Goal: Information Seeking & Learning: Learn about a topic

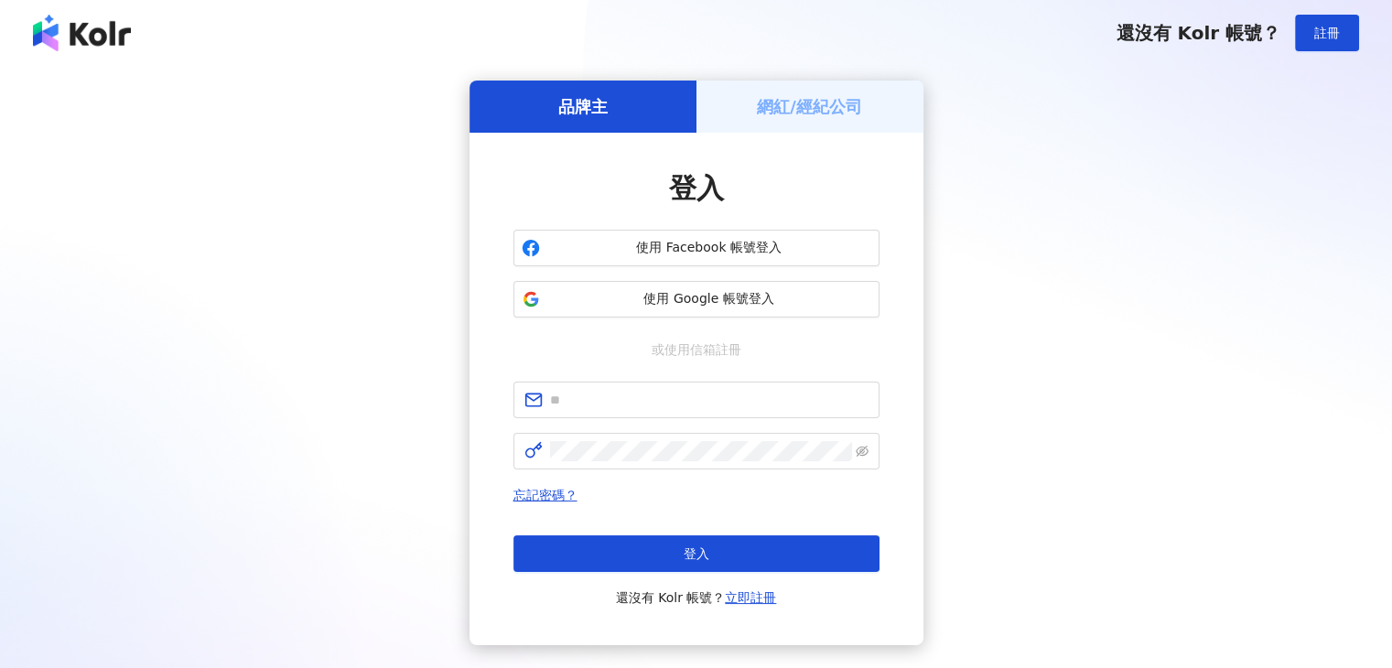
click at [731, 323] on div "登入 使用 Facebook 帳號登入 使用 Google 帳號登入 或使用信箱註冊 忘記密碼？ 登入 還沒有 Kolr 帳號？ 立即註冊" at bounding box center [696, 388] width 366 height 439
click at [732, 305] on span "使用 Google 帳號登入" at bounding box center [709, 299] width 324 height 18
click at [738, 304] on span "使用 Google 帳號登入" at bounding box center [709, 299] width 324 height 18
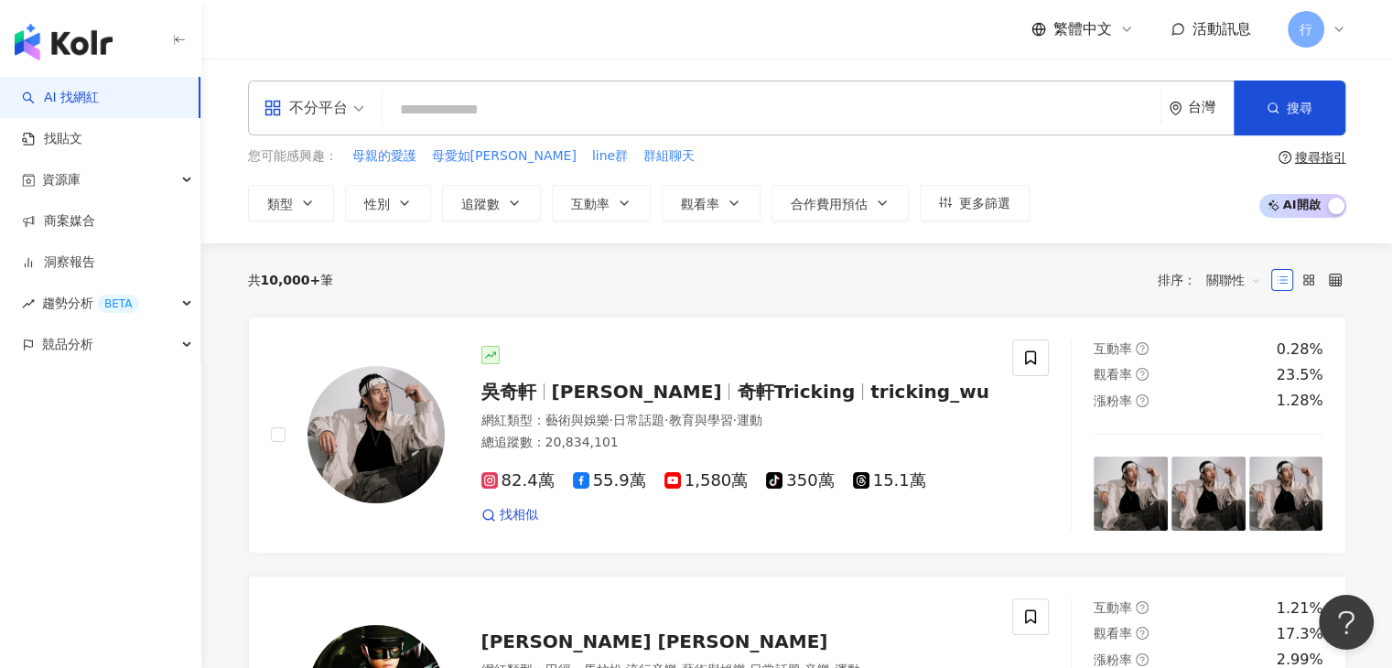
paste input "****"
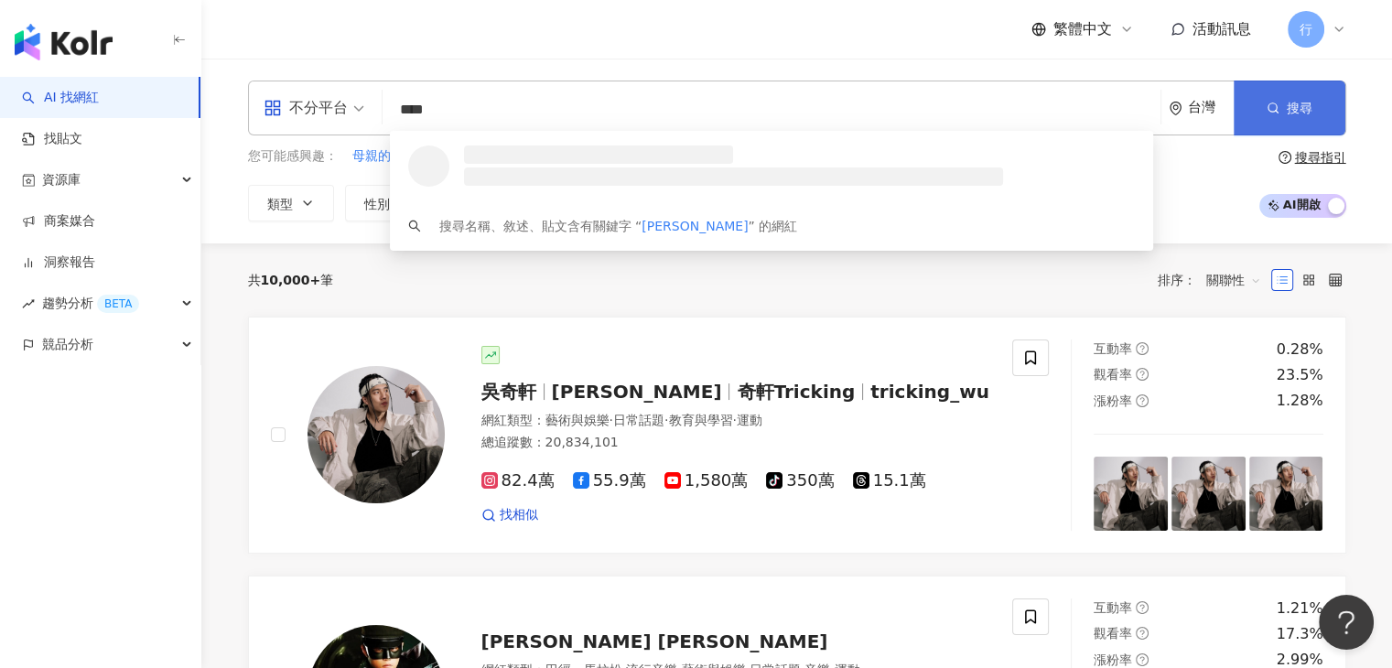
click at [1242, 107] on button "搜尋" at bounding box center [1289, 108] width 112 height 55
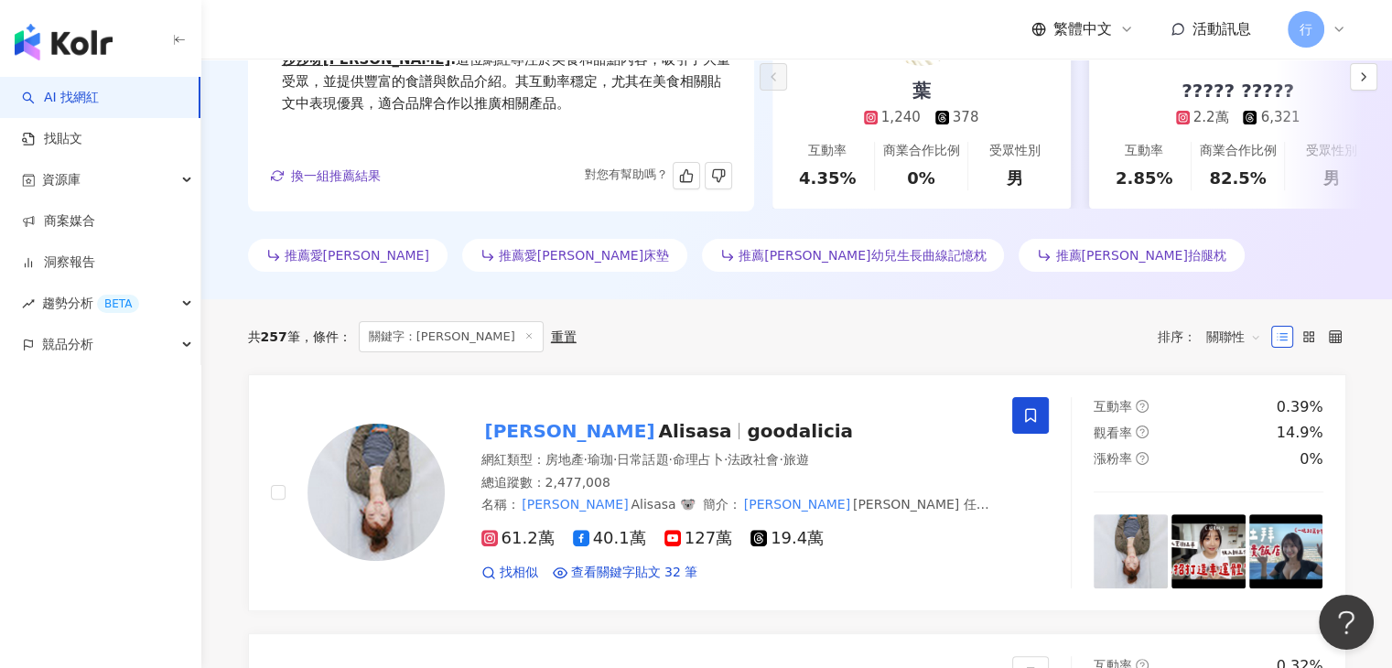
scroll to position [549, 0]
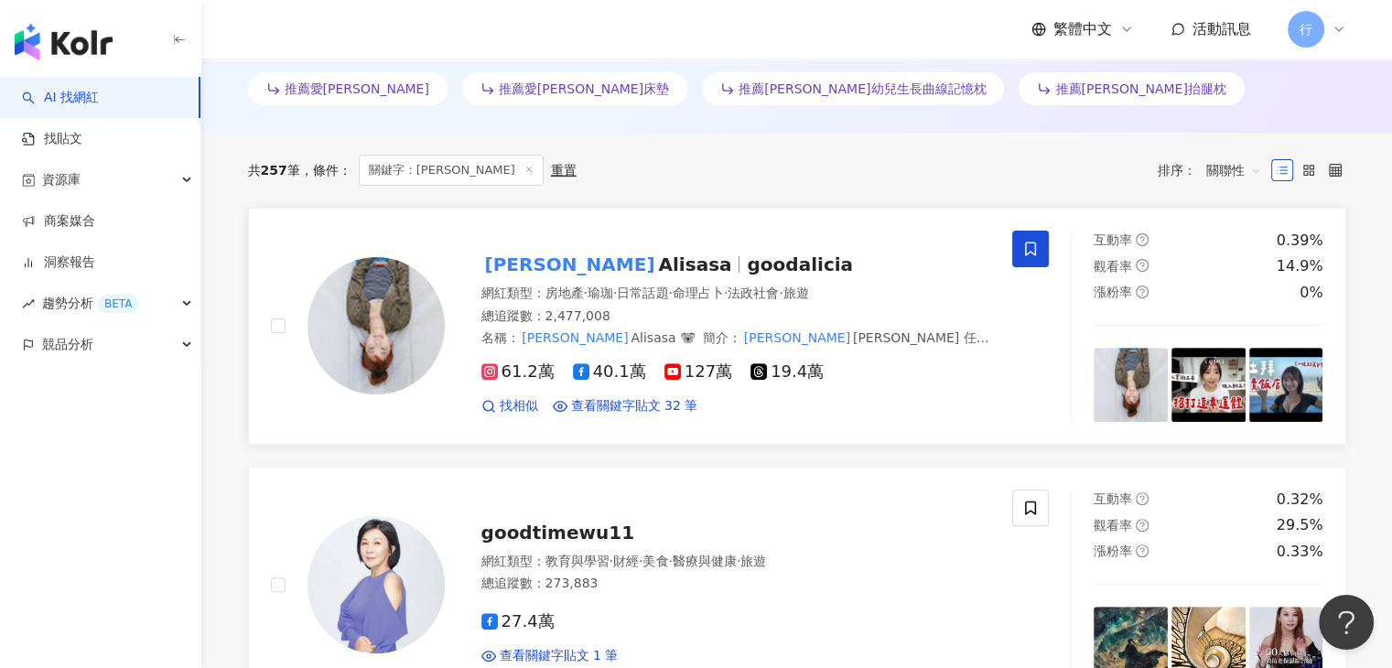
click at [556, 264] on mark "愛莉莎莎" at bounding box center [570, 264] width 178 height 29
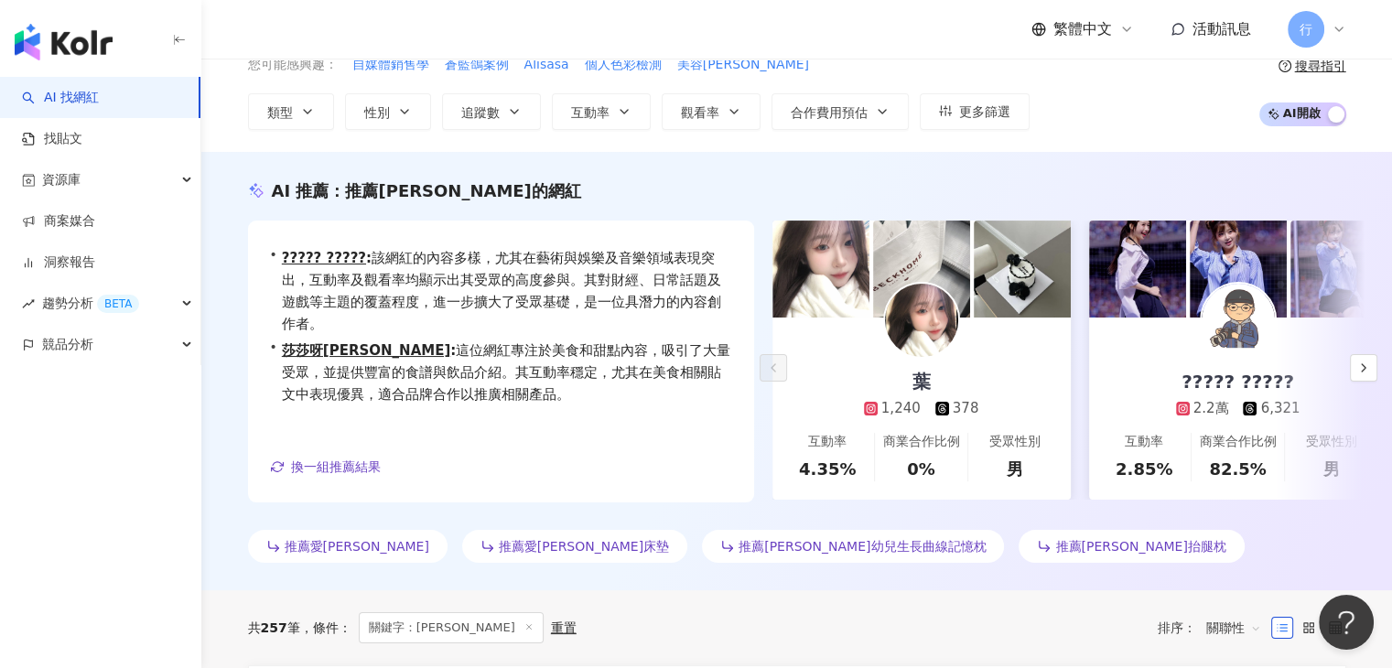
scroll to position [0, 0]
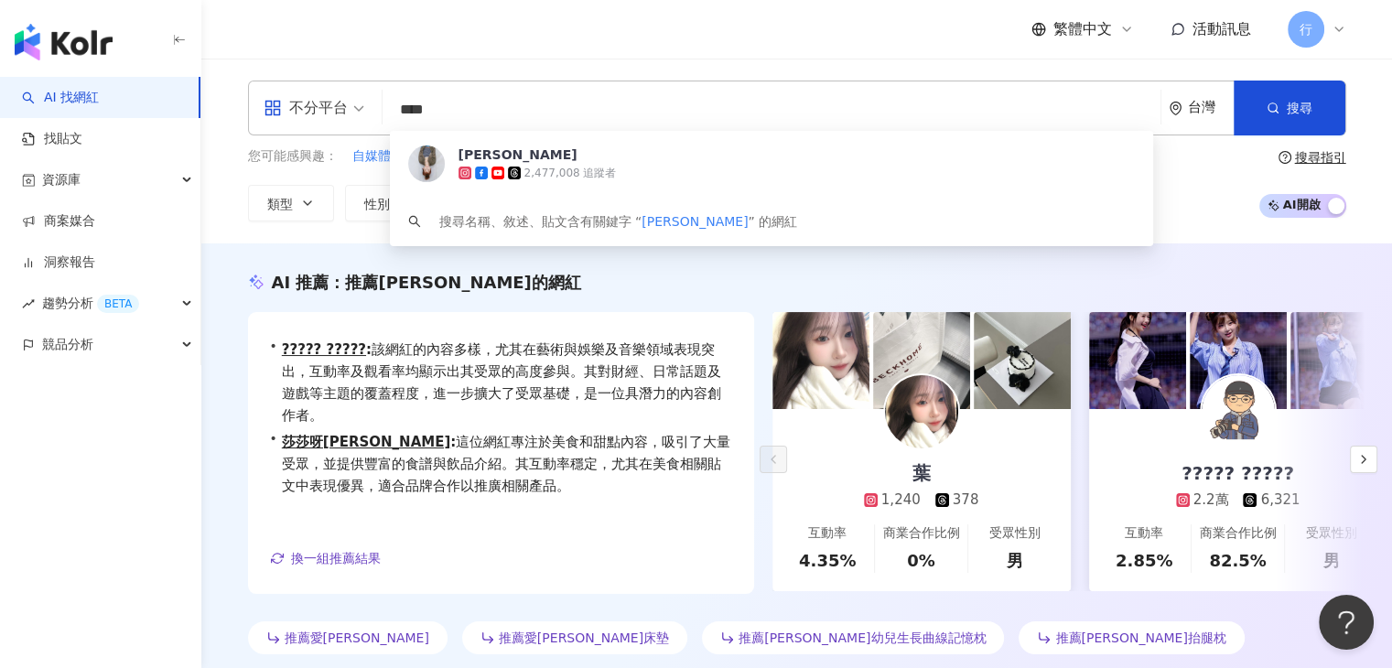
drag, startPoint x: 522, startPoint y: 111, endPoint x: 392, endPoint y: 100, distance: 130.4
click at [392, 100] on input "****" at bounding box center [771, 109] width 763 height 35
paste input "search"
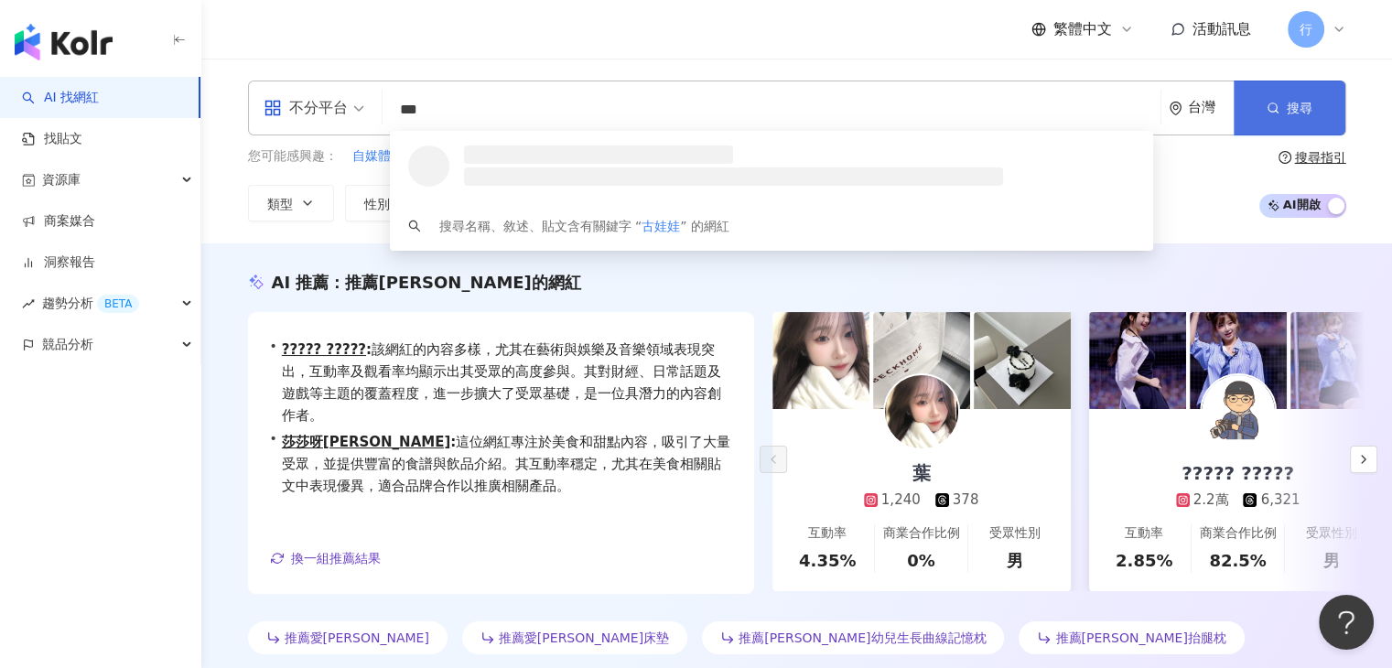
click at [1303, 108] on span "搜尋" at bounding box center [1299, 108] width 26 height 15
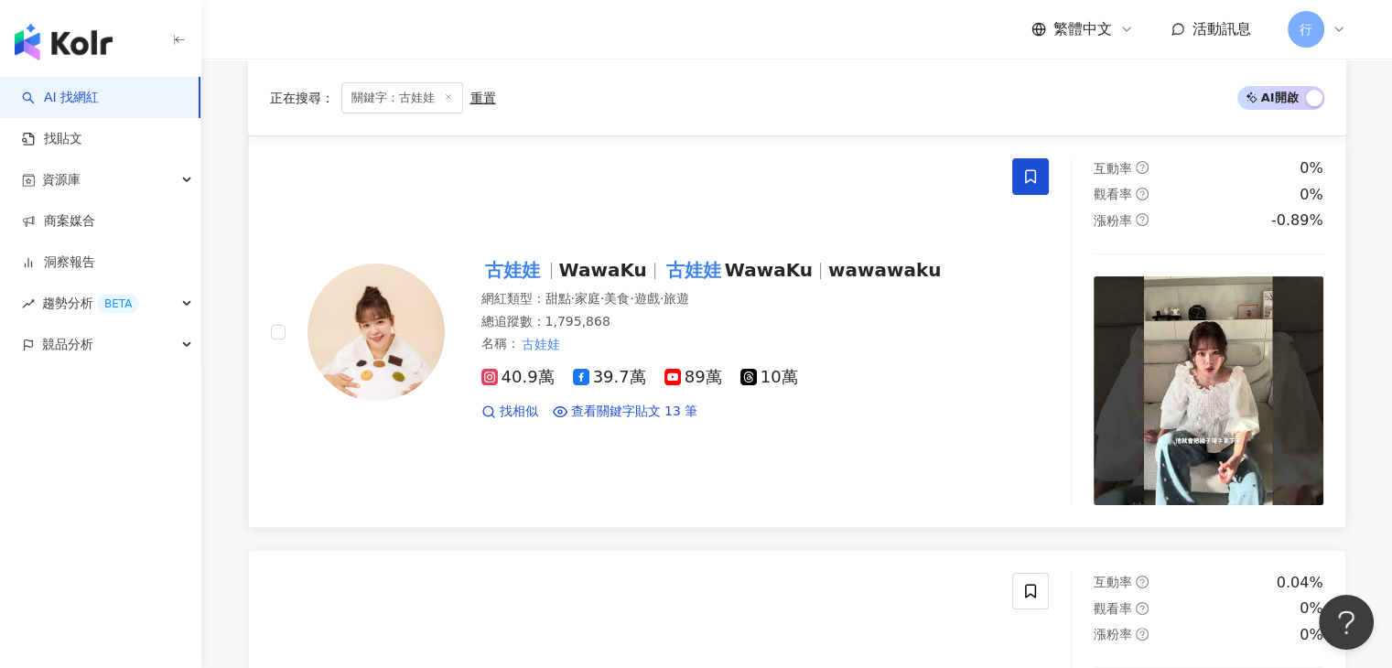
scroll to position [366, 0]
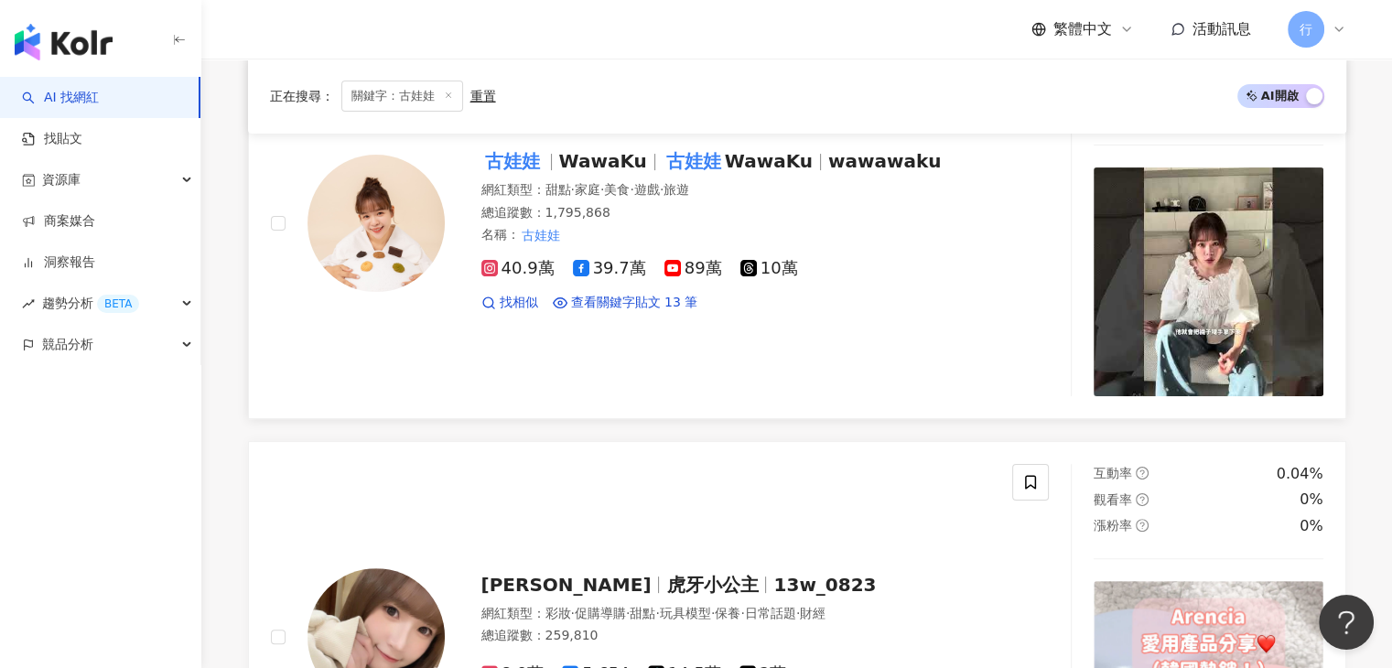
click at [615, 161] on span "WawaKu" at bounding box center [603, 161] width 88 height 22
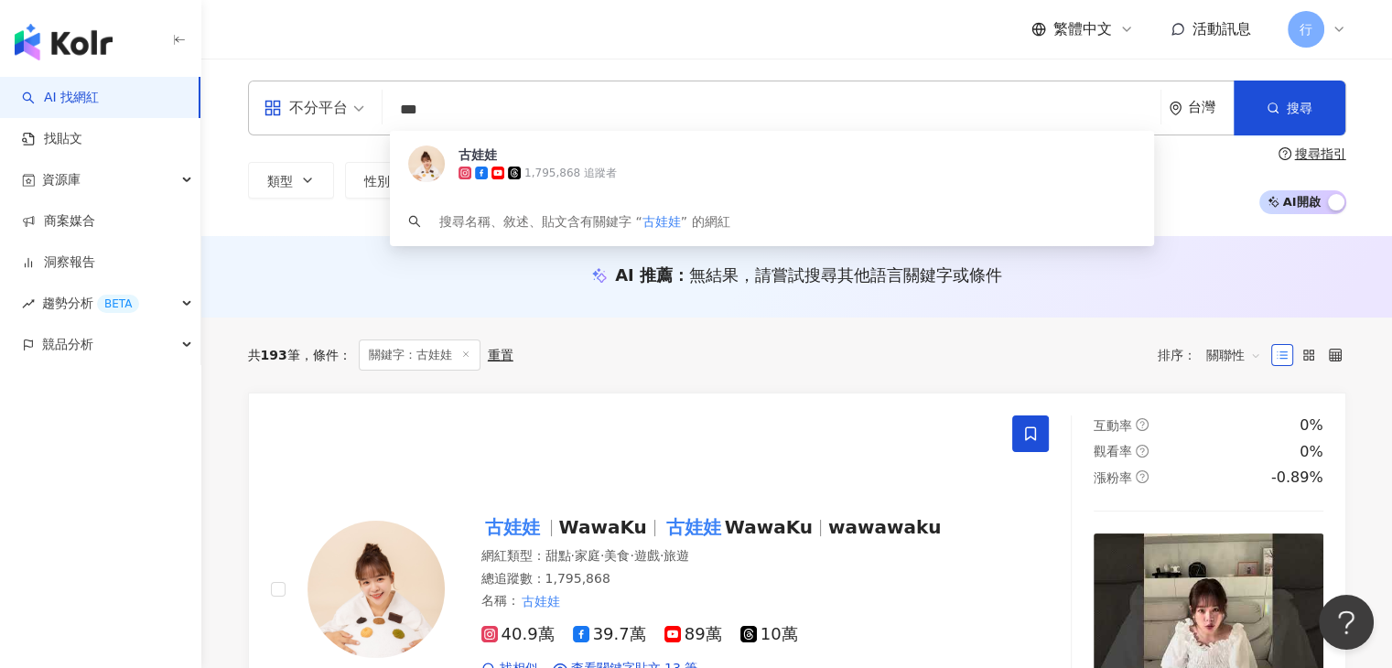
drag, startPoint x: 401, startPoint y: 108, endPoint x: 365, endPoint y: 108, distance: 35.7
click at [365, 108] on div "不分平台 *** 台灣 搜尋 51ff45f1-d4c7-40e2-82d8-303cda0dbea0 古娃娃 1,795,868 追蹤者 搜尋名稱、敘述、貼…" at bounding box center [797, 108] width 1098 height 55
paste input "search"
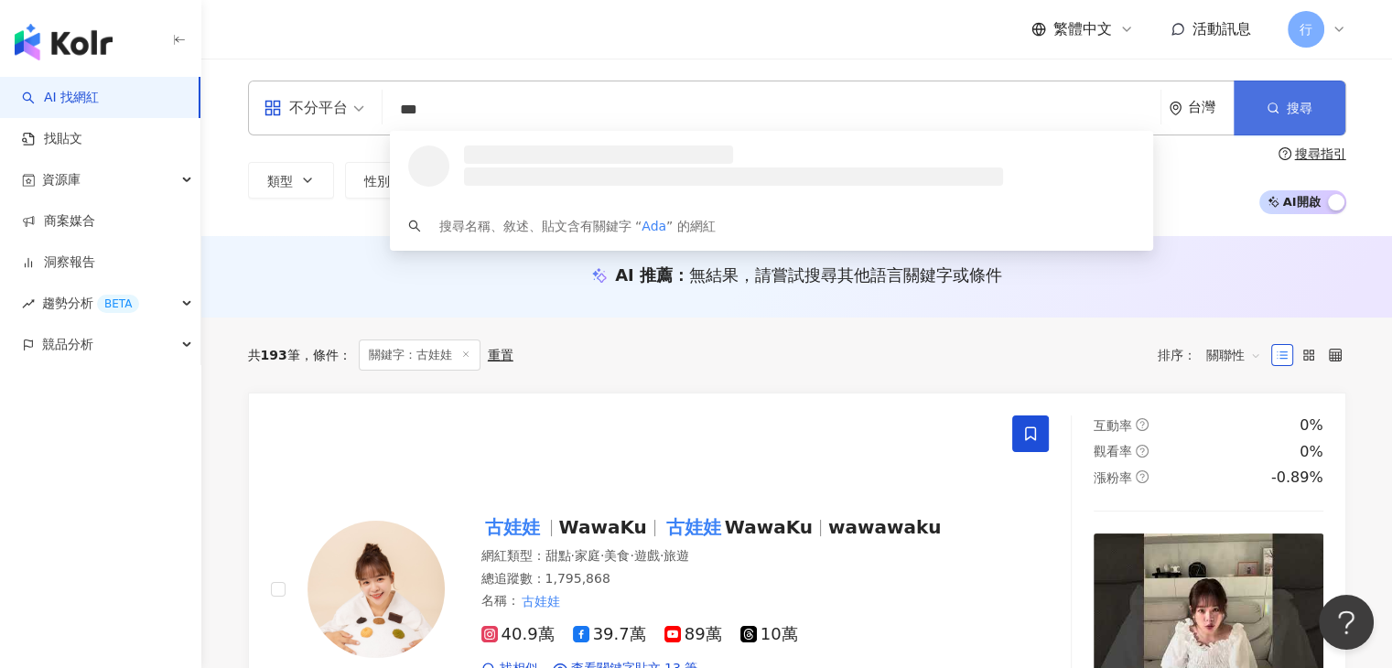
click at [1281, 114] on button "搜尋" at bounding box center [1289, 108] width 112 height 55
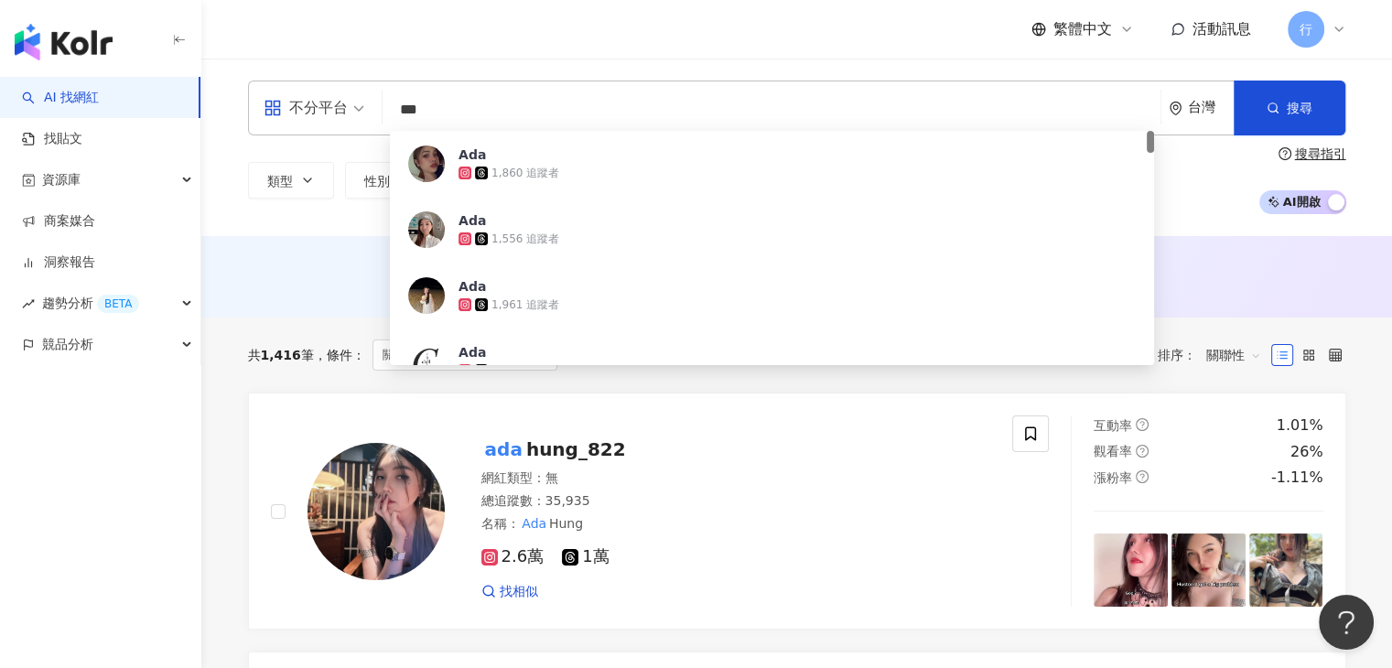
drag, startPoint x: 466, startPoint y: 102, endPoint x: 300, endPoint y: 102, distance: 165.6
click at [300, 102] on div "不分平台 *** 台灣 搜尋 7ed7a2d4-a64d-42d9-87c4-82c8f033e94e Ada 1,860 追蹤者 Ada 1,556 追蹤者…" at bounding box center [797, 108] width 1098 height 55
paste input "search"
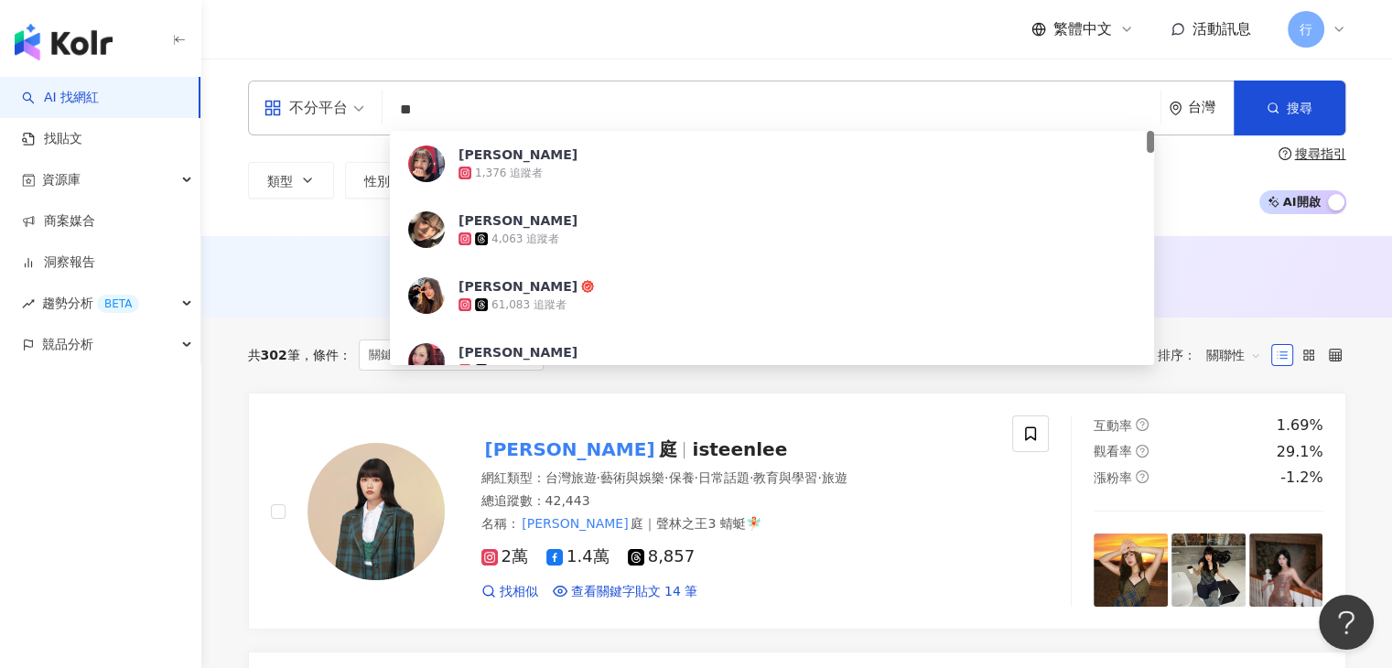
drag, startPoint x: 447, startPoint y: 100, endPoint x: 354, endPoint y: 101, distance: 92.4
click at [354, 101] on div "不分平台 ** 台灣 搜尋 dd9edc6c-645d-40ef-82f3-0225bea574b4 李欣 1,376 追蹤者 李欣 4,063 追蹤者 李欣…" at bounding box center [797, 108] width 1098 height 55
paste input "**"
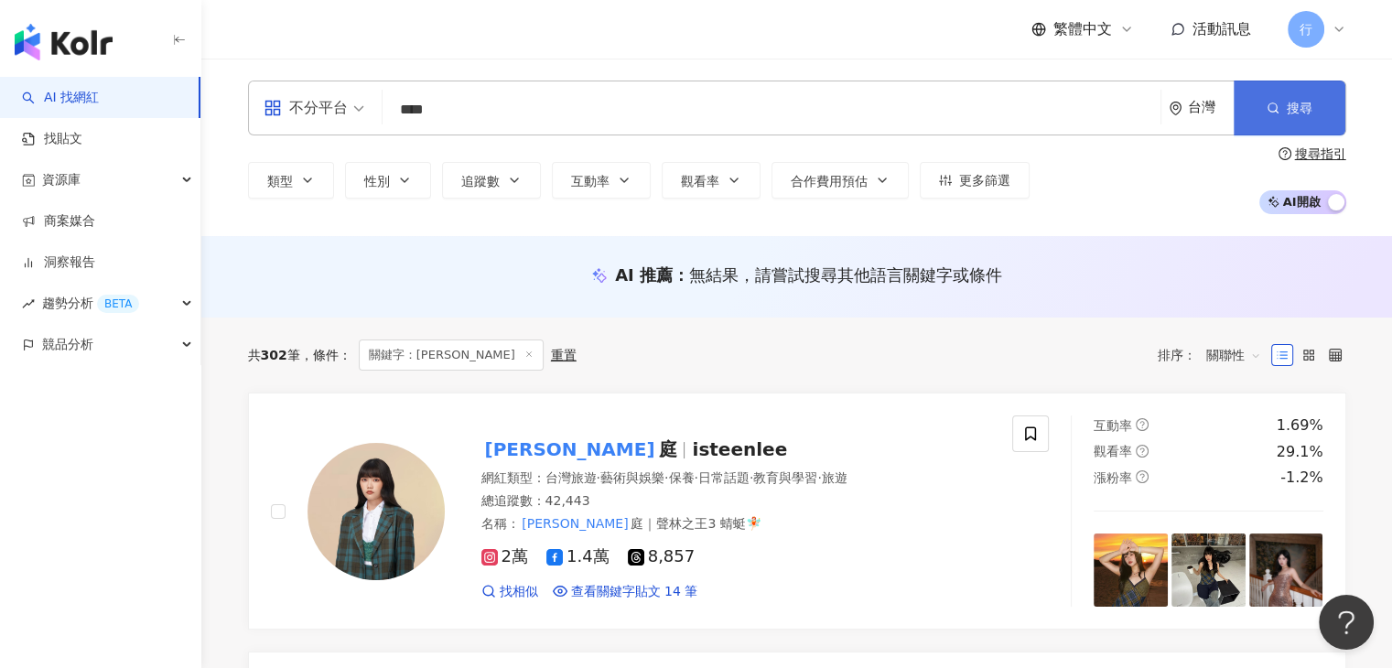
click at [1270, 115] on span "button" at bounding box center [1272, 108] width 13 height 15
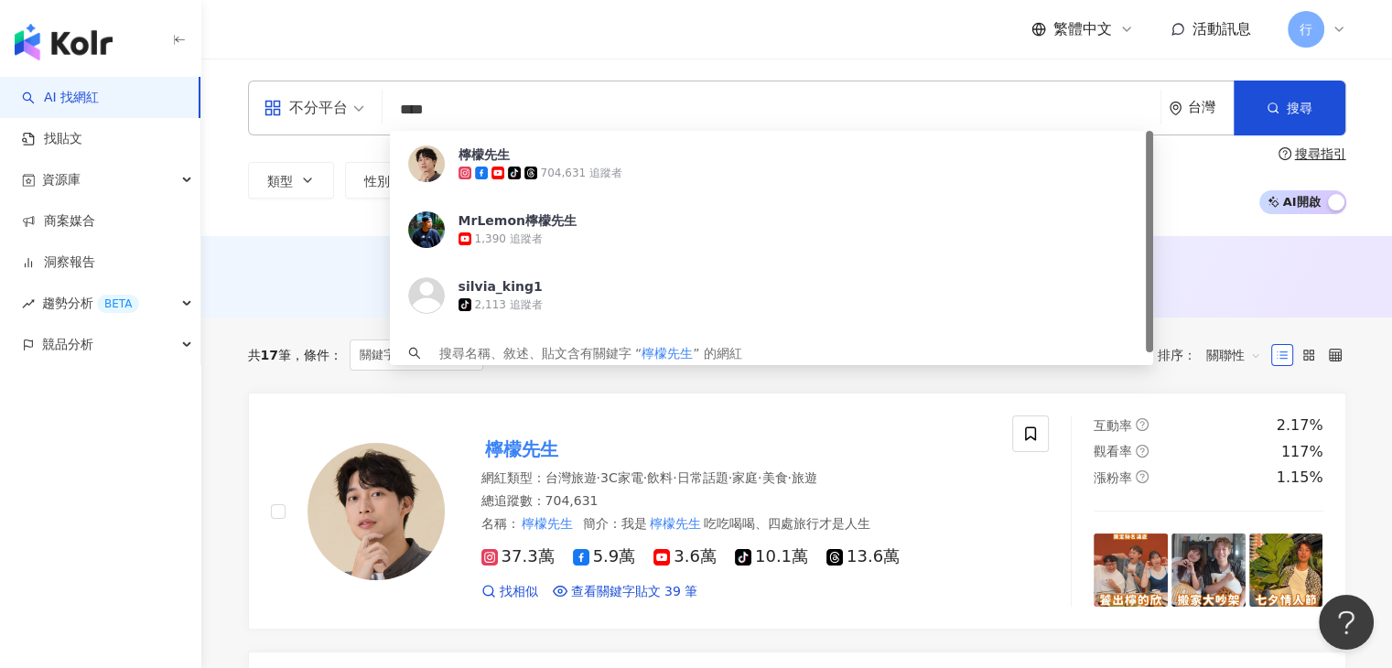
drag, startPoint x: 490, startPoint y: 111, endPoint x: 403, endPoint y: 97, distance: 87.1
click at [403, 97] on input "****" at bounding box center [771, 109] width 763 height 35
paste input "*"
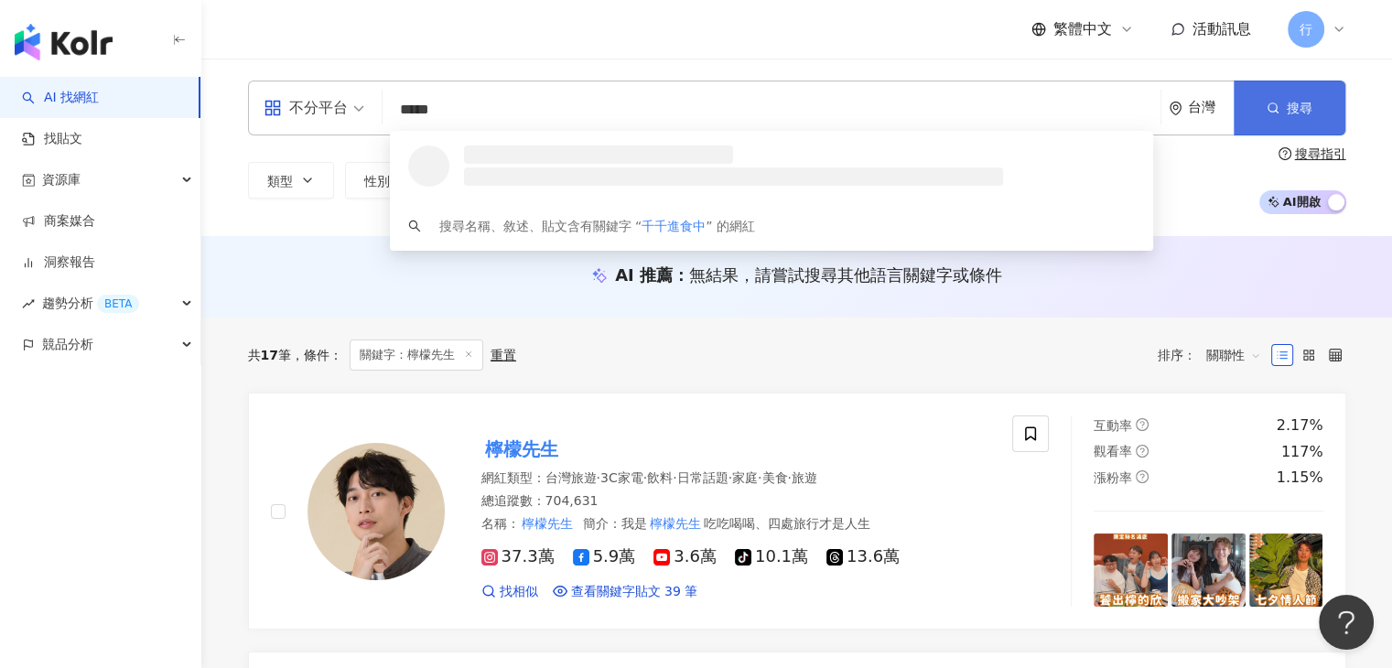
type input "*****"
click at [1287, 101] on span "搜尋" at bounding box center [1299, 108] width 26 height 15
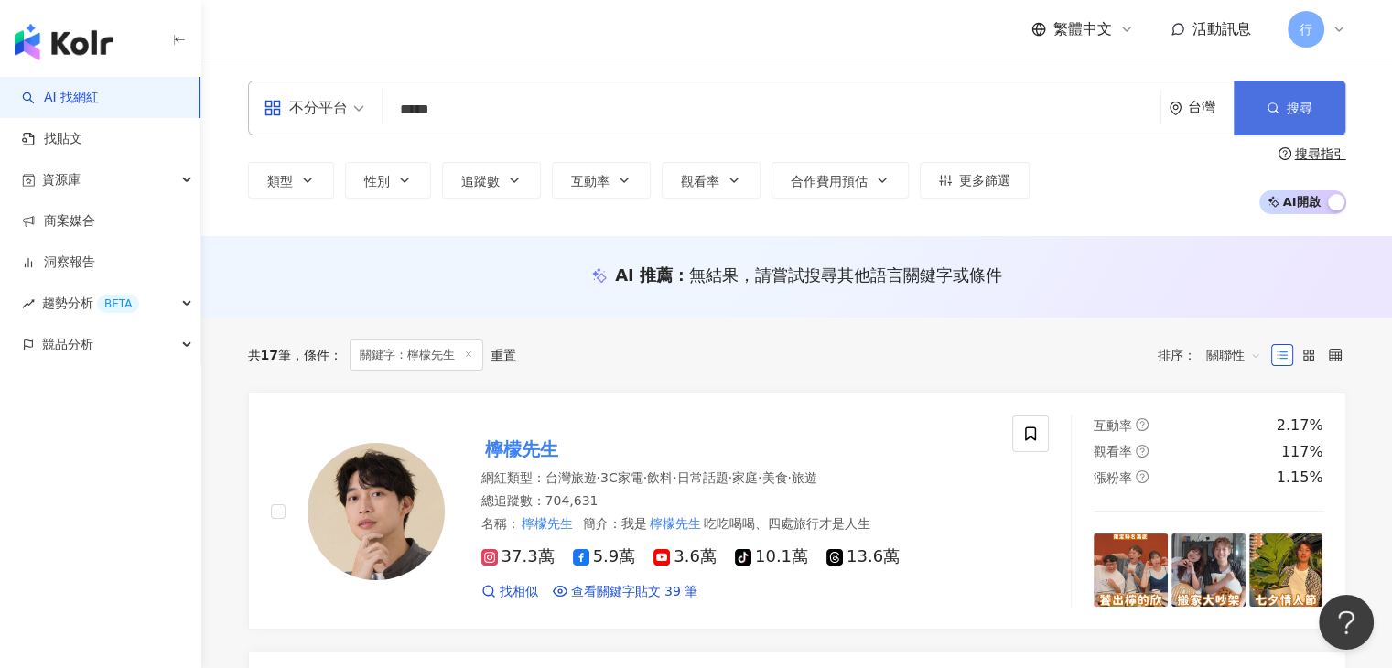
click at [1275, 103] on circle "button" at bounding box center [1271, 107] width 8 height 8
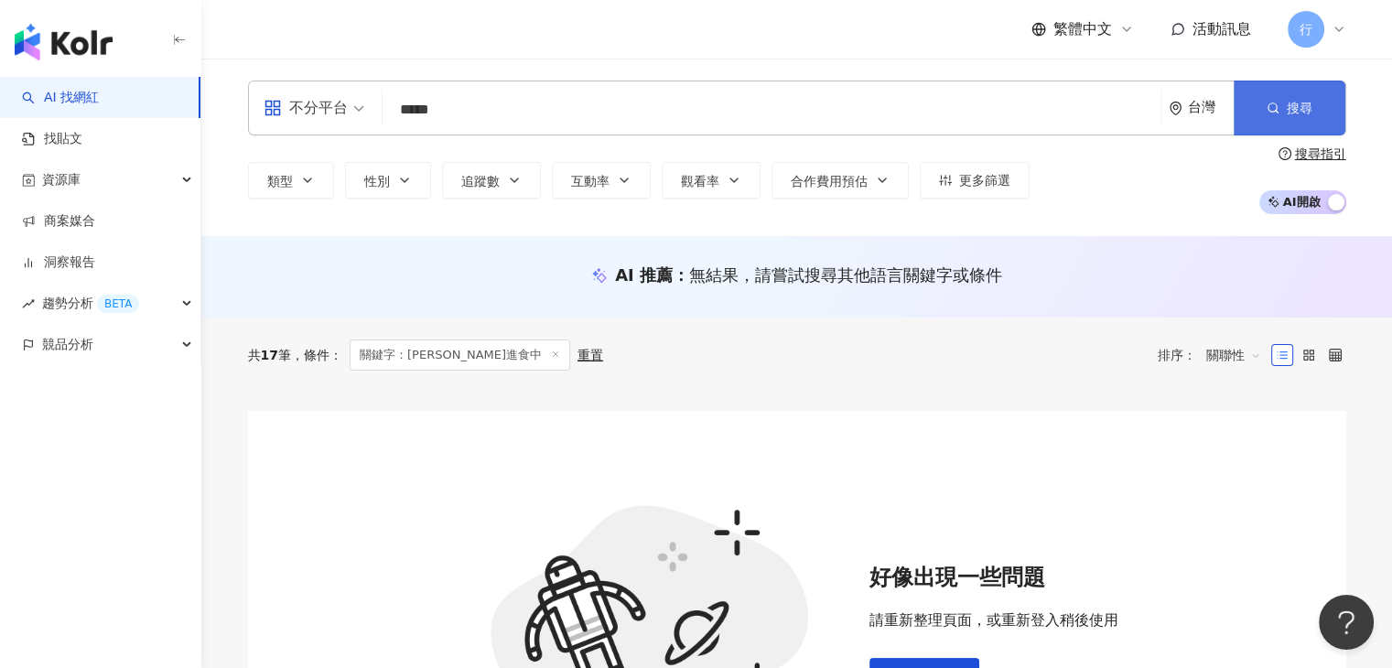
click at [1253, 96] on button "搜尋" at bounding box center [1289, 108] width 112 height 55
click at [1279, 115] on button "搜尋" at bounding box center [1289, 108] width 112 height 55
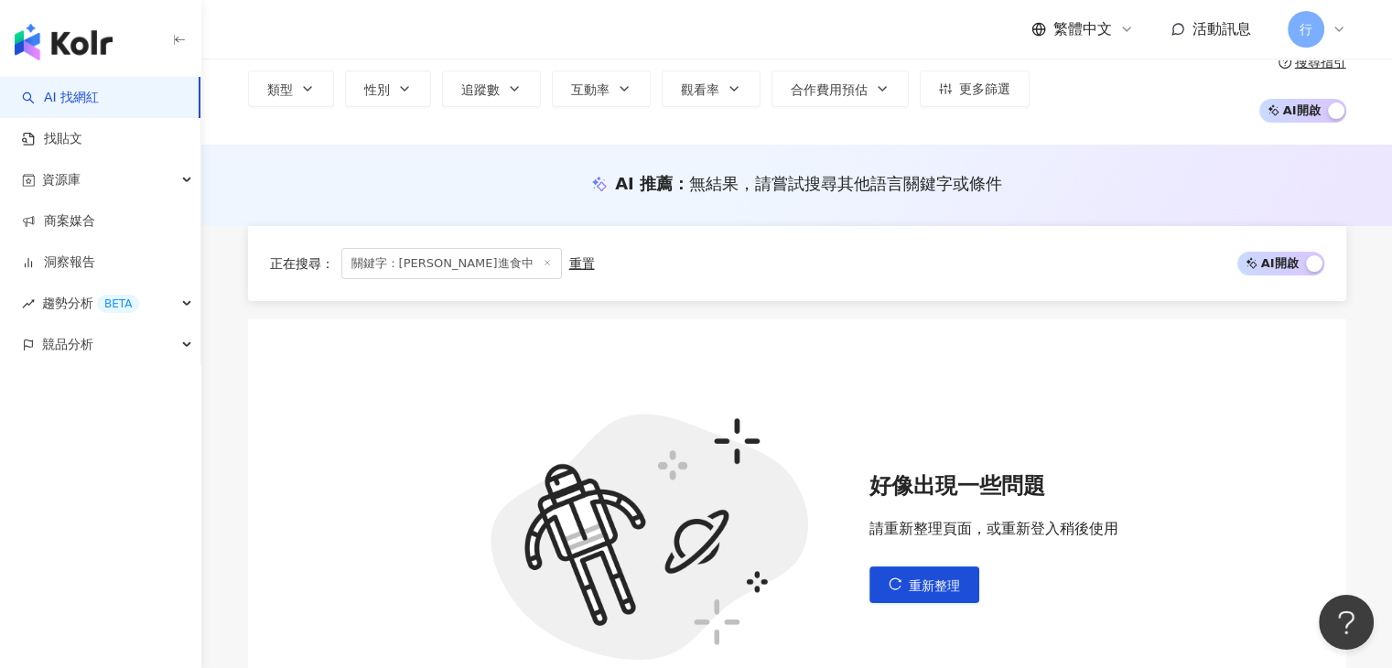
scroll to position [274, 0]
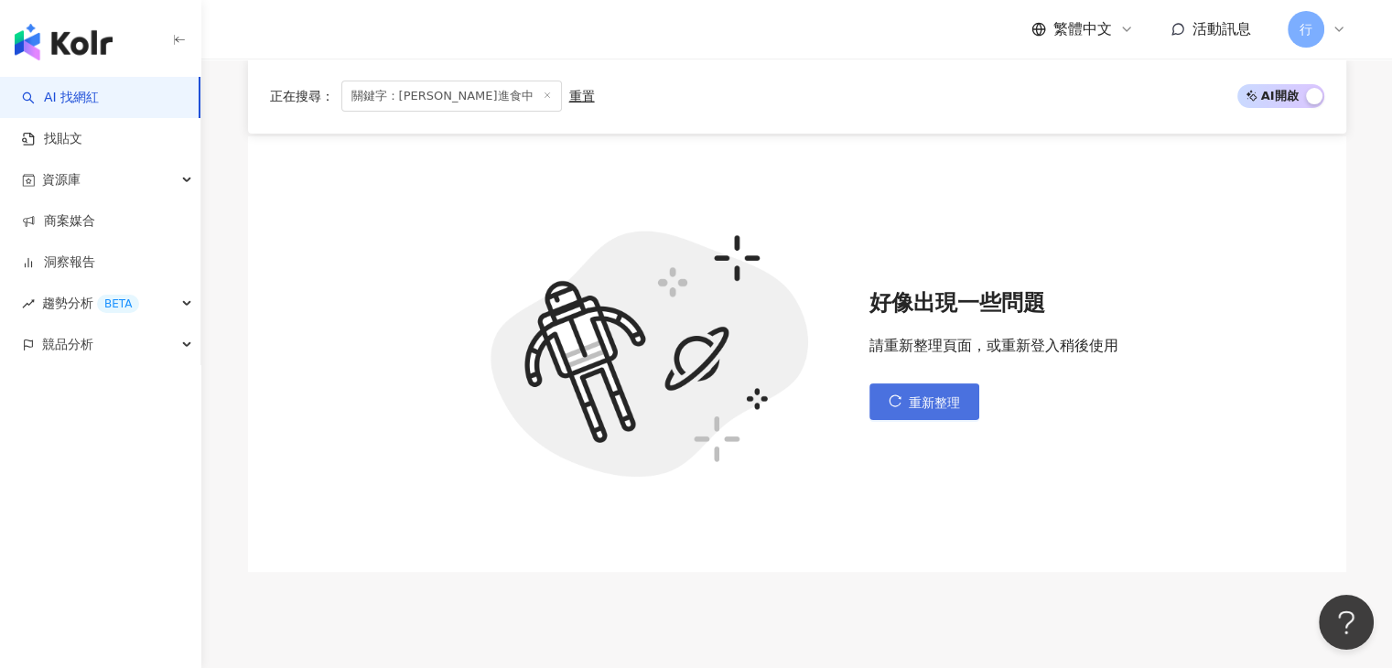
click at [898, 397] on icon "reload" at bounding box center [894, 401] width 12 height 12
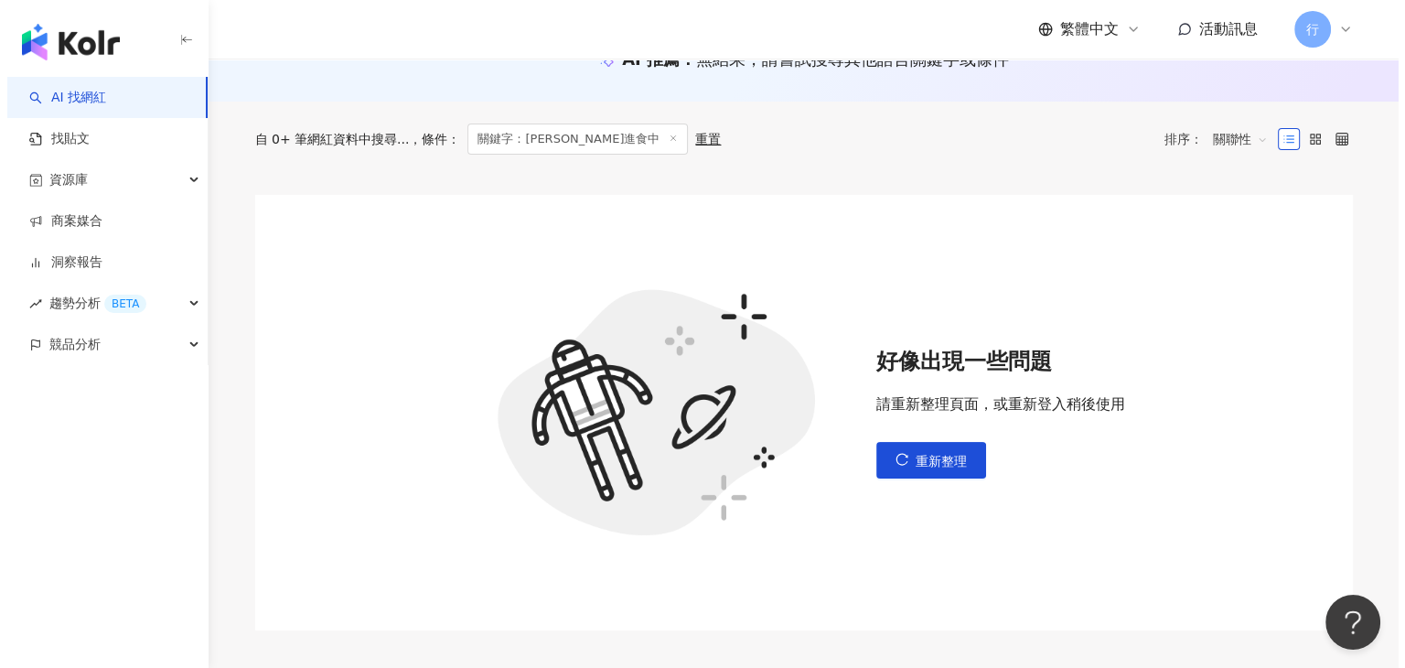
scroll to position [153, 0]
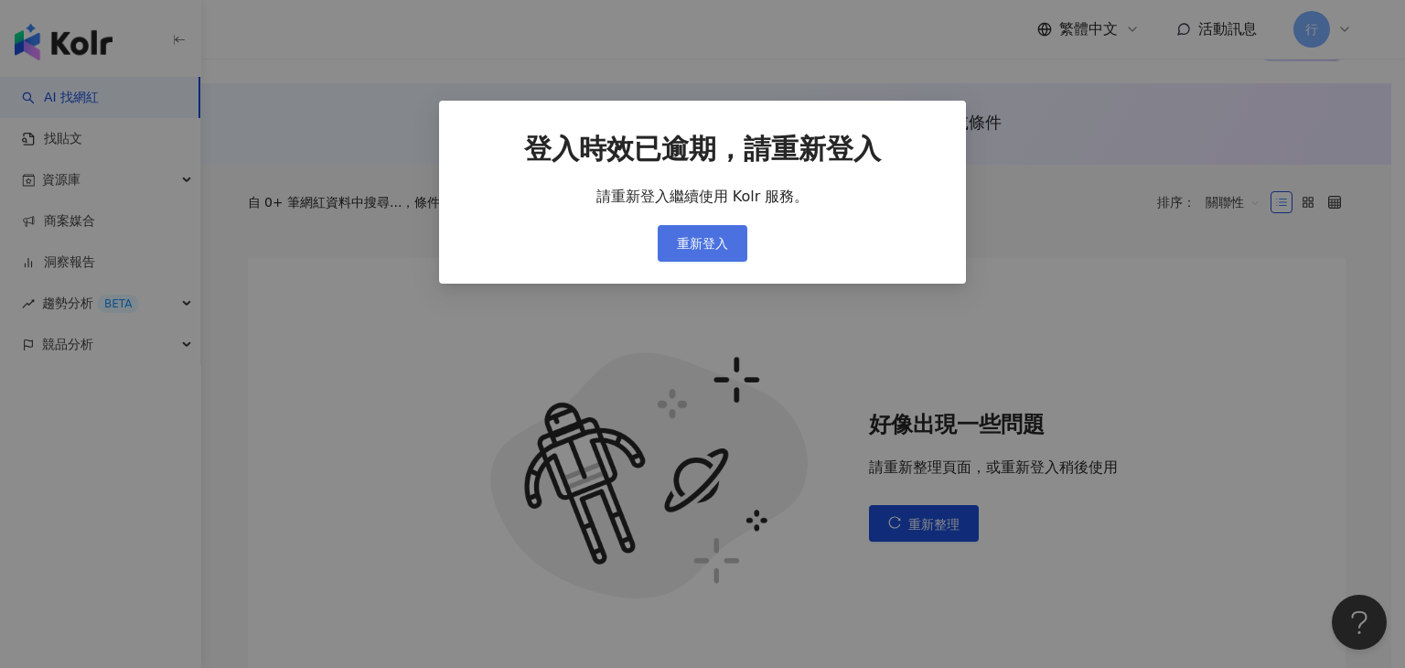
click at [726, 239] on span "重新登入" at bounding box center [702, 243] width 51 height 15
click at [664, 250] on button "重新登入" at bounding box center [703, 243] width 90 height 37
click at [766, 250] on div "登入時效已逾期，請重新登入 請重新登入繼續使用 Kolr 服務。 重新登入" at bounding box center [702, 196] width 468 height 132
click at [656, 235] on div "登入時效已逾期，請重新登入 請重新登入繼續使用 Kolr 服務。 重新登入" at bounding box center [702, 196] width 468 height 132
click at [657, 235] on div "登入時效已逾期，請重新登入 請重新登入繼續使用 Kolr 服務。 重新登入" at bounding box center [702, 196] width 468 height 132
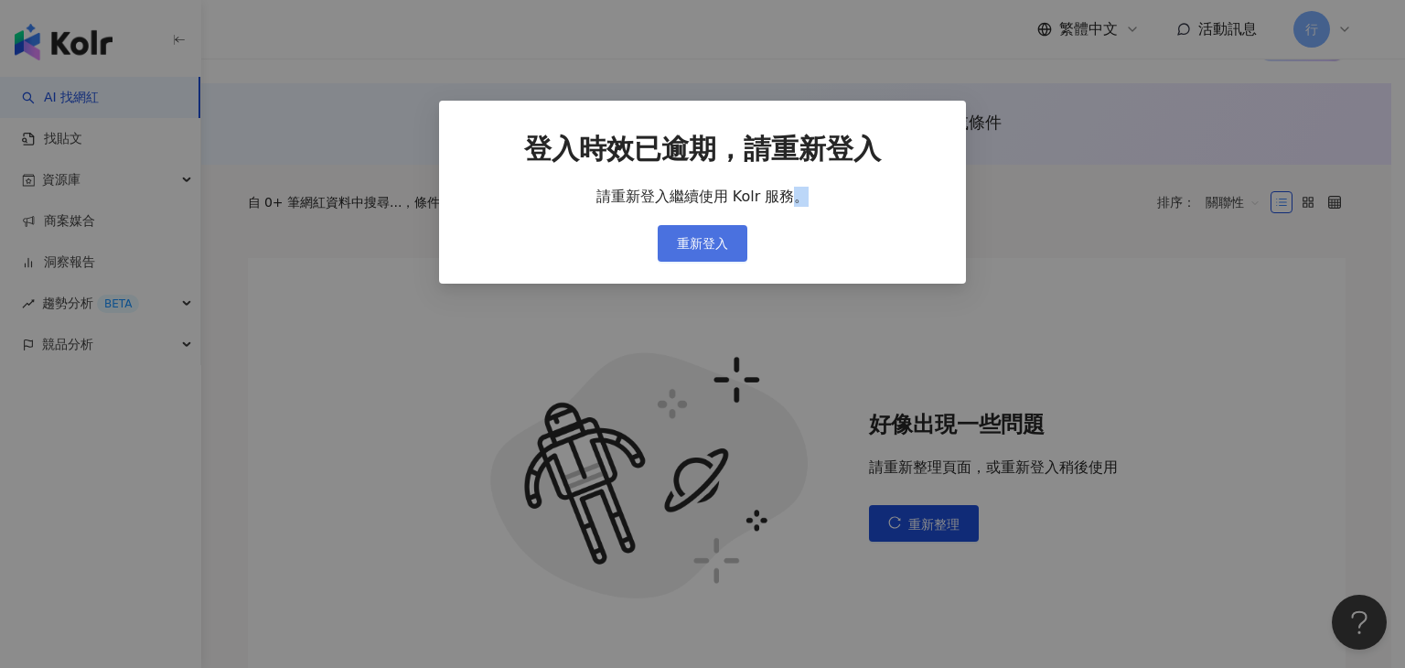
click at [705, 242] on span "重新登入" at bounding box center [702, 243] width 51 height 15
click at [900, 237] on div "登入時效已逾期，請重新登入 請重新登入繼續使用 Kolr 服務。 重新登入" at bounding box center [702, 196] width 468 height 132
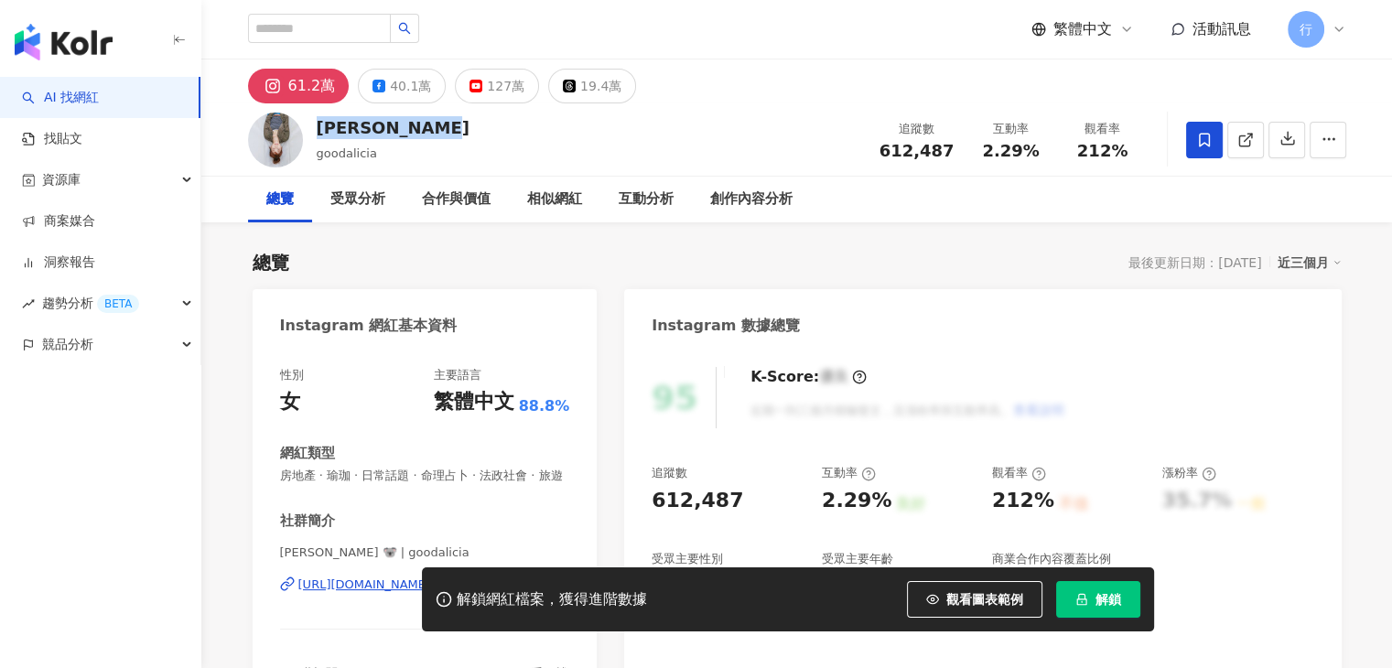
drag, startPoint x: 372, startPoint y: 128, endPoint x: 464, endPoint y: 122, distance: 91.7
click at [464, 122] on div "[PERSON_NAME] goodalicia 追蹤數 612,487 互動率 2.29% 觀看率 212%" at bounding box center [796, 139] width 1171 height 72
click at [0, 494] on div "AI 找網紅 找貼文 資源庫 商案媒合 洞察報告 趨勢分析 BETA 競品分析" at bounding box center [100, 372] width 201 height 591
drag, startPoint x: 864, startPoint y: 157, endPoint x: 952, endPoint y: 158, distance: 88.8
click at [952, 158] on div "愛莉莎莎 Alisasa goodalicia 追蹤數 612,487 互動率 2.29% 觀看率 212%" at bounding box center [796, 139] width 1171 height 72
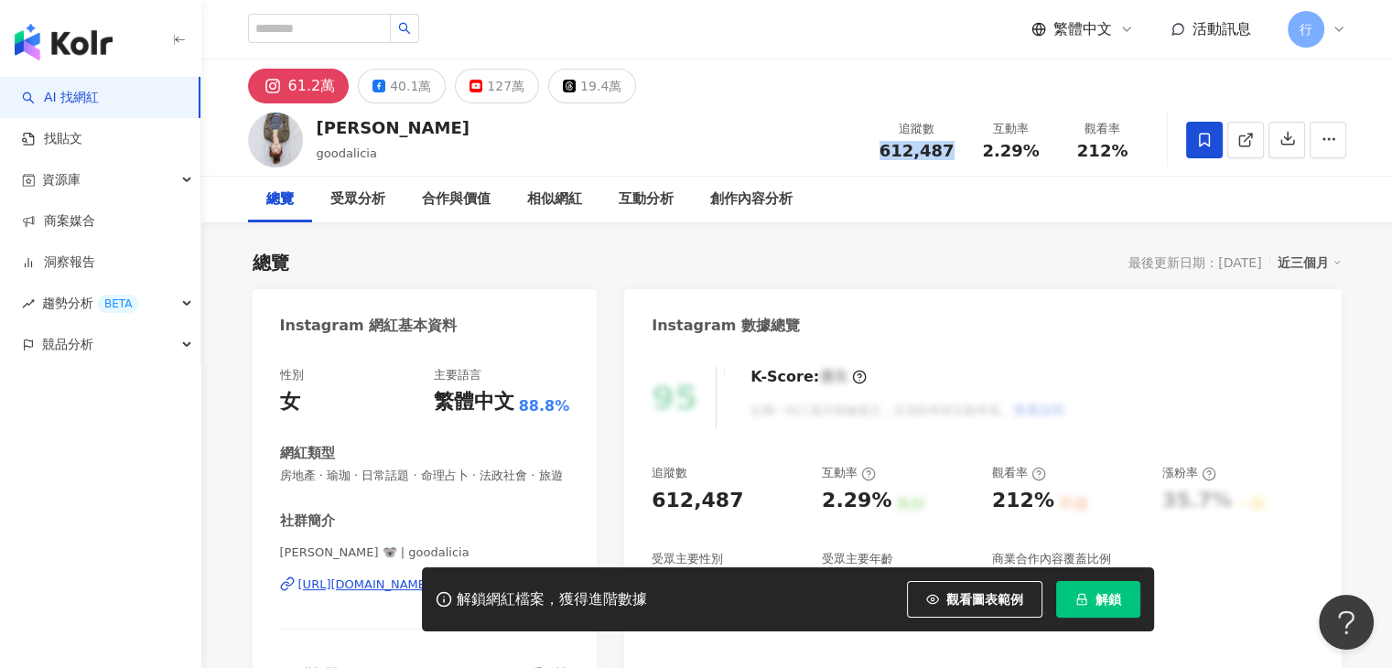
copy span "612,487"
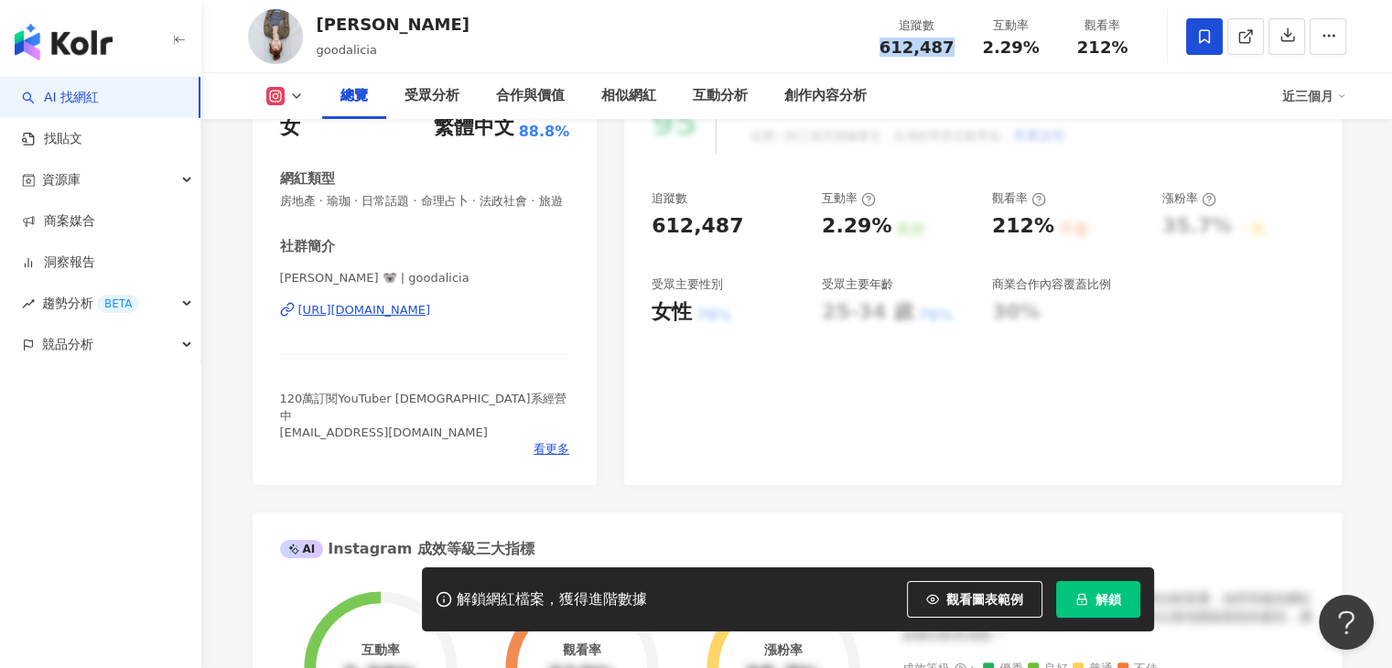
scroll to position [366, 0]
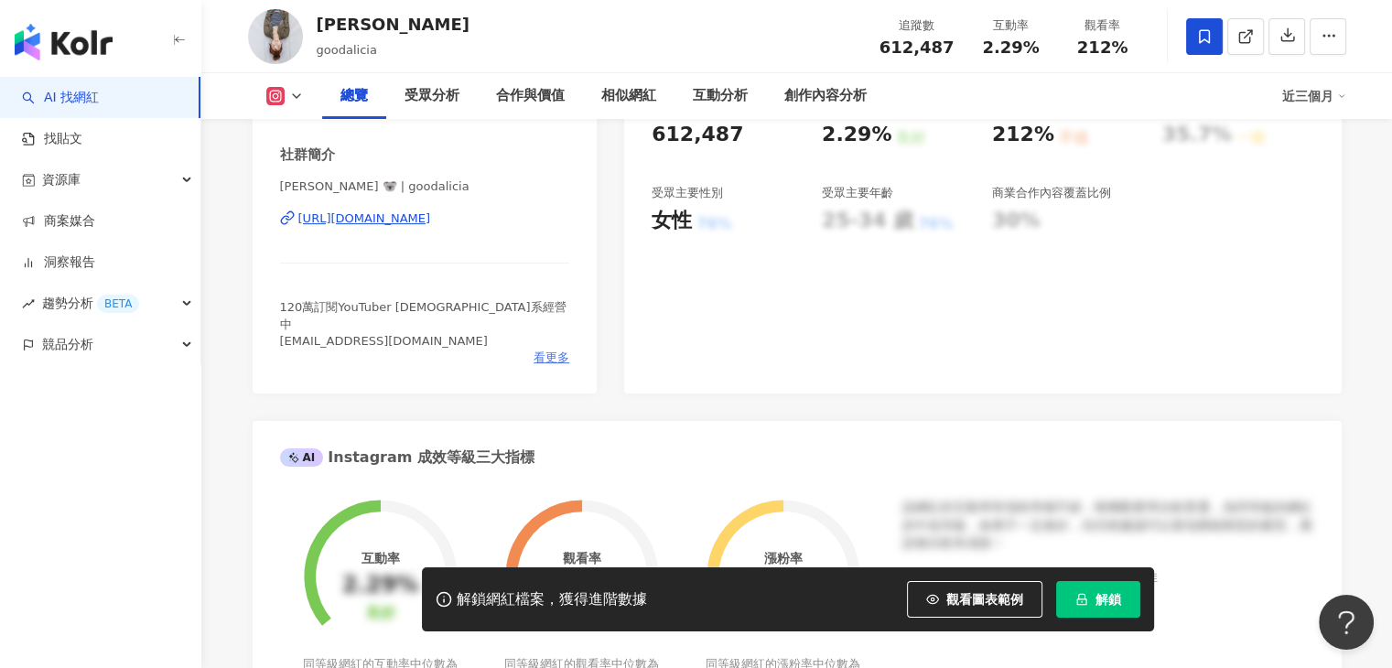
click at [557, 351] on span "看更多" at bounding box center [551, 358] width 36 height 16
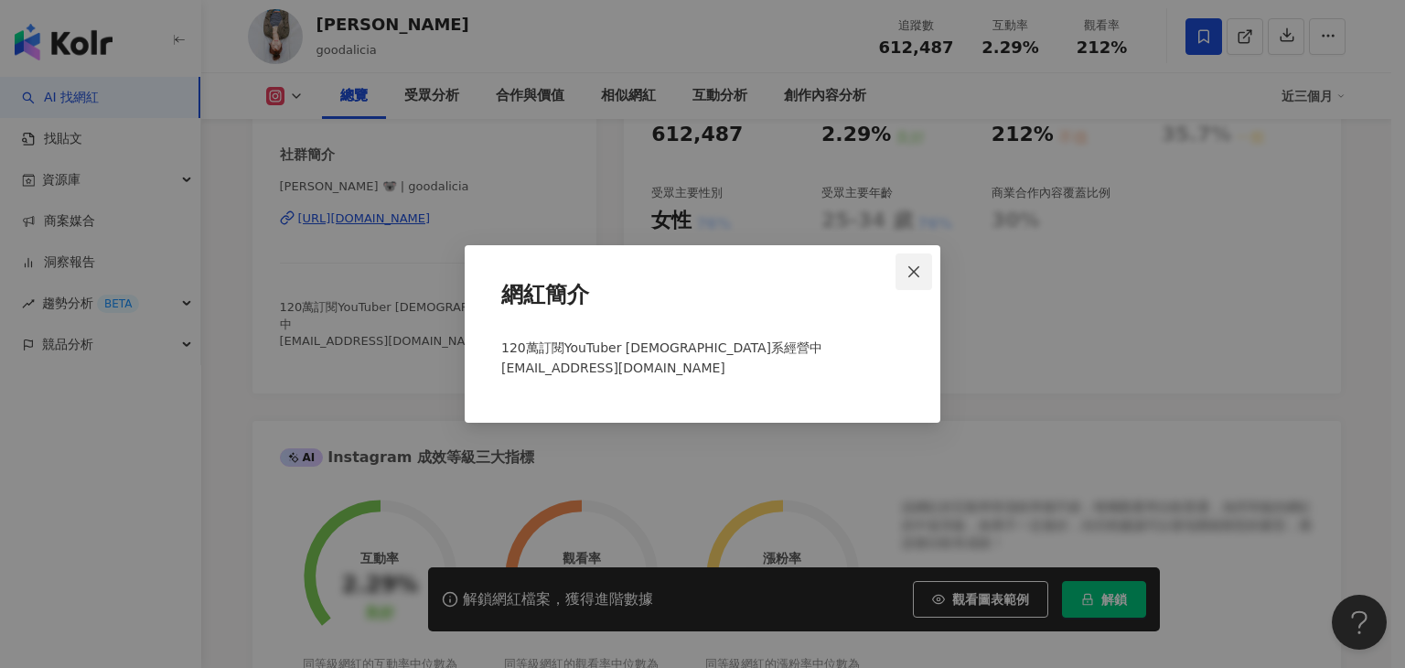
click at [904, 271] on span "Close" at bounding box center [914, 271] width 37 height 15
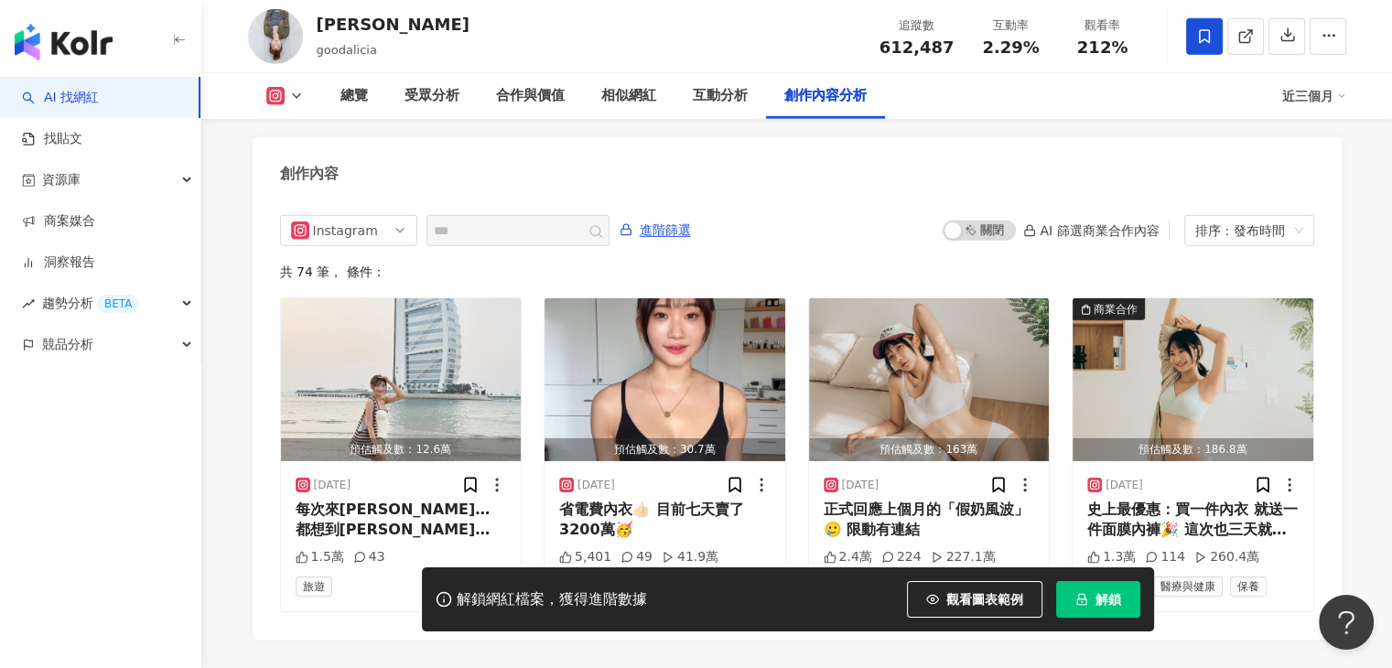
scroll to position [5673, 0]
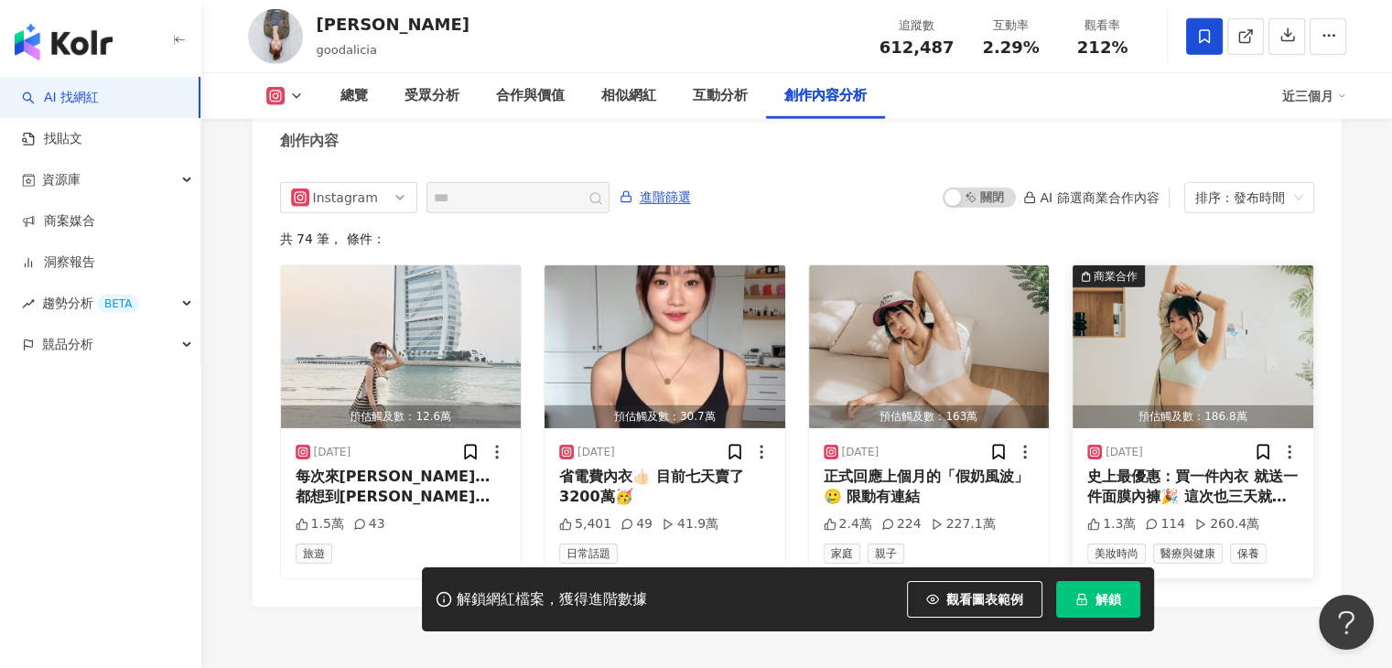
click at [1102, 309] on img "button" at bounding box center [1192, 346] width 241 height 163
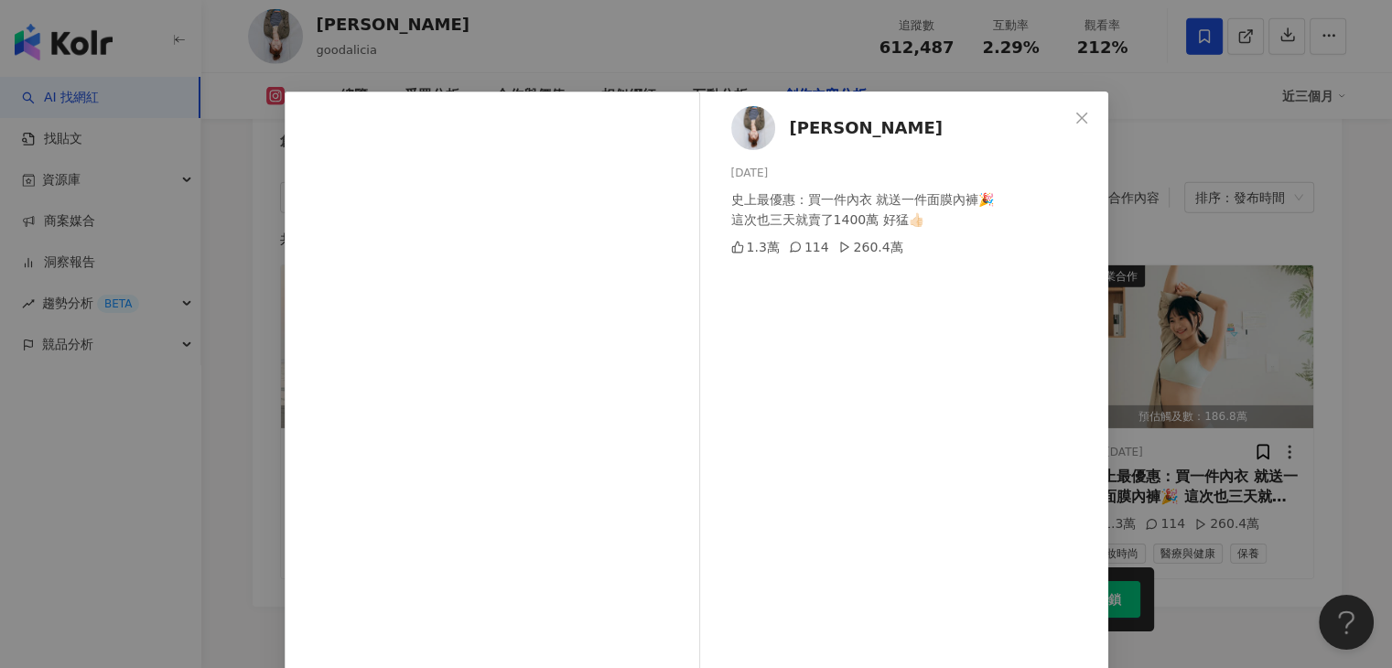
click at [1053, 125] on div "愛莉莎莎 Alisasa 2025/7/19 史上最優惠：買一件內衣 就送一件面膜內褲🎉 這次也三天就賣了1400萬 好猛👍🏻 1.3萬 114 260.4萬" at bounding box center [908, 419] width 399 height 657
click at [1069, 128] on button "Close" at bounding box center [1081, 118] width 37 height 37
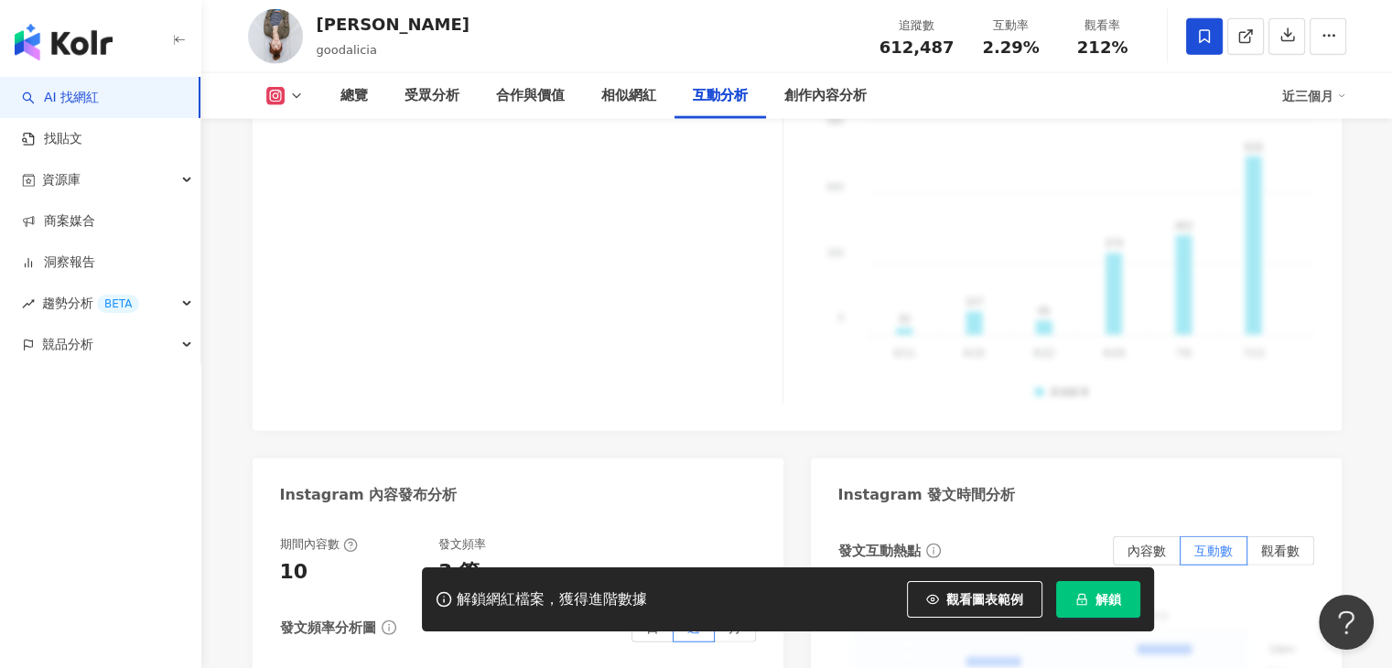
scroll to position [4611, 0]
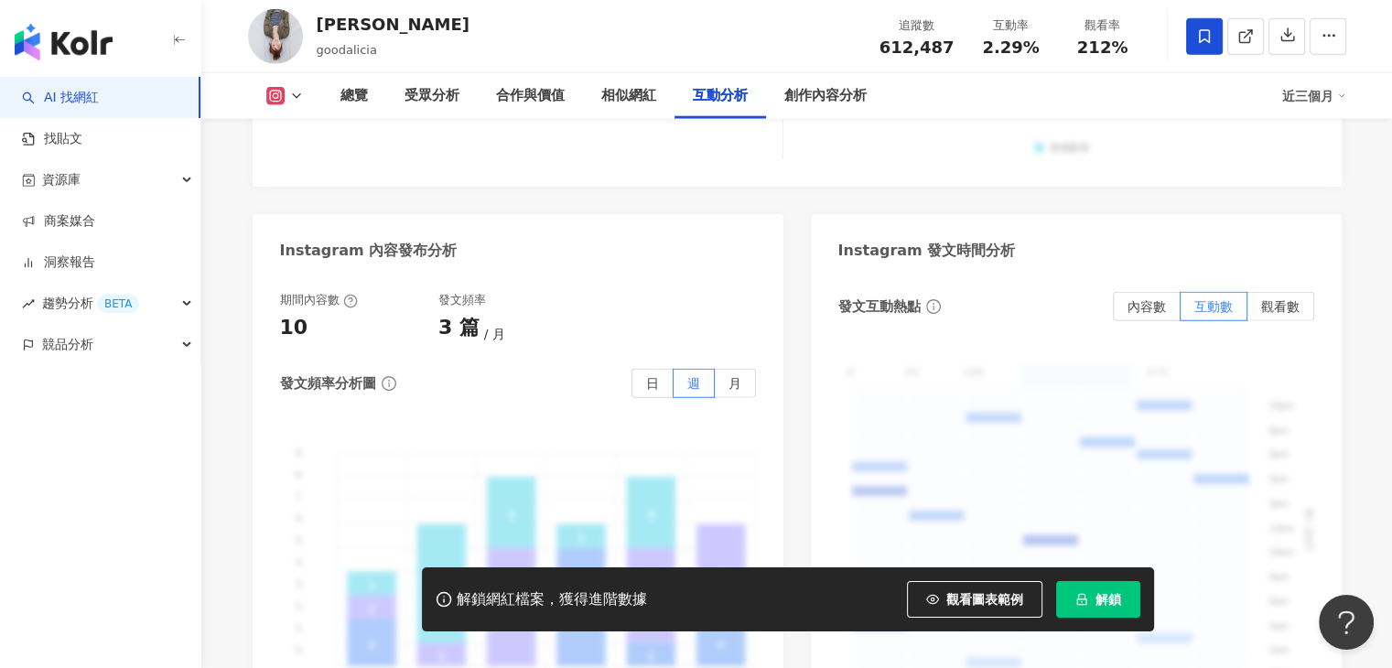
click at [0, 500] on div "AI 找網紅 找貼文 資源庫 商案媒合 洞察報告 趨勢分析 BETA 競品分析" at bounding box center [100, 372] width 201 height 591
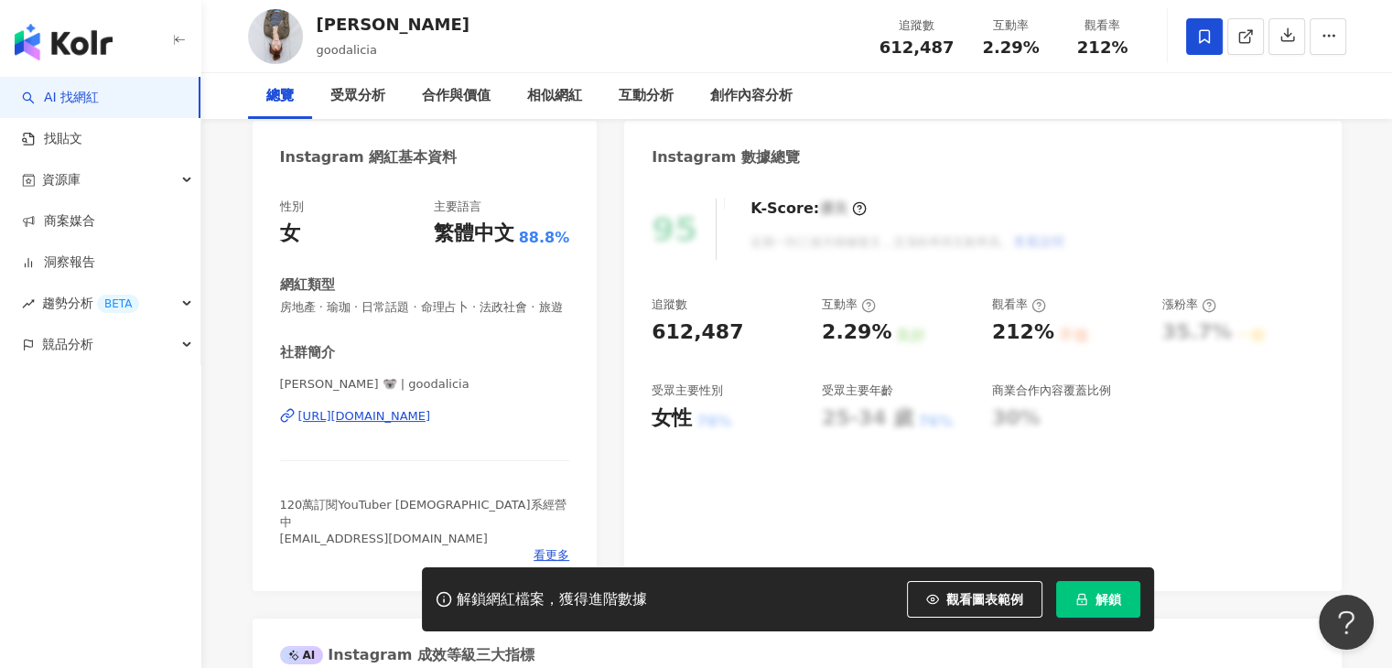
scroll to position [0, 0]
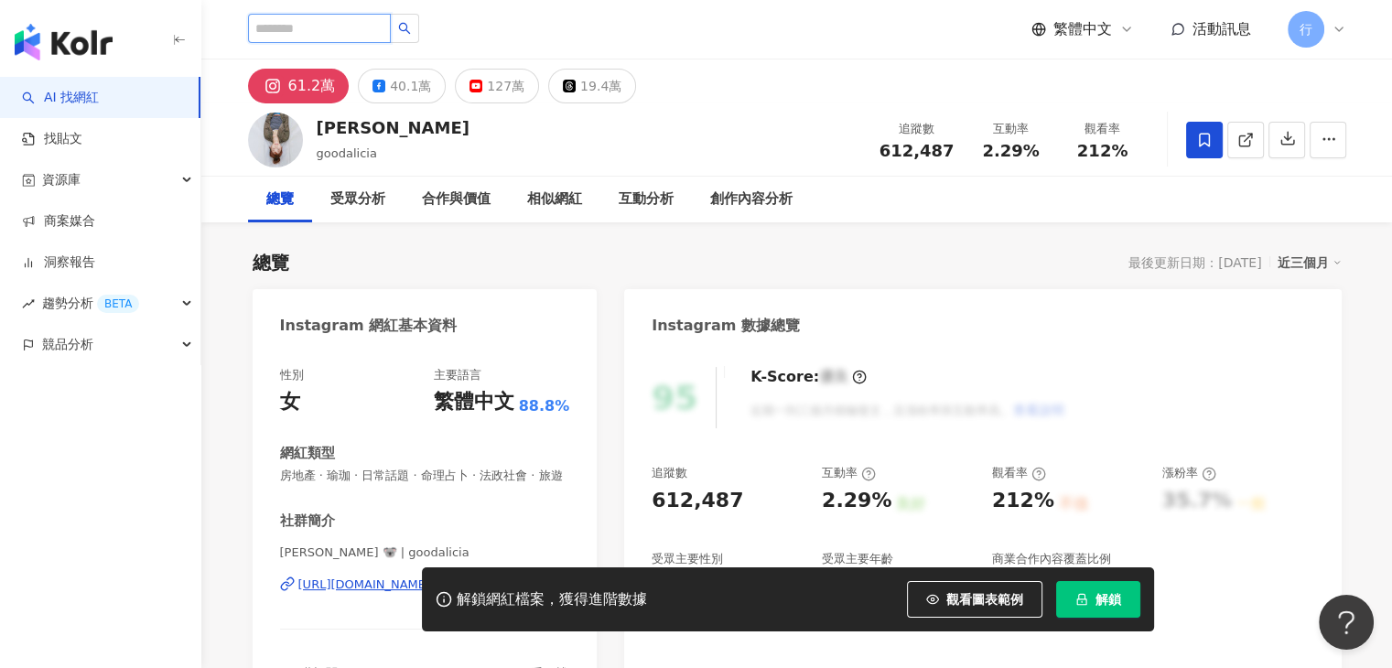
click at [354, 34] on input "search" at bounding box center [319, 28] width 143 height 29
paste input "****"
type input "****"
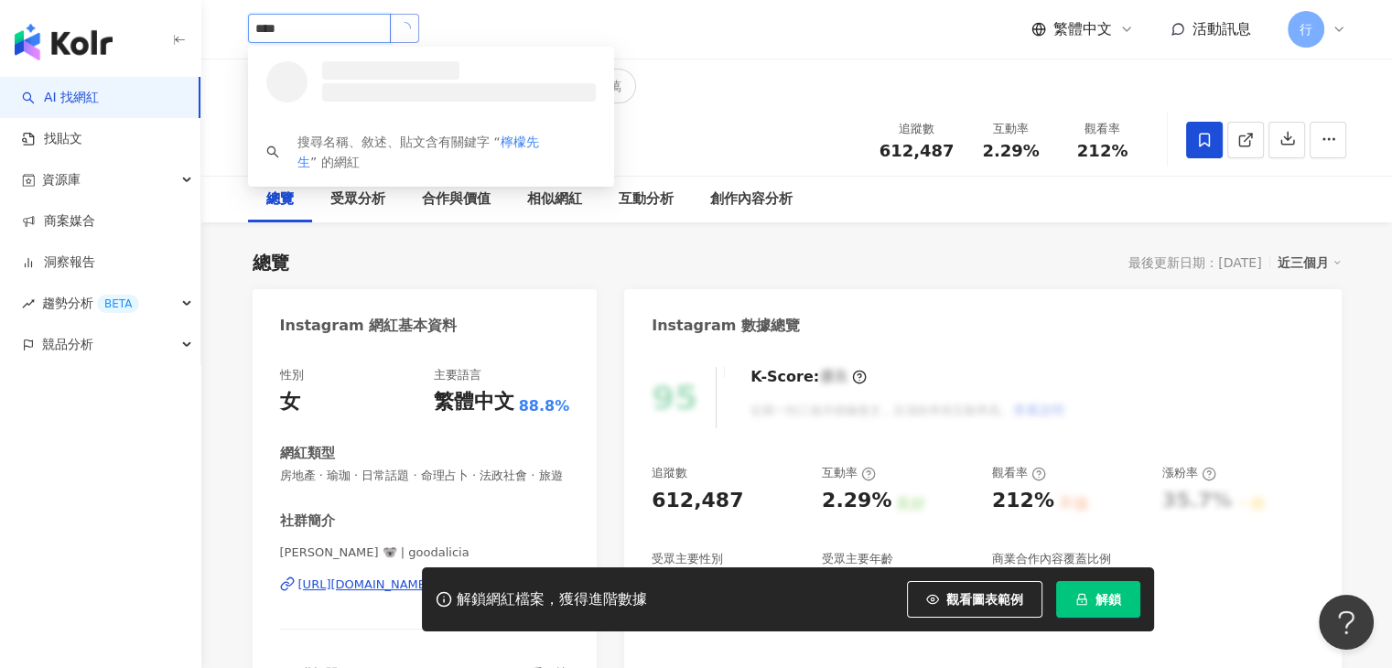
click at [414, 30] on icon "loading" at bounding box center [404, 28] width 18 height 18
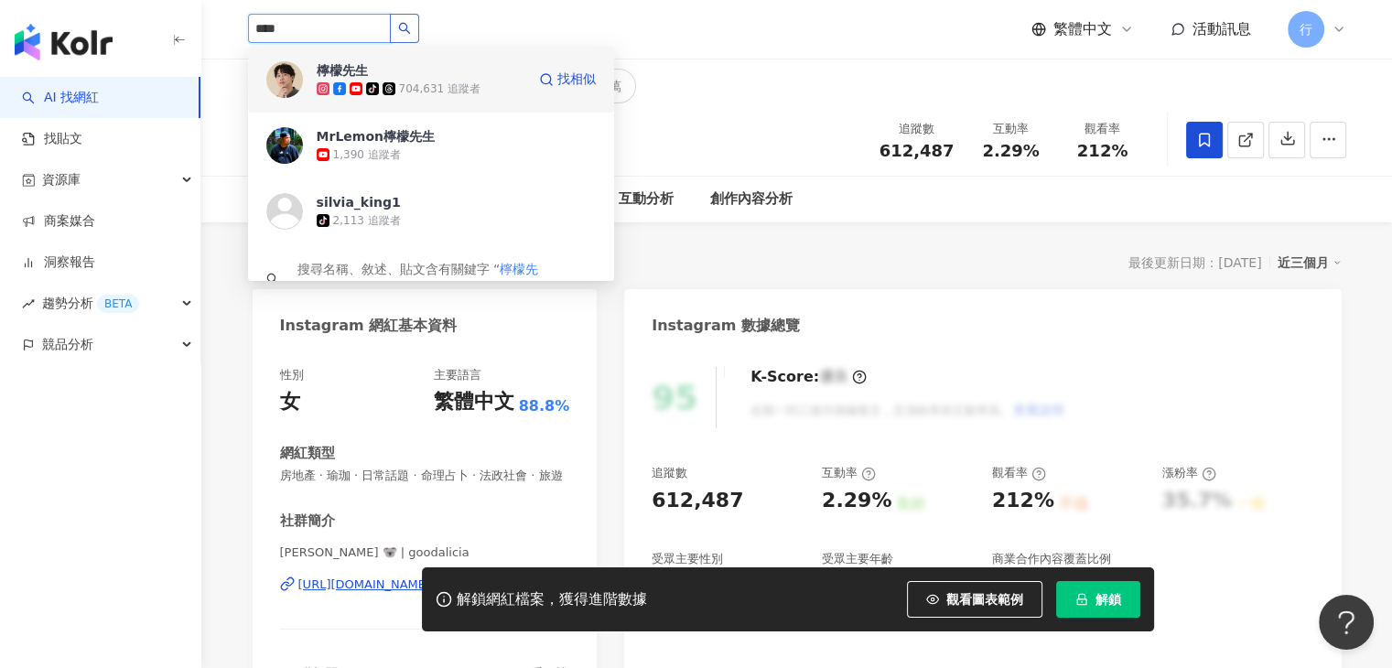
click at [450, 63] on div "檸檬先生 tiktok-icon 704,631 追蹤者" at bounding box center [421, 79] width 209 height 37
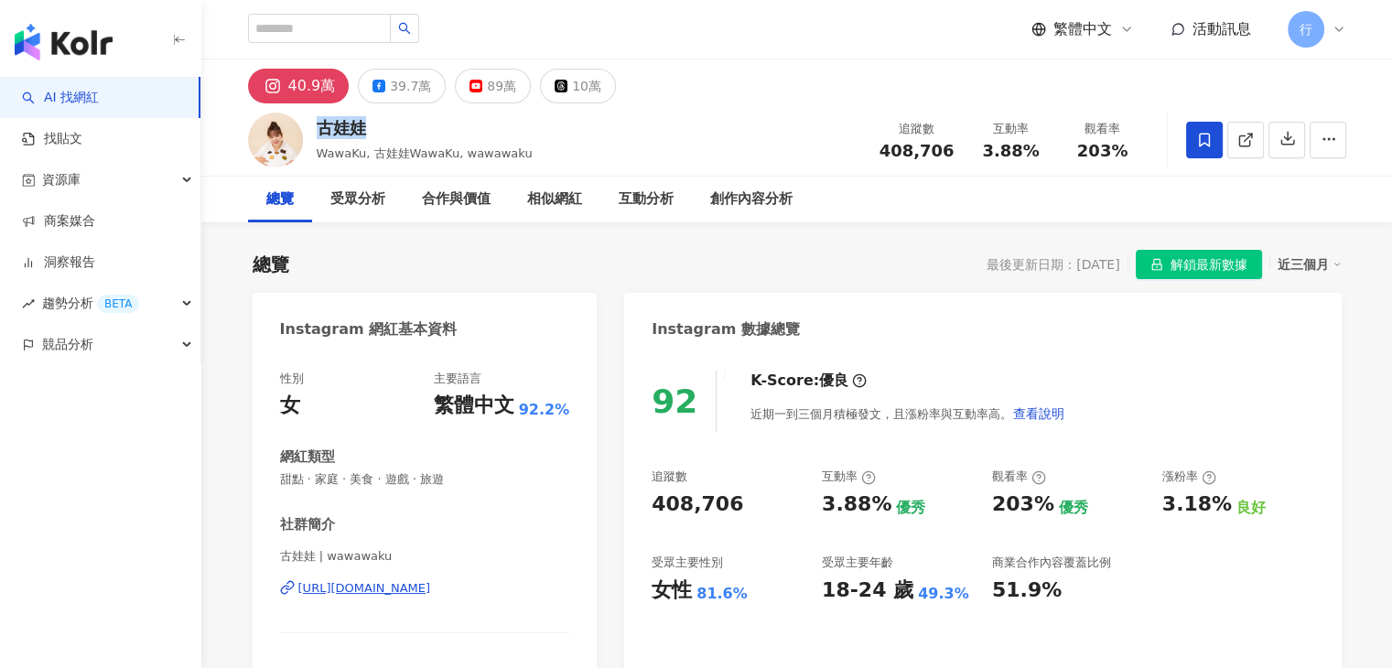
drag, startPoint x: 319, startPoint y: 129, endPoint x: 362, endPoint y: 127, distance: 43.0
click at [362, 127] on div "古娃娃" at bounding box center [425, 127] width 216 height 23
click at [944, 99] on div "40.9萬 39.7萬 89萬 10萬" at bounding box center [796, 81] width 1171 height 44
drag, startPoint x: 885, startPoint y: 151, endPoint x: 955, endPoint y: 159, distance: 70.9
click at [955, 159] on div "追蹤數 408,706 互動率 3.88% 觀看率 203%" at bounding box center [1008, 140] width 280 height 54
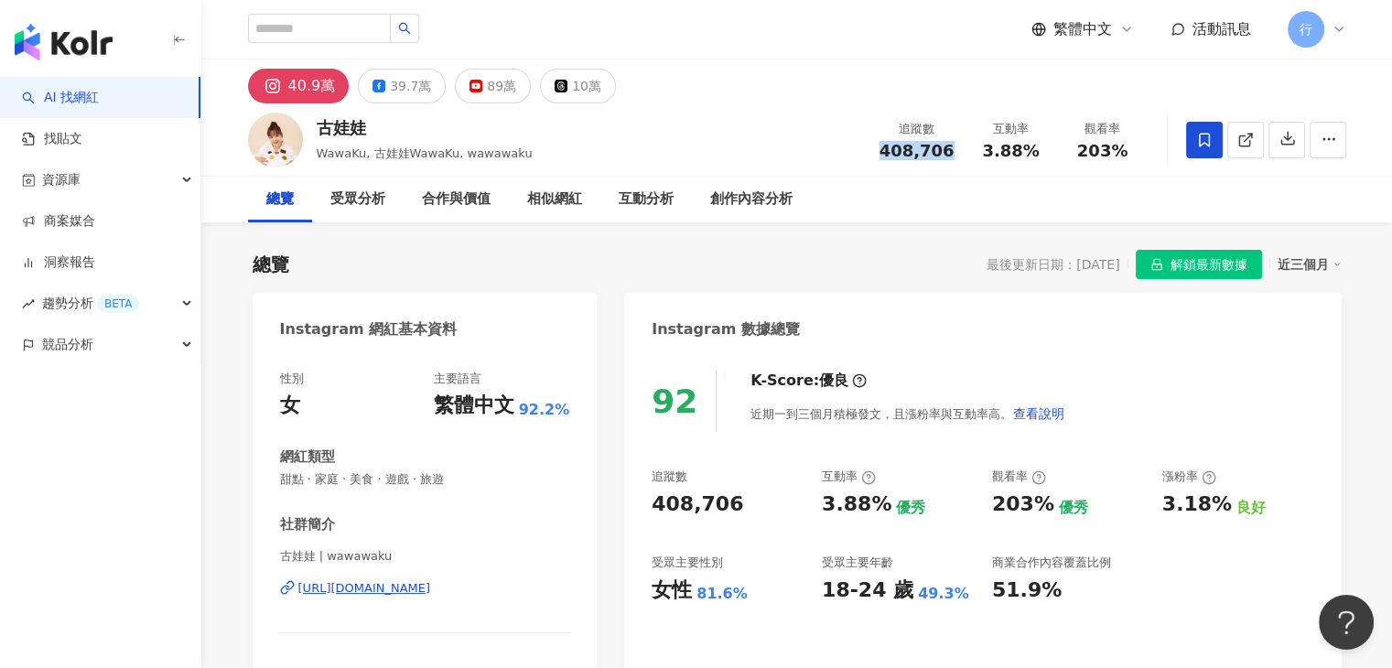
copy span "408,706"
click at [894, 264] on div "總覽 最後更新日期：2025/9/9 解鎖最新數據 近三個月" at bounding box center [797, 264] width 1089 height 29
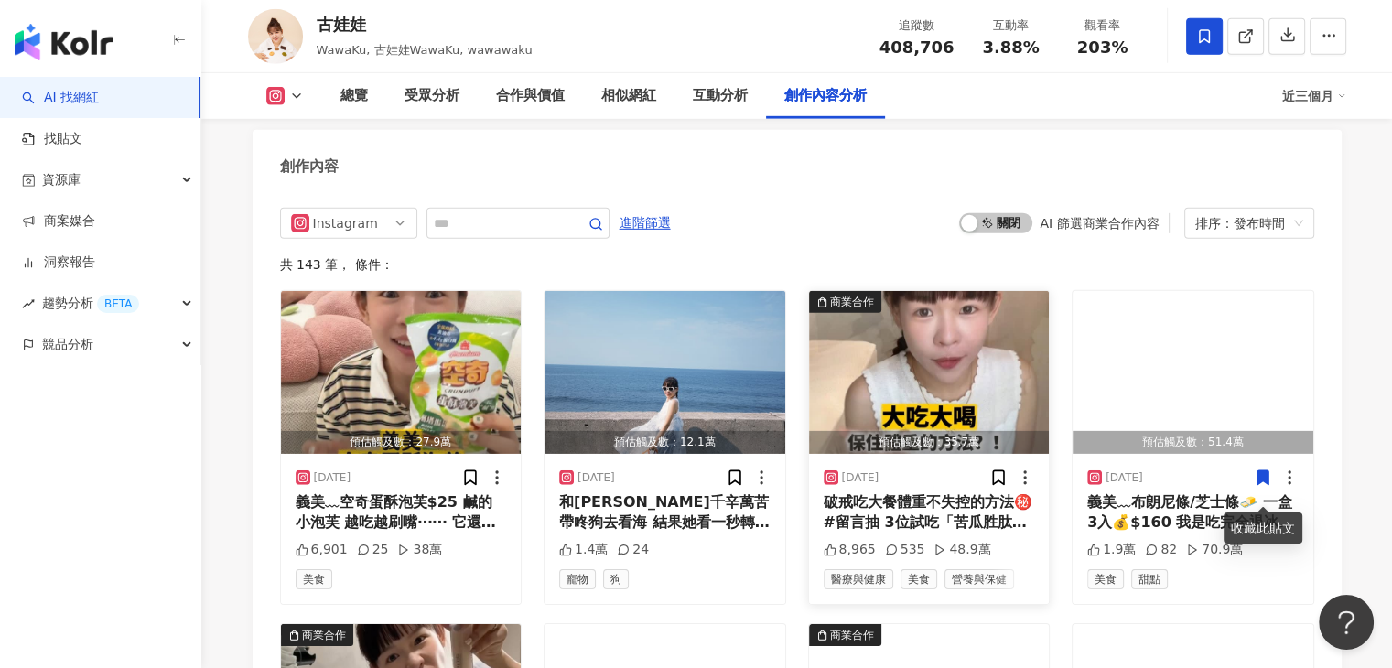
scroll to position [5581, 0]
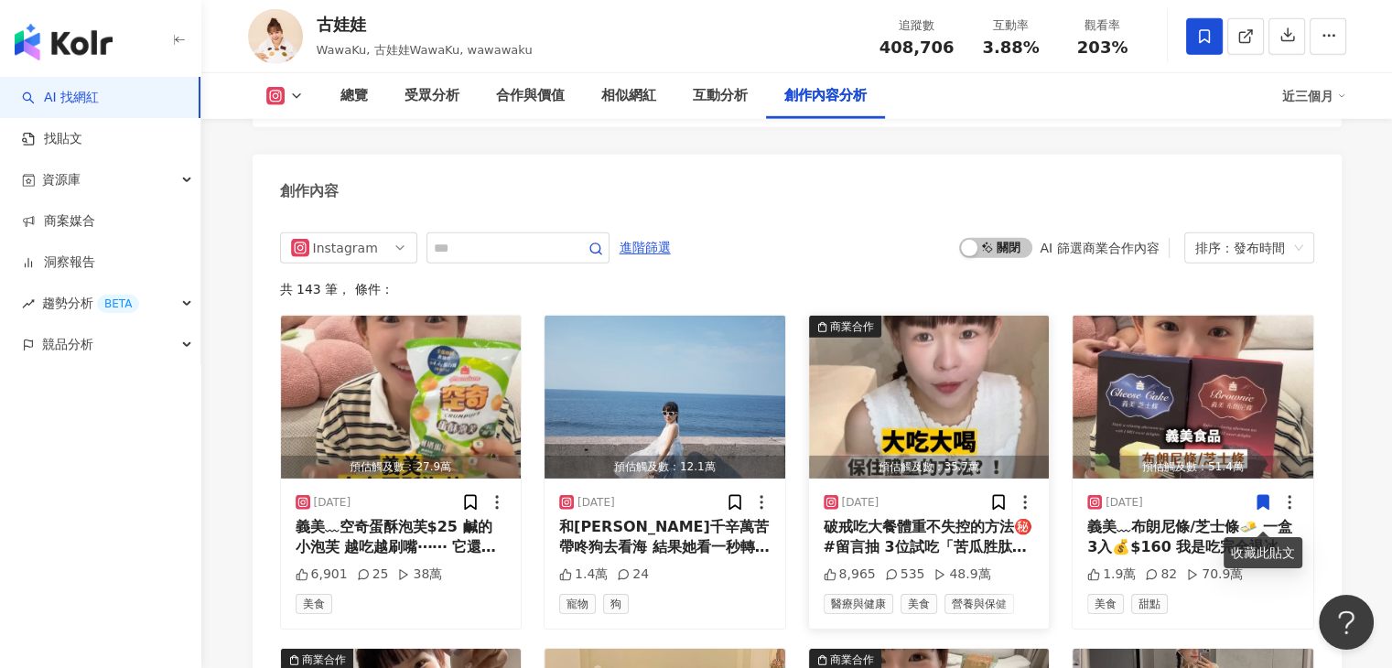
click at [952, 369] on img "button" at bounding box center [929, 397] width 241 height 163
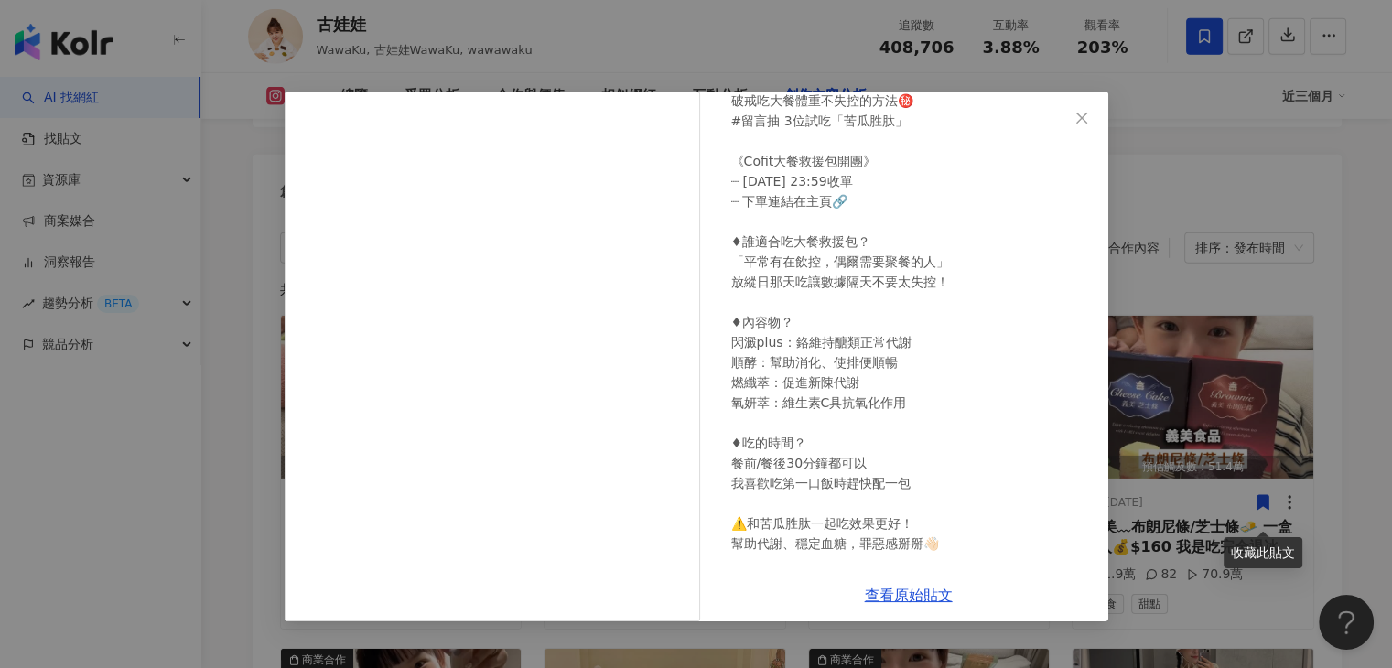
scroll to position [0, 0]
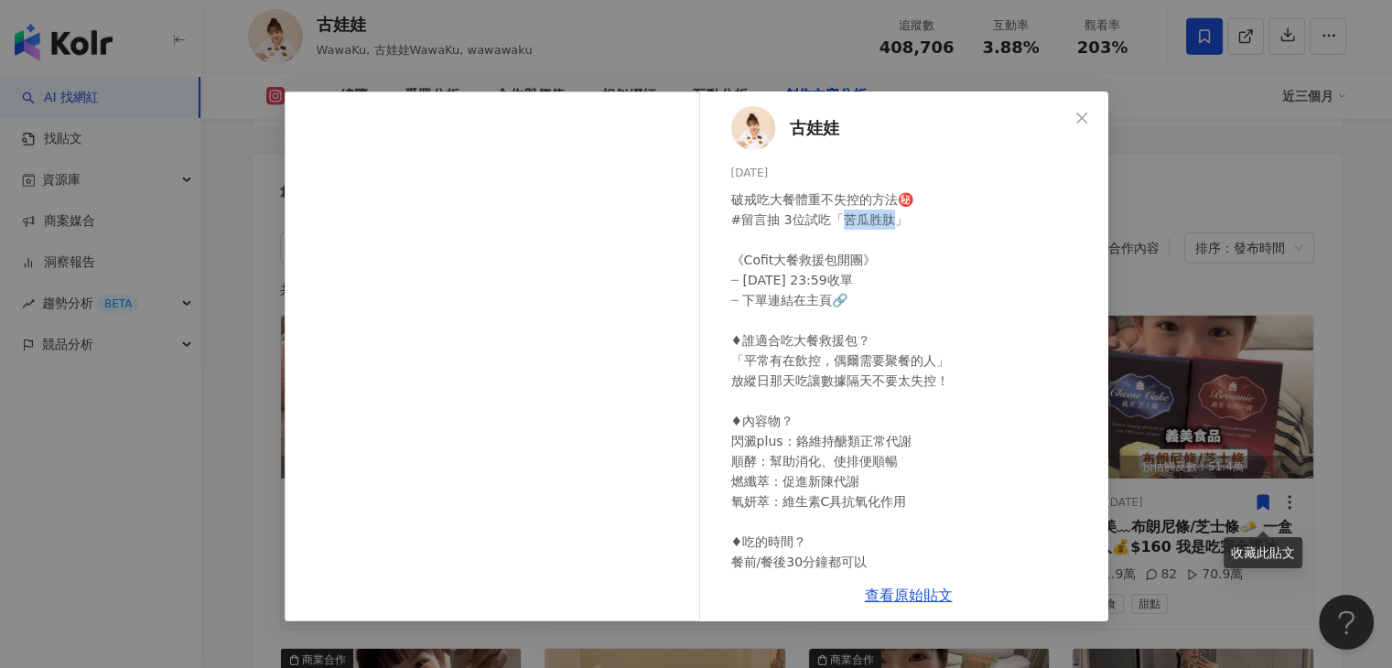
drag, startPoint x: 838, startPoint y: 217, endPoint x: 887, endPoint y: 214, distance: 48.6
click at [887, 214] on div "破戒吃大餐體重不失控的方法㊙️ #留言抽 3位試吃「苦瓜胜肽」 ⁡ 《Cofit大餐救援包開團》 ┈ 9/2 23:59收單 ┈ 下單連結在主頁🔗 ⁡ ♦誰適…" at bounding box center [912, 471] width 362 height 564
copy div "苦瓜胜肽"
click at [1074, 122] on icon "close" at bounding box center [1081, 118] width 15 height 15
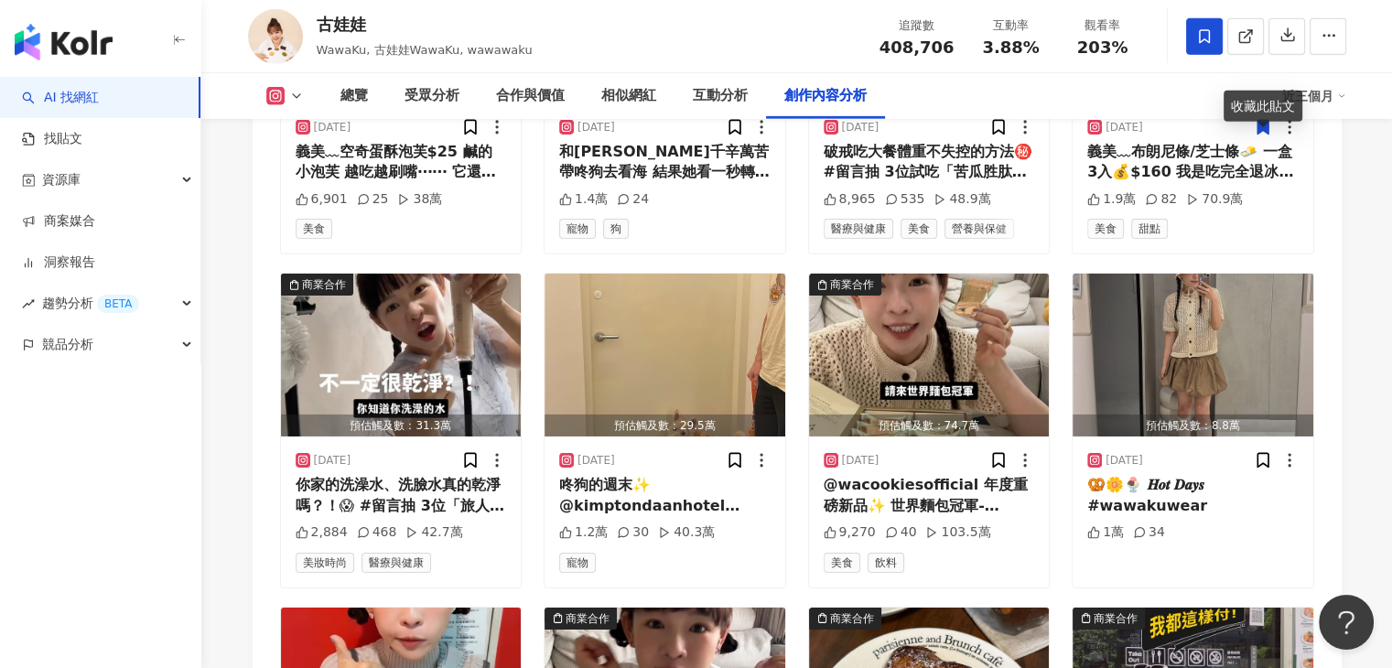
scroll to position [6039, 0]
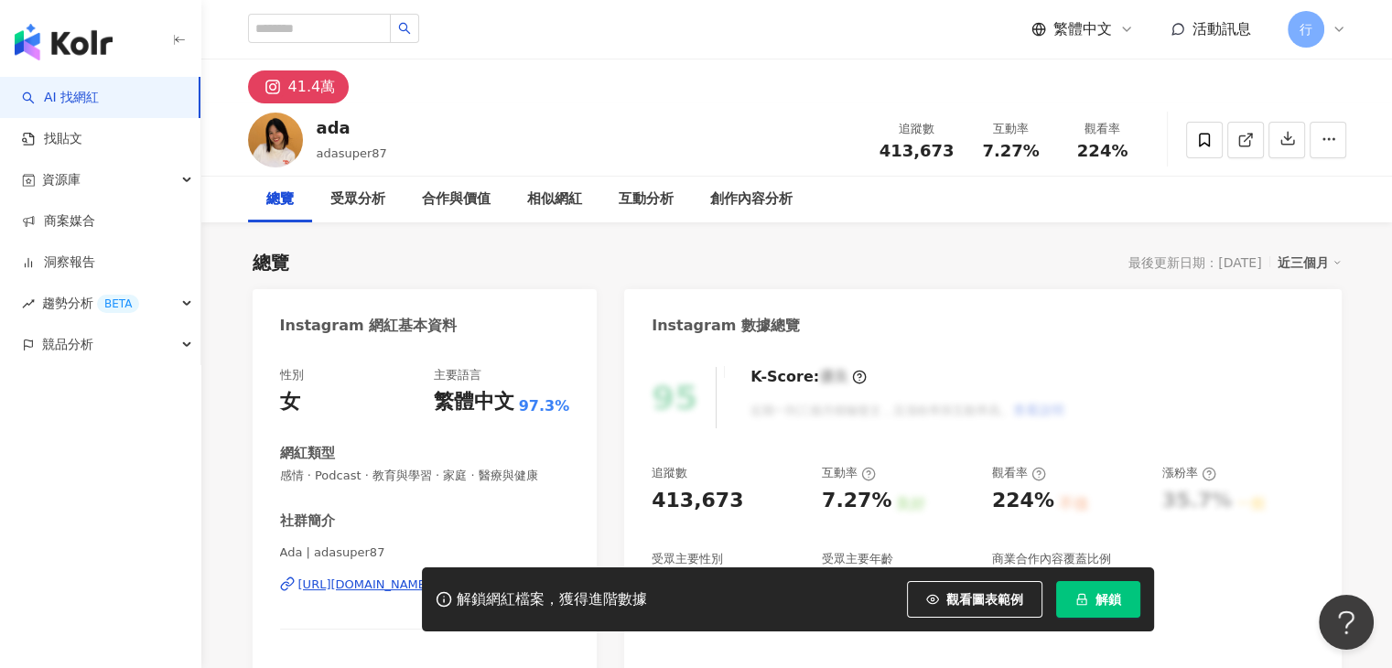
drag, startPoint x: 375, startPoint y: 122, endPoint x: 318, endPoint y: 128, distance: 57.1
click at [318, 128] on div "ada adasuper87 追蹤數 413,673 互動率 7.27% 觀看率 224%" at bounding box center [796, 139] width 1171 height 72
click at [317, 128] on div "ada" at bounding box center [352, 127] width 70 height 23
drag, startPoint x: 318, startPoint y: 124, endPoint x: 338, endPoint y: 130, distance: 20.0
click at [338, 130] on div "ada" at bounding box center [352, 127] width 70 height 23
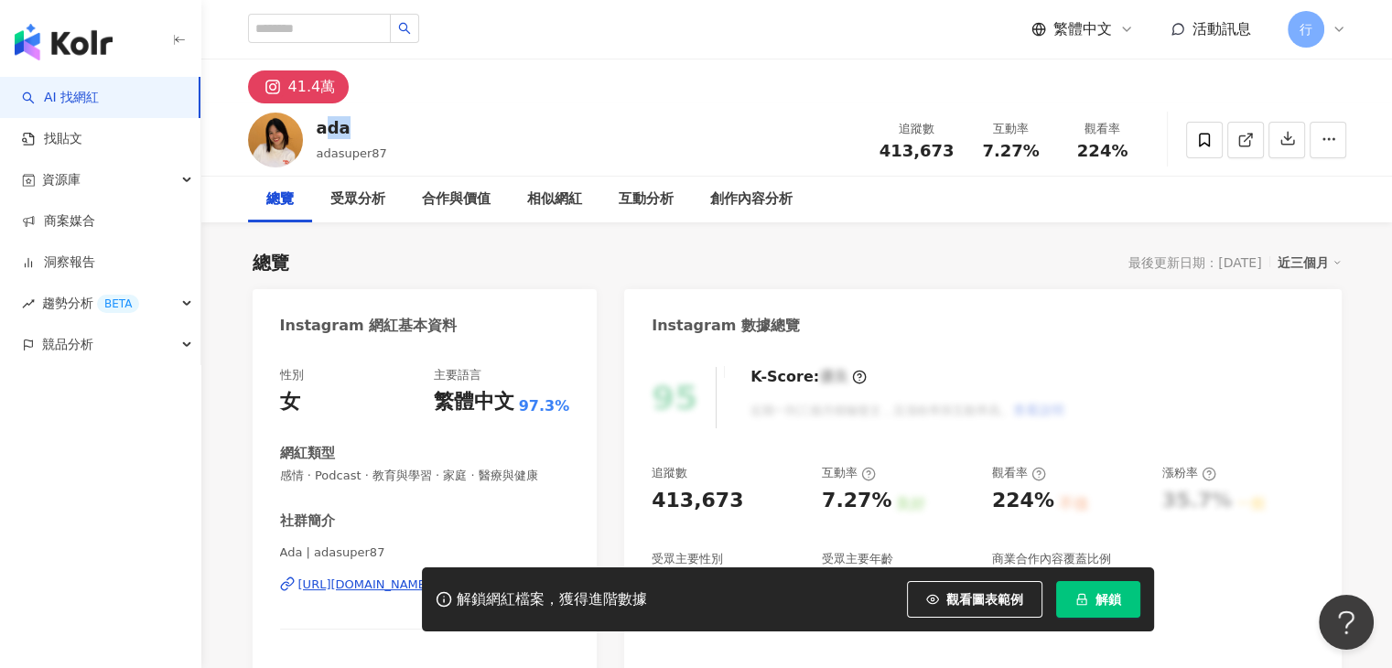
drag, startPoint x: 349, startPoint y: 123, endPoint x: 323, endPoint y: 127, distance: 26.0
click at [323, 127] on div "ada" at bounding box center [352, 127] width 70 height 23
drag, startPoint x: 323, startPoint y: 127, endPoint x: 317, endPoint y: 134, distance: 9.7
click at [317, 134] on div "ada" at bounding box center [352, 127] width 70 height 23
drag, startPoint x: 317, startPoint y: 134, endPoint x: 367, endPoint y: 134, distance: 50.3
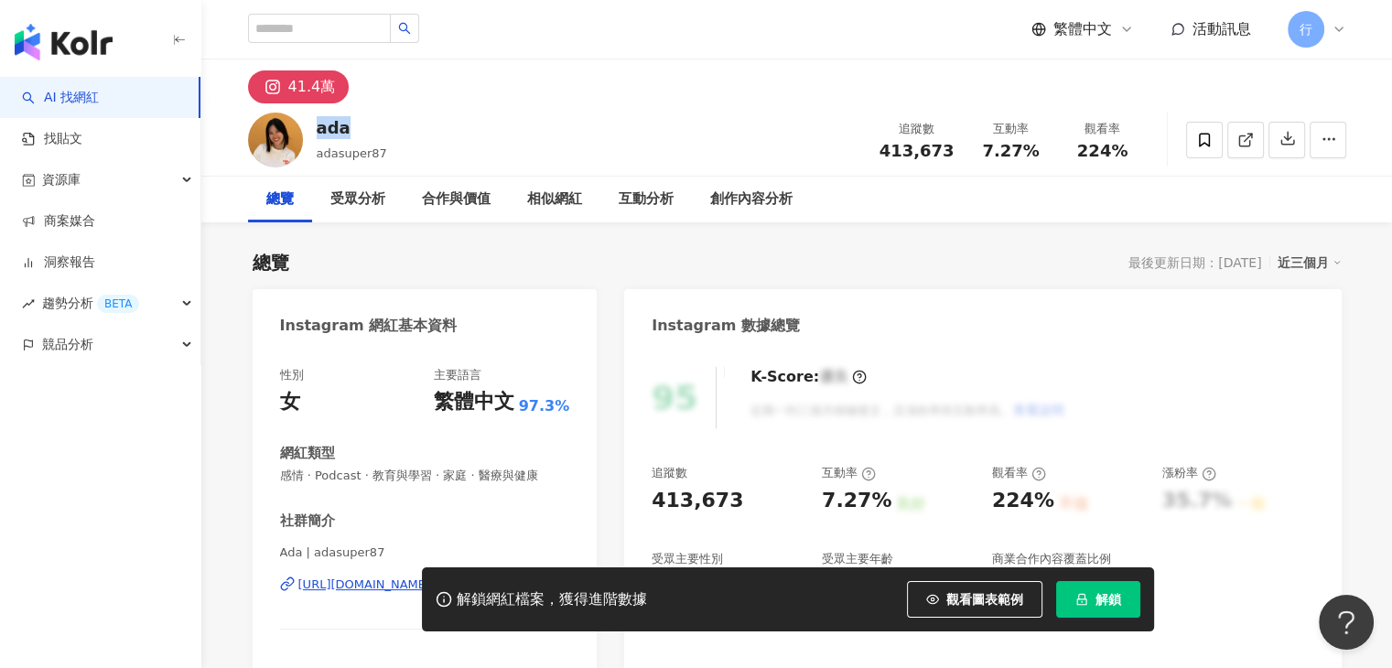
click at [367, 134] on div "ada" at bounding box center [352, 127] width 70 height 23
drag, startPoint x: 301, startPoint y: 122, endPoint x: 350, endPoint y: 122, distance: 49.4
click at [352, 113] on div "ada adasuper87 追蹤數 413,673 互動率 7.27% 觀看率 224%" at bounding box center [796, 139] width 1171 height 72
drag, startPoint x: 345, startPoint y: 130, endPoint x: 317, endPoint y: 130, distance: 28.4
click at [317, 130] on div "ada" at bounding box center [352, 127] width 70 height 23
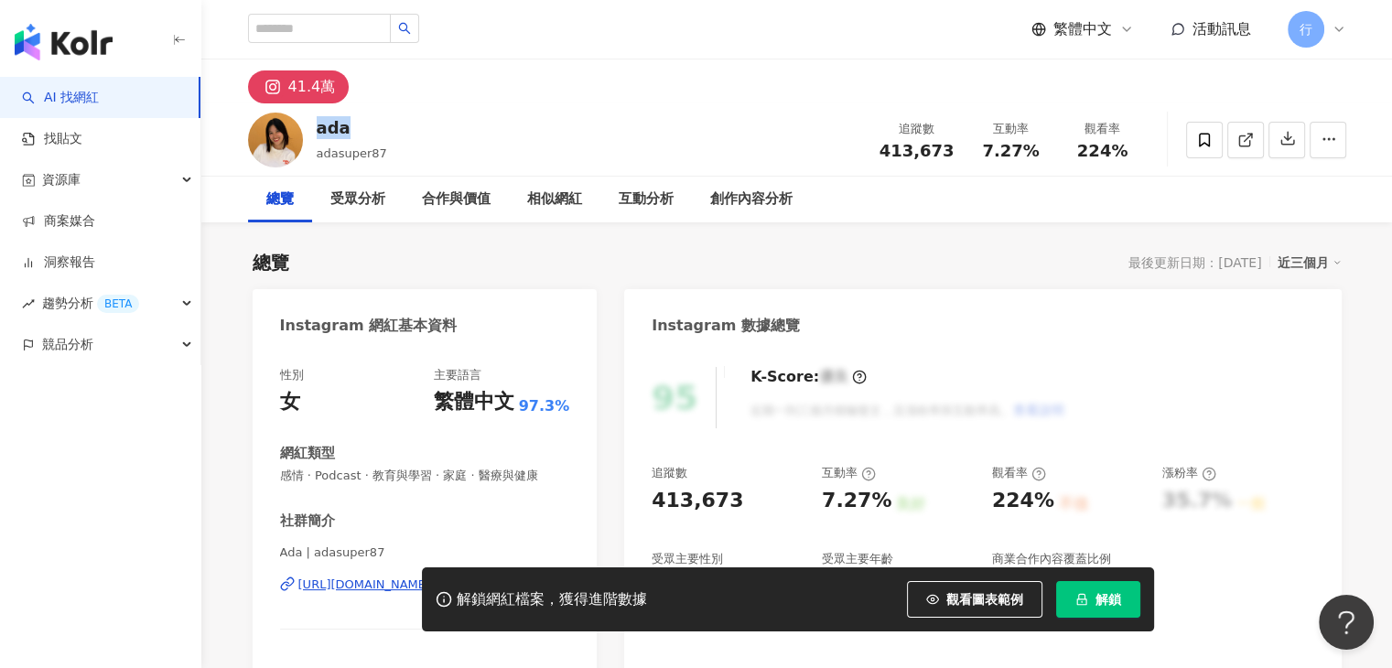
copy div "ada"
click at [38, 531] on div "AI 找網紅 找貼文 資源庫 商案媒合 洞察報告 趨勢分析 BETA 競品分析" at bounding box center [100, 372] width 201 height 591
click at [1036, 204] on div "總覽 受眾分析 合作與價值 相似網紅 互動分析 創作內容分析" at bounding box center [797, 200] width 1098 height 46
drag, startPoint x: 965, startPoint y: 151, endPoint x: 890, endPoint y: 151, distance: 75.0
click at [890, 151] on div "追蹤數 413,673 互動率 7.27% 觀看率 224%" at bounding box center [1008, 140] width 280 height 54
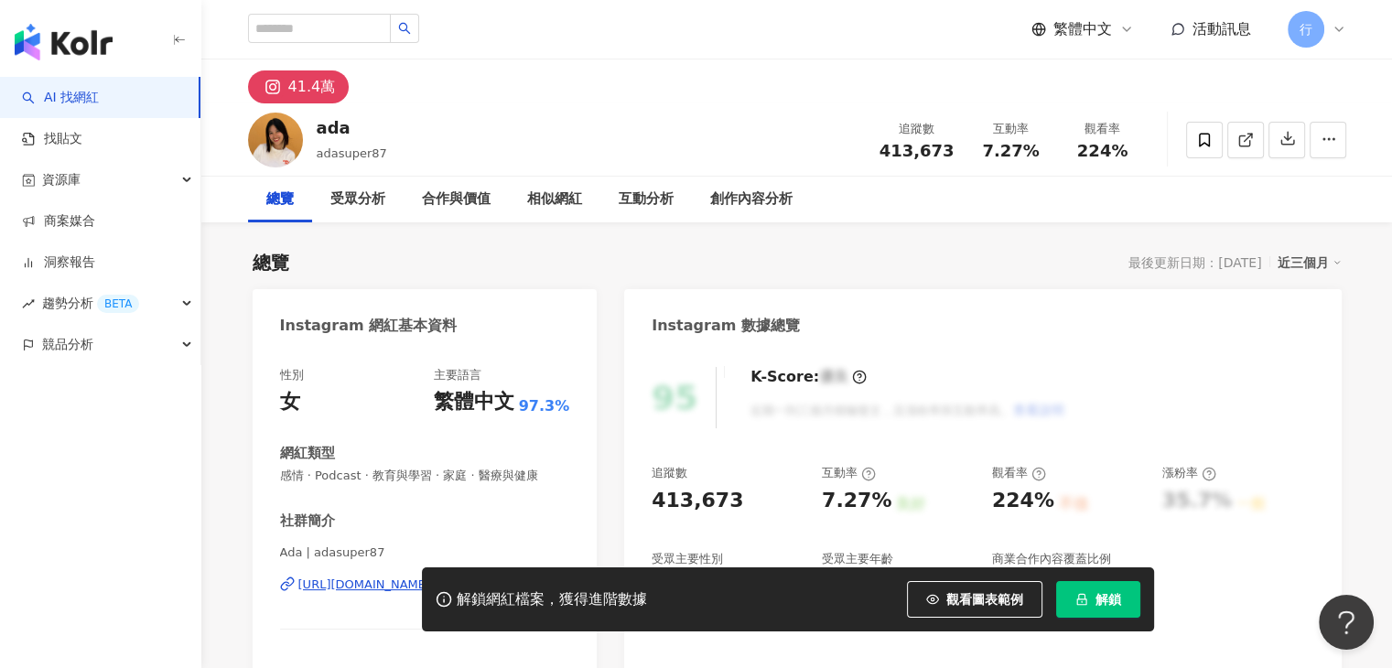
click at [877, 155] on div "追蹤數 413,673" at bounding box center [916, 139] width 97 height 39
drag, startPoint x: 888, startPoint y: 151, endPoint x: 955, endPoint y: 153, distance: 66.8
click at [955, 153] on div "追蹤數 413,673" at bounding box center [916, 139] width 97 height 39
copy span "413,673"
click at [915, 327] on div "Instagram 數據總覽" at bounding box center [982, 318] width 716 height 59
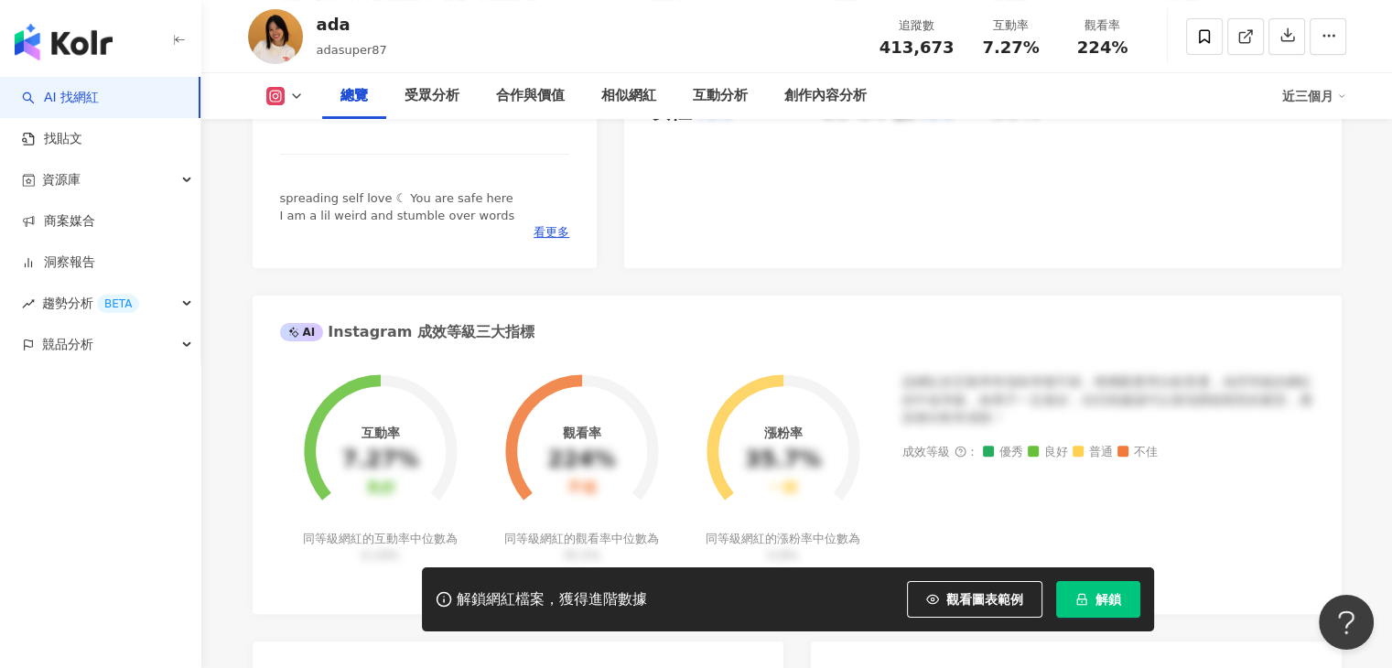
scroll to position [274, 0]
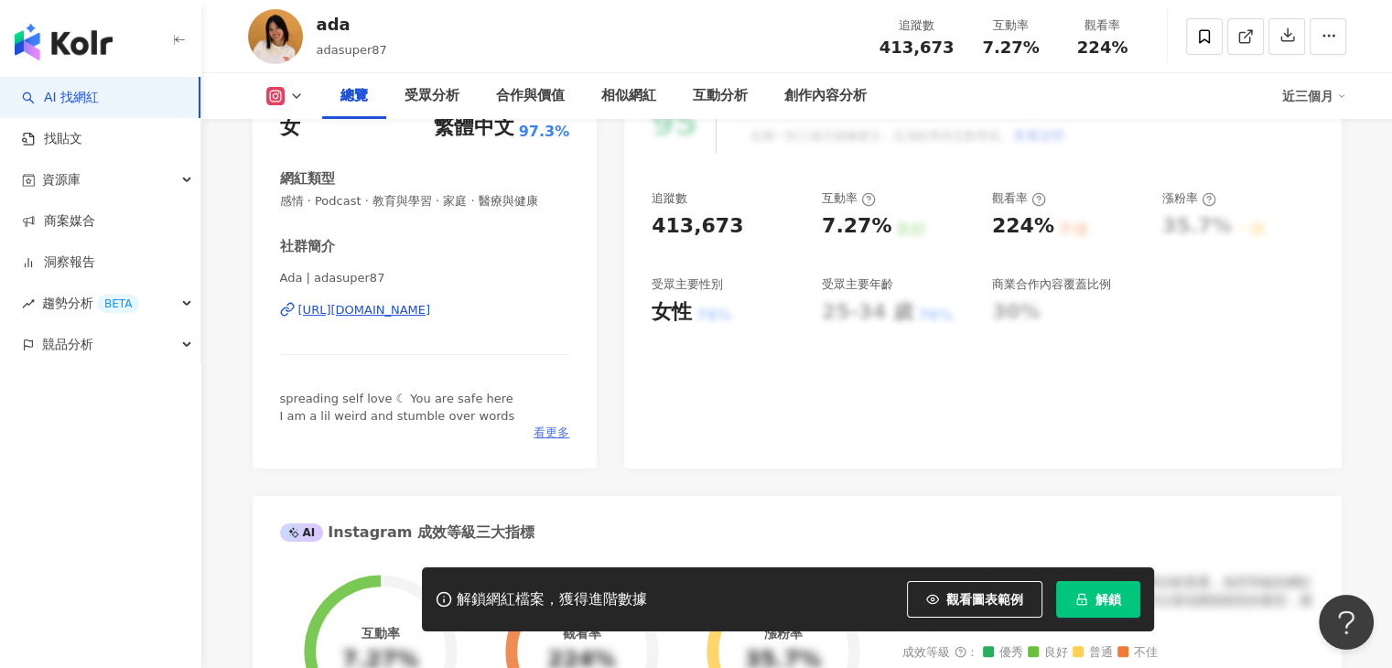
click at [565, 431] on span "看更多" at bounding box center [551, 433] width 36 height 16
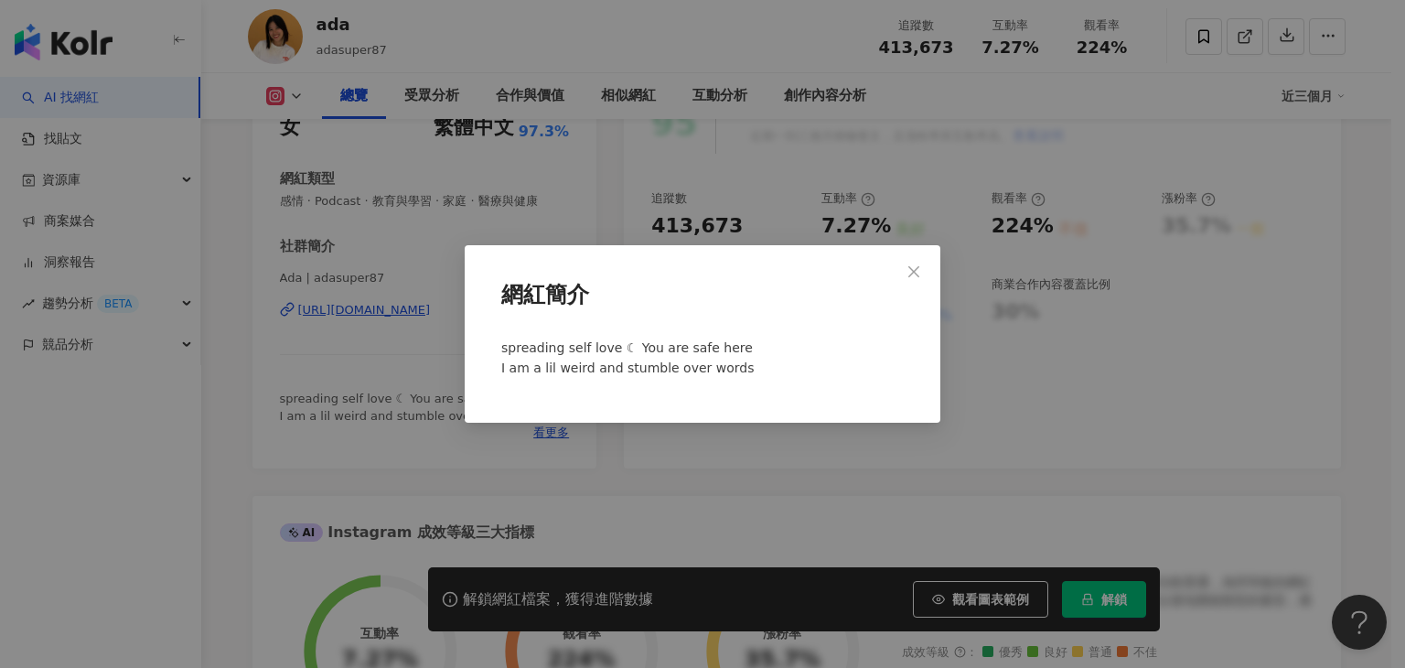
click at [399, 339] on div "網紅簡介 spreading self love ☾ You are safe here I am a lil weird and stumble over …" at bounding box center [702, 334] width 1405 height 668
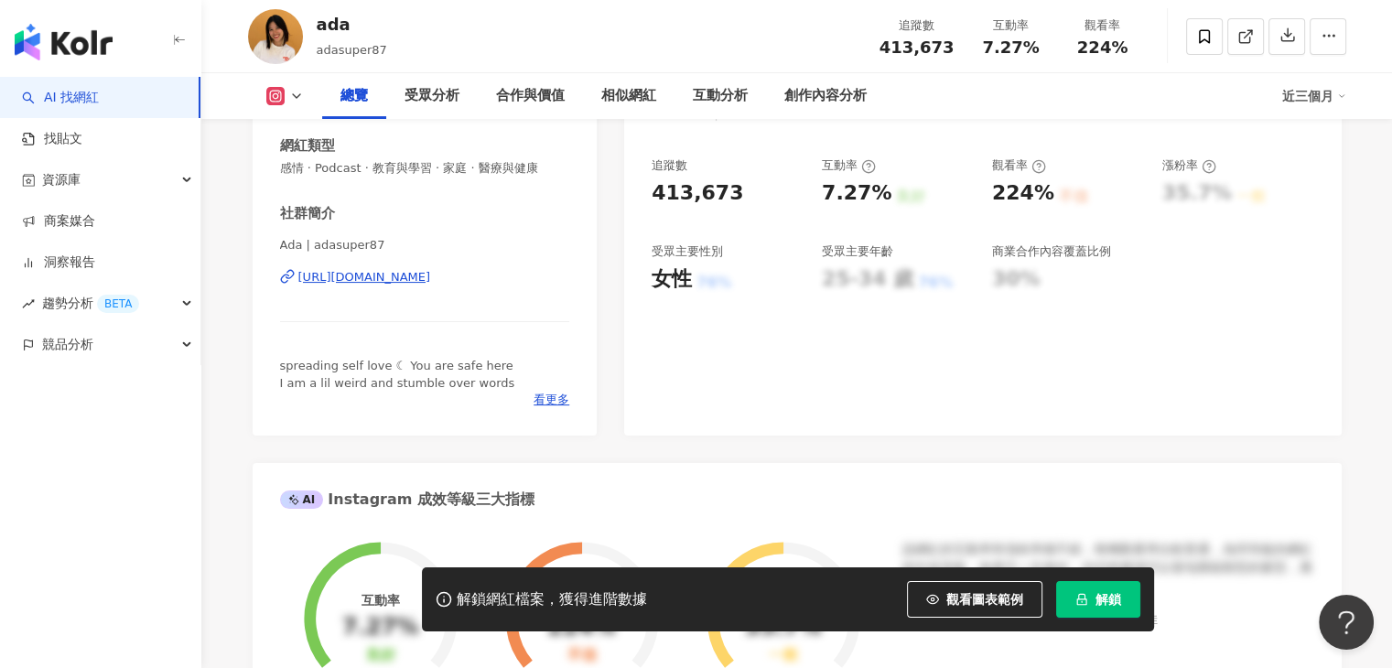
scroll to position [366, 0]
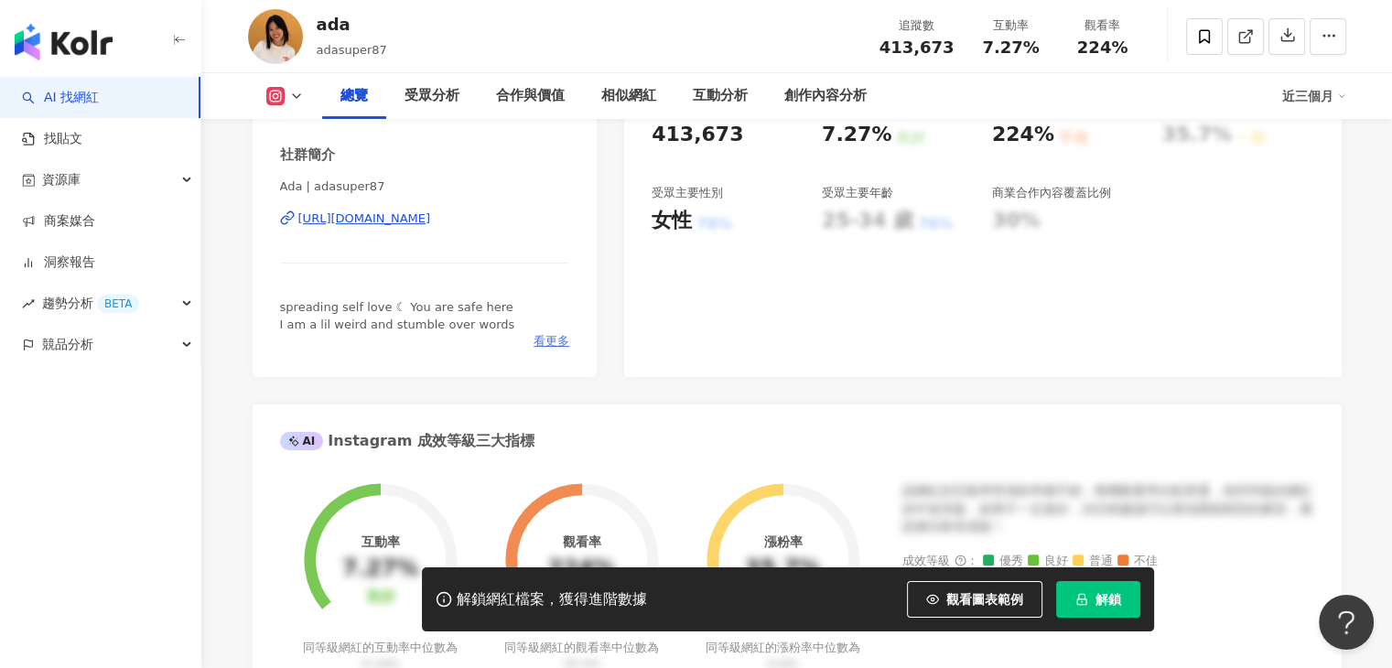
click at [551, 340] on span "看更多" at bounding box center [551, 341] width 36 height 16
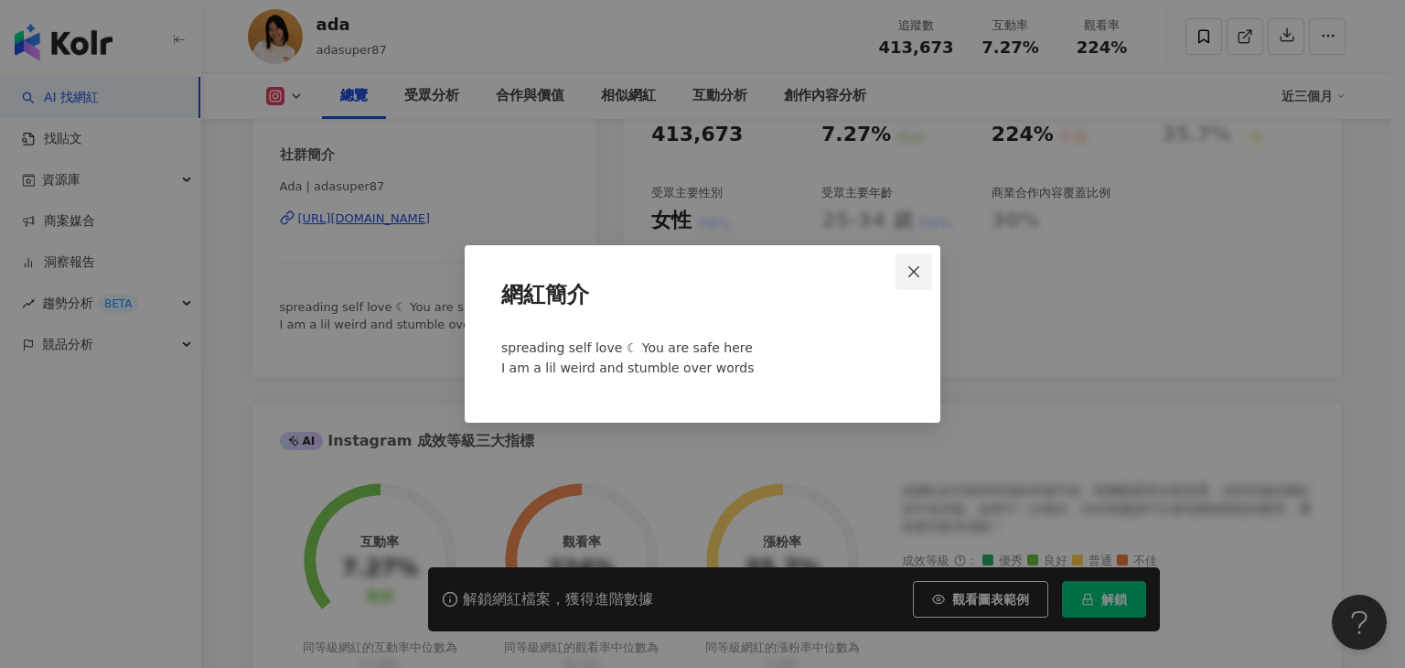
click at [923, 264] on span "Close" at bounding box center [914, 271] width 37 height 15
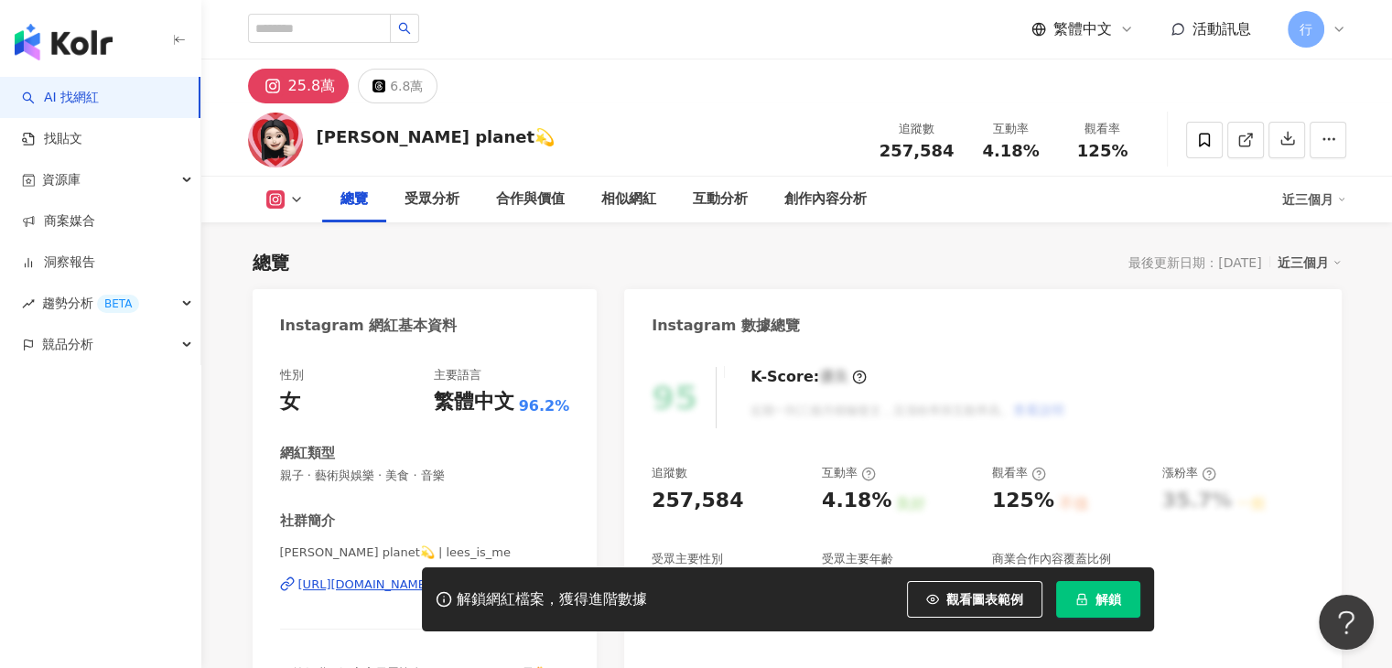
scroll to position [91, 0]
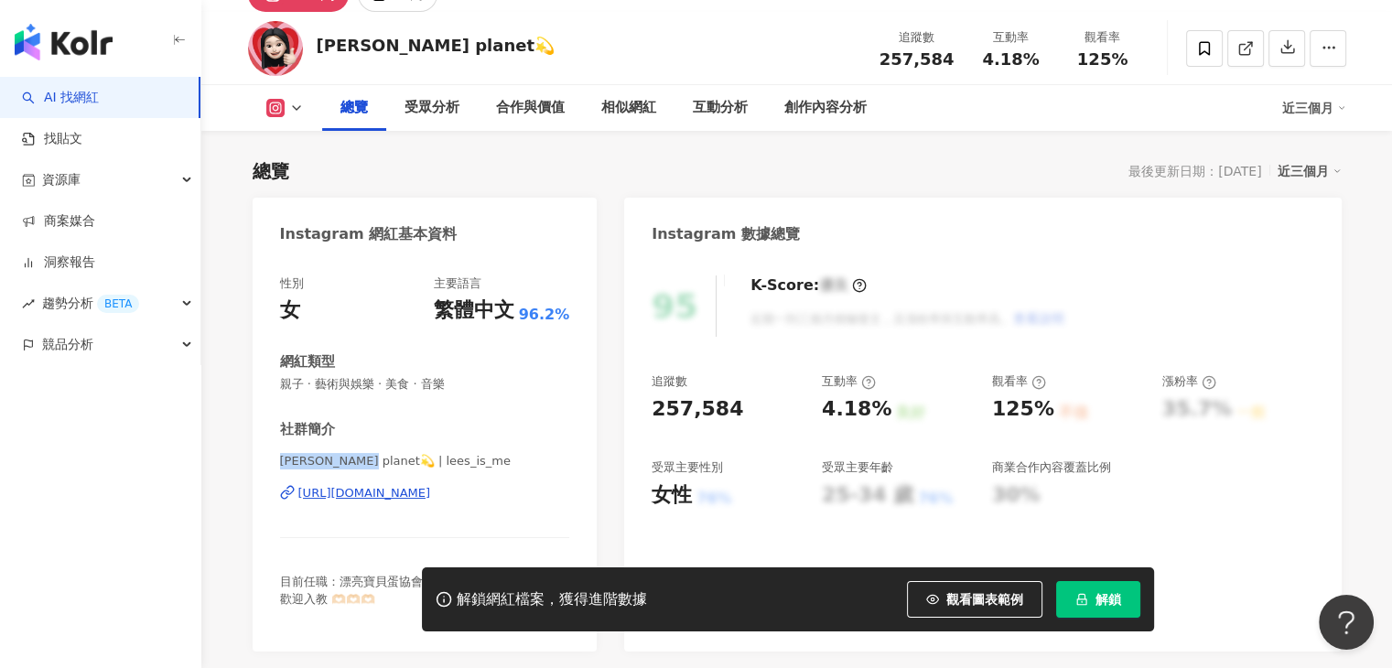
drag, startPoint x: 285, startPoint y: 462, endPoint x: 371, endPoint y: 461, distance: 86.0
click at [371, 461] on span "李欣Lee’s planet💫 | lees_is_me" at bounding box center [425, 461] width 290 height 16
drag, startPoint x: 323, startPoint y: 45, endPoint x: 454, endPoint y: 62, distance: 132.0
click at [454, 62] on div "李欣Lee’s planet💫 追蹤數 257,584 互動率 4.18% 觀看率 125%" at bounding box center [796, 48] width 1171 height 72
copy div "李欣Lee’s planet"
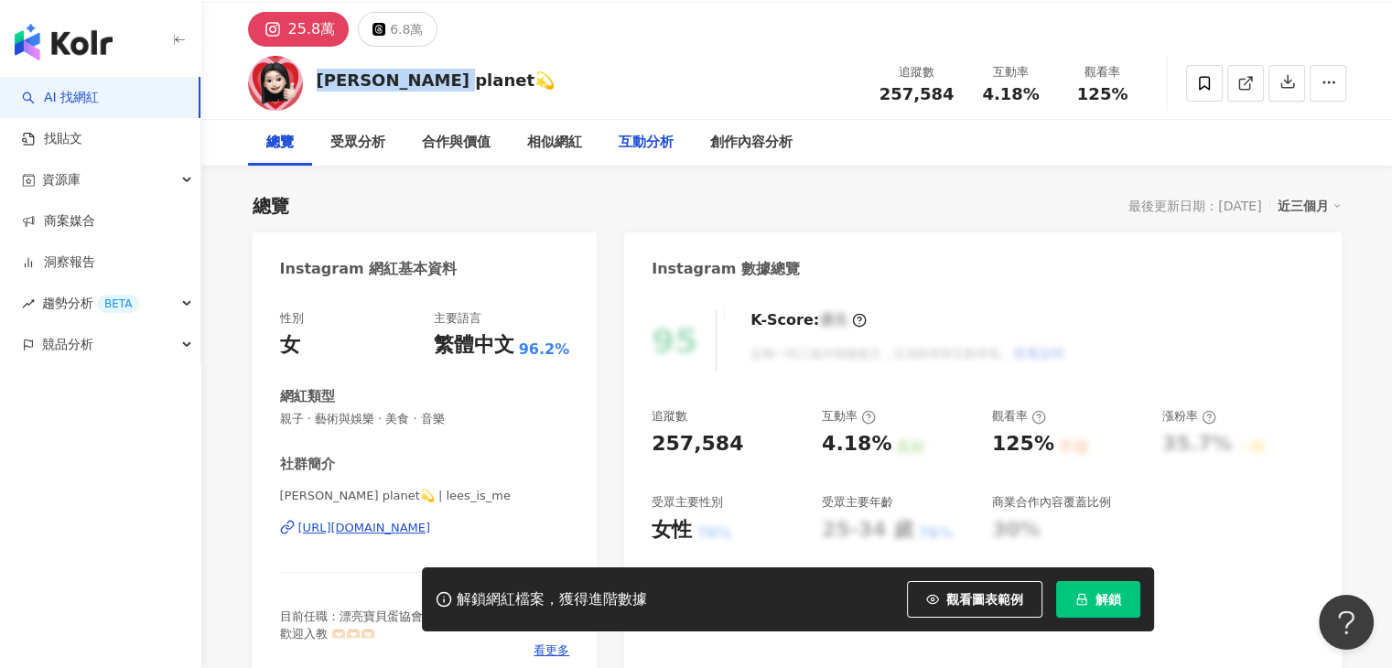
scroll to position [0, 0]
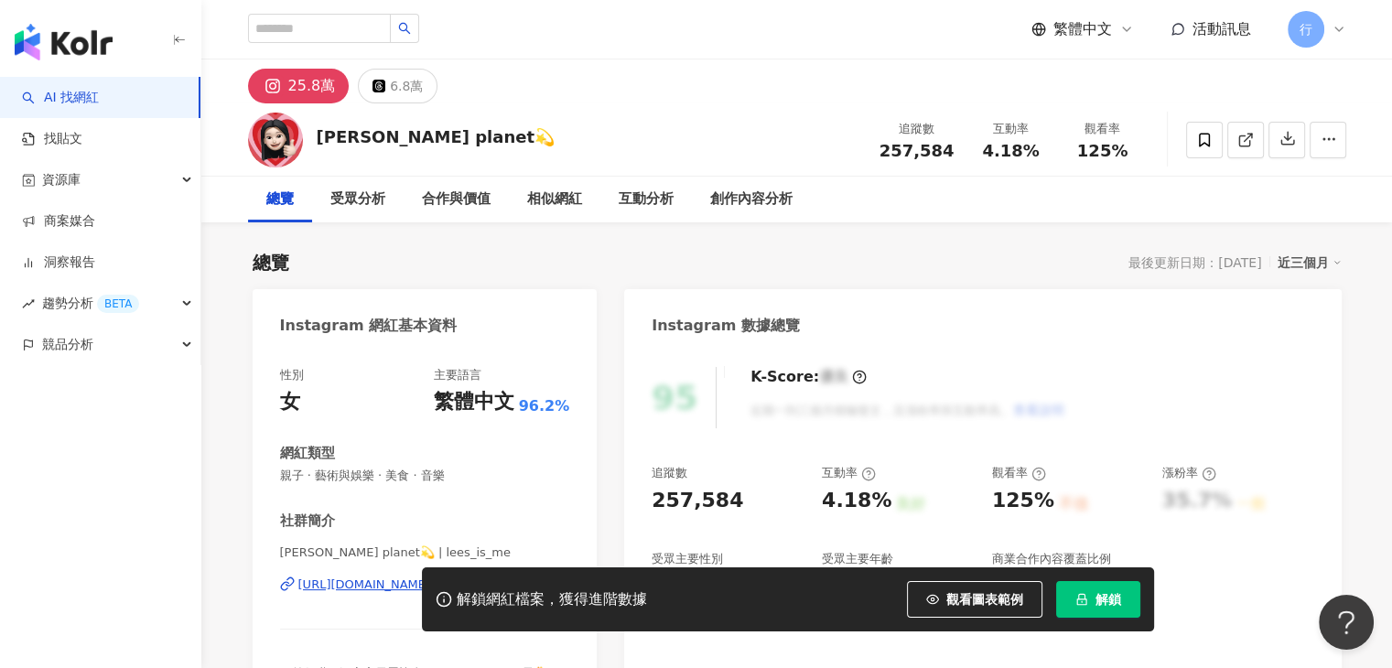
click at [845, 149] on div "李欣Lee’s planet💫 追蹤數 257,584 互動率 4.18% 觀看率 125%" at bounding box center [796, 139] width 1171 height 72
drag, startPoint x: 902, startPoint y: 156, endPoint x: 957, endPoint y: 162, distance: 55.3
click at [957, 162] on div "追蹤數 257,584 互動率 4.18% 觀看率 125%" at bounding box center [1008, 140] width 280 height 54
copy span "257,584"
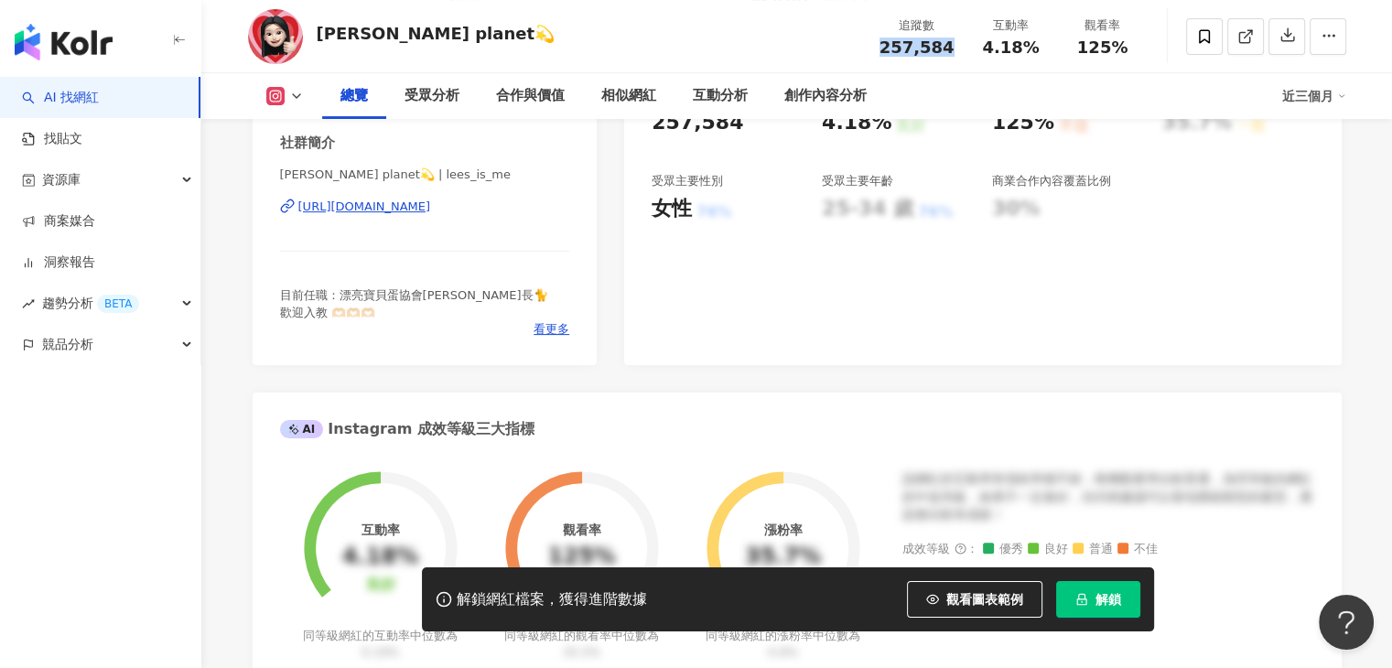
scroll to position [457, 0]
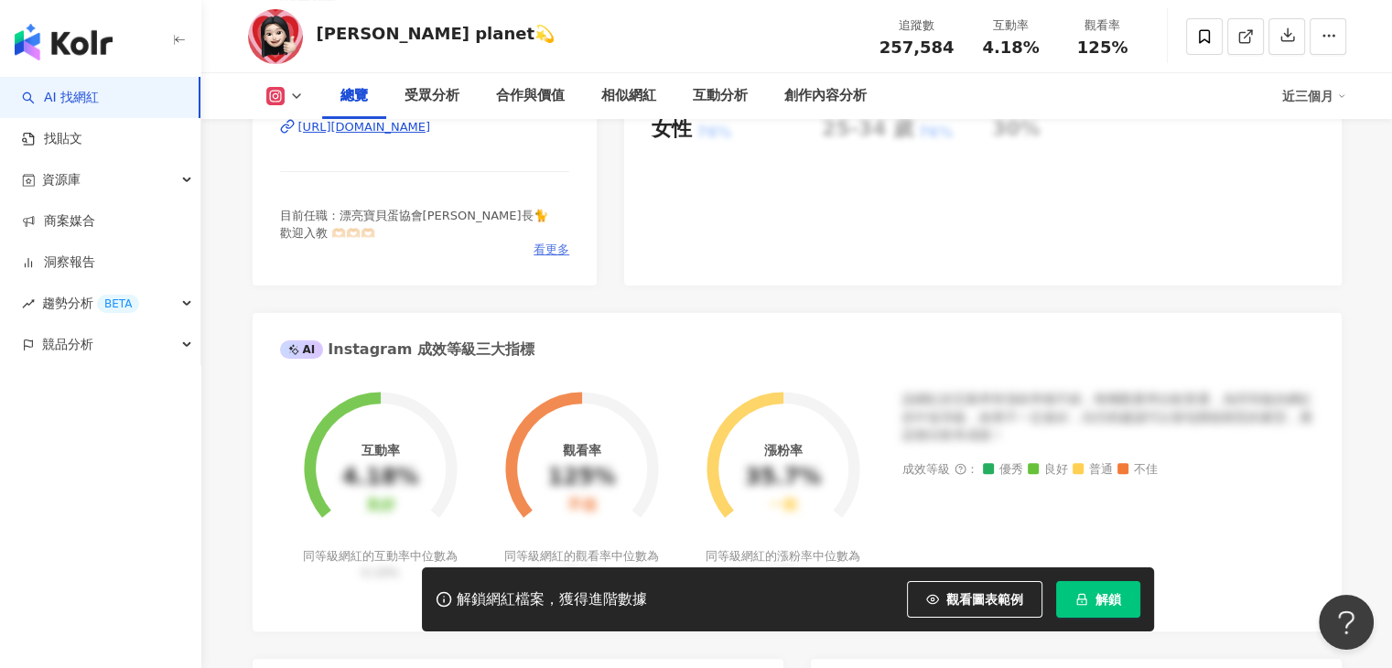
click at [539, 249] on span "看更多" at bounding box center [551, 250] width 36 height 16
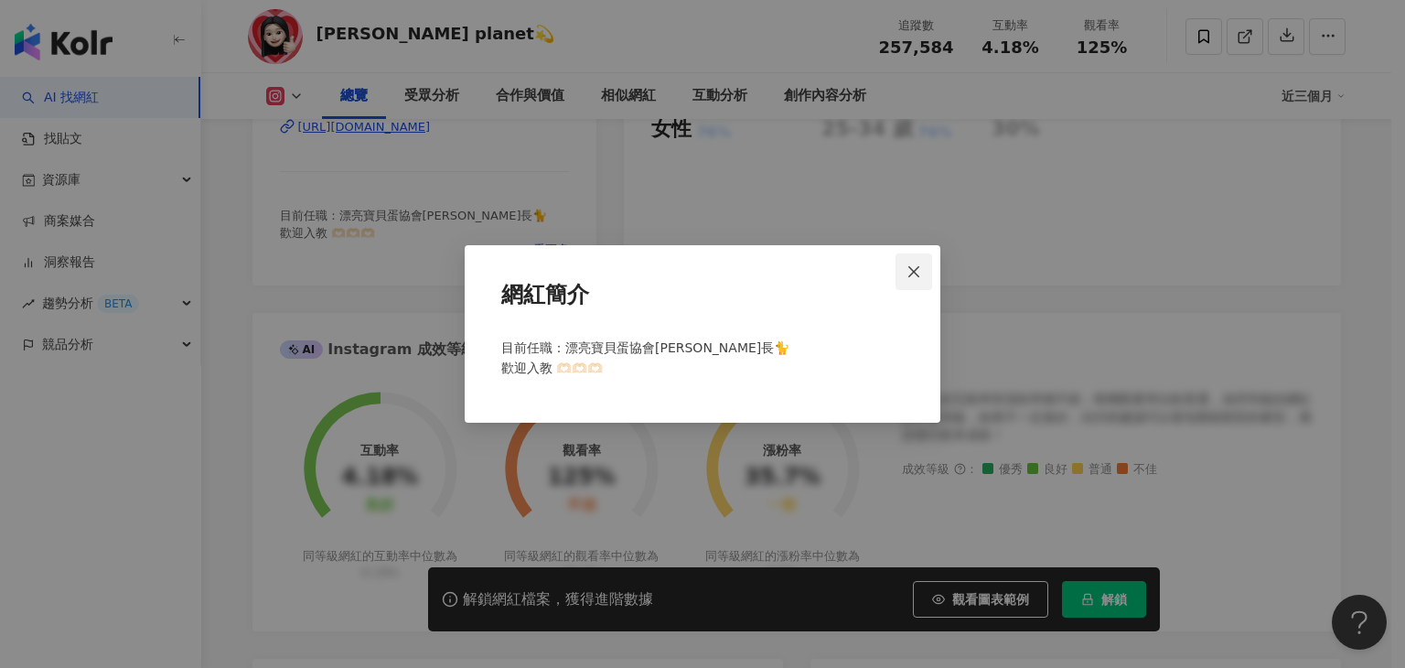
click at [906, 259] on button "Close" at bounding box center [914, 271] width 37 height 37
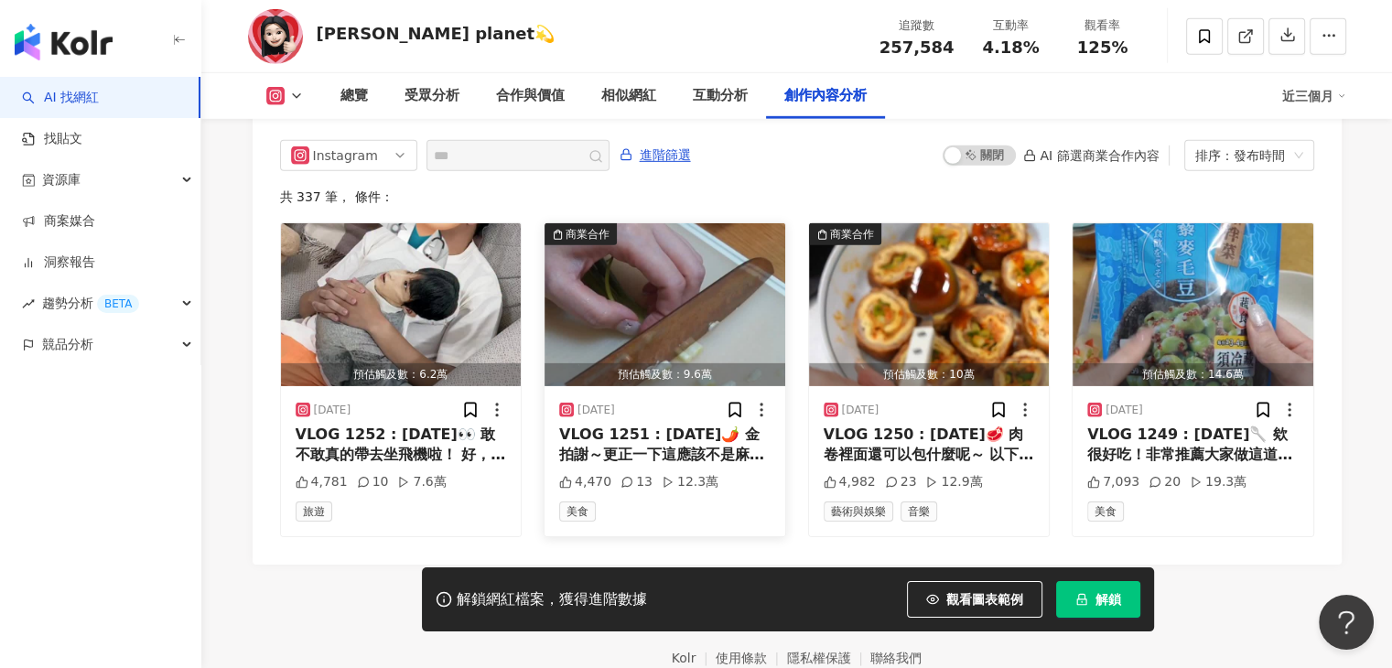
scroll to position [5702, 0]
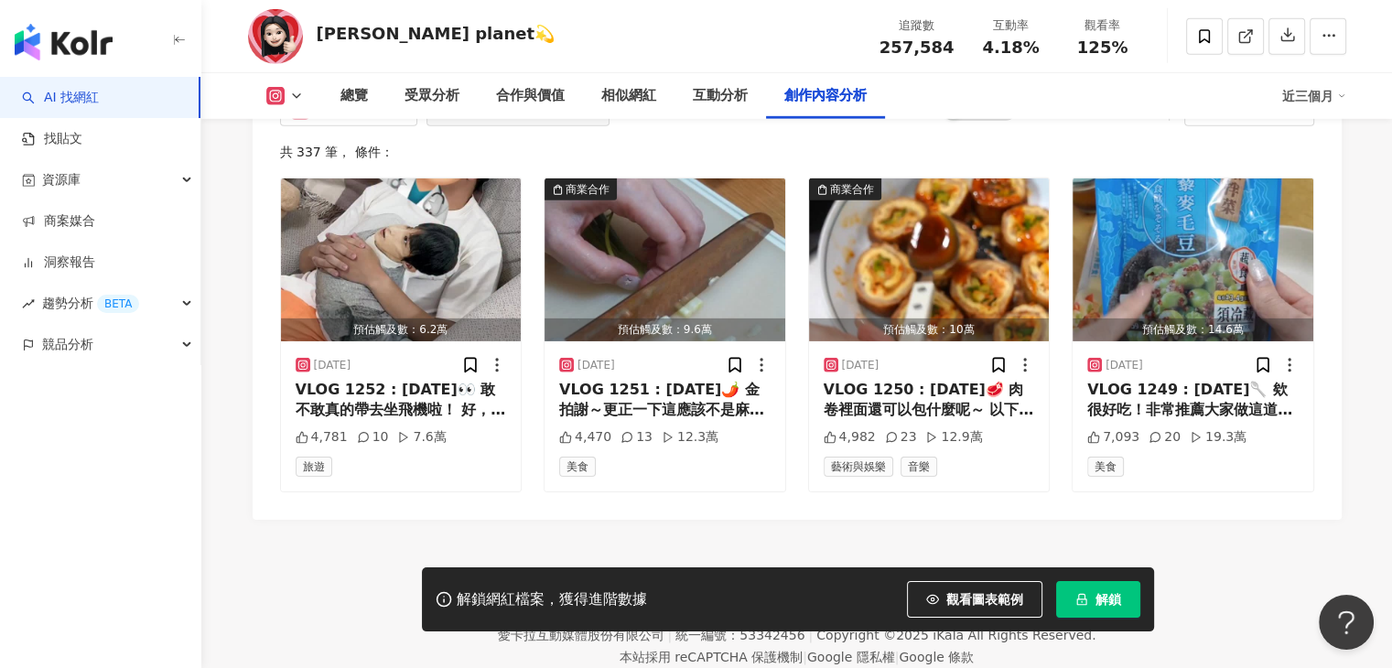
click at [0, 594] on div "AI 找網紅 找貼文 資源庫 商案媒合 洞察報告 趨勢分析 BETA 競品分析" at bounding box center [100, 372] width 201 height 591
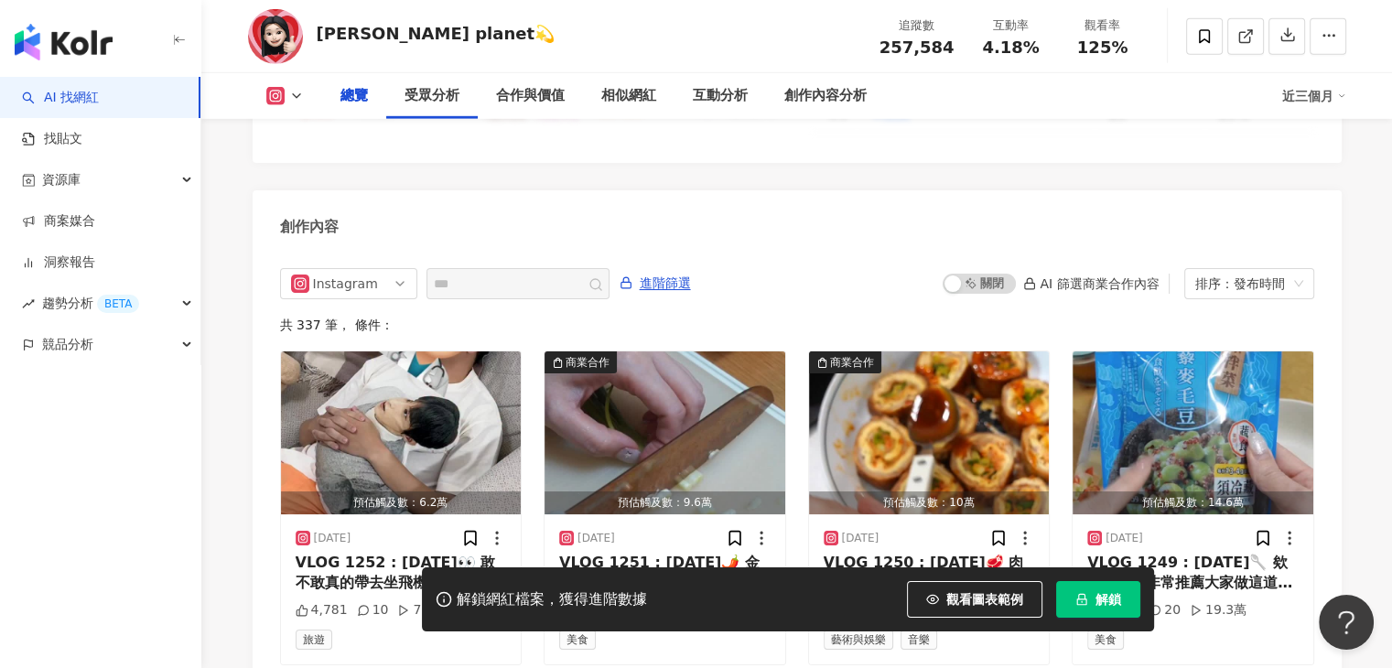
scroll to position [0, 0]
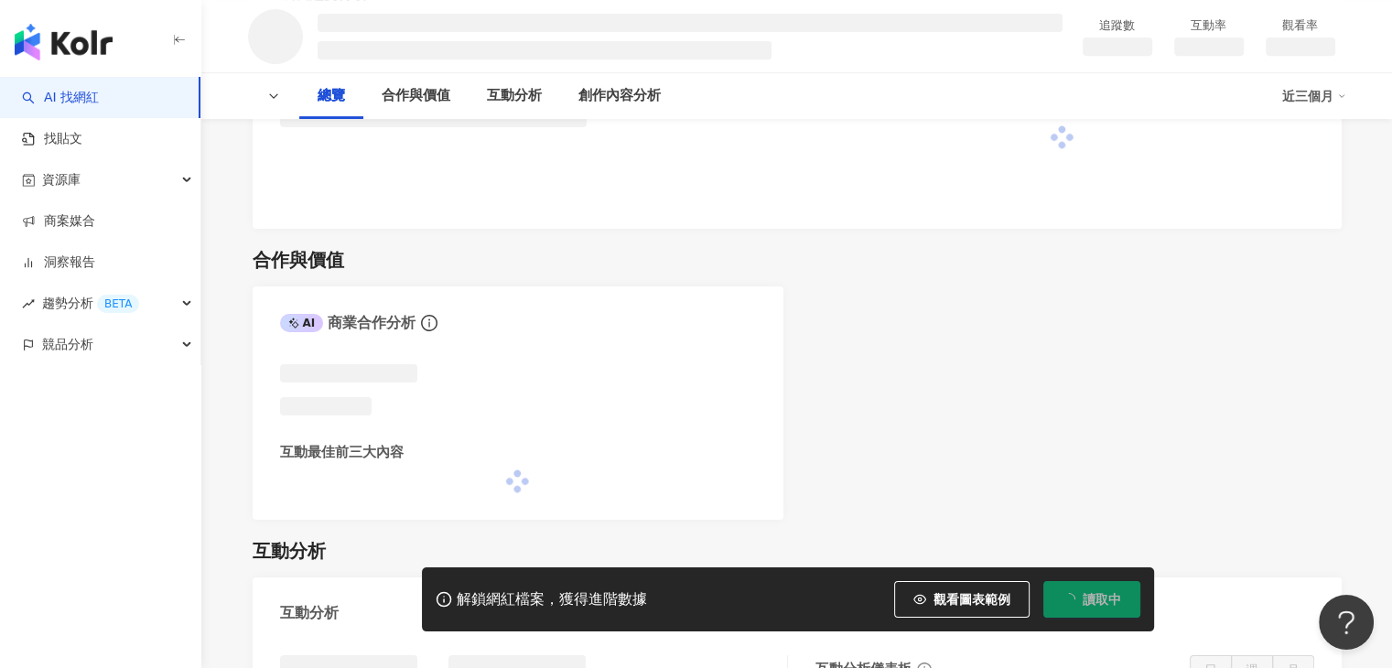
scroll to position [1006, 0]
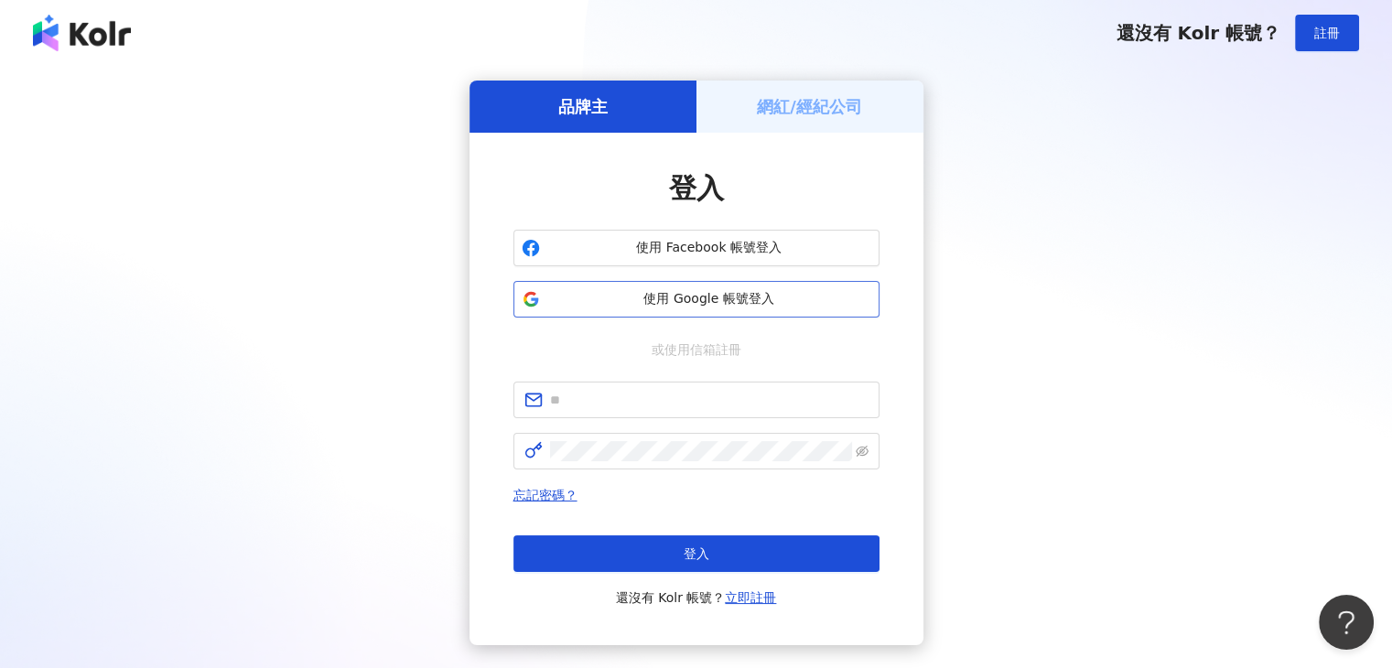
click at [792, 290] on span "使用 Google 帳號登入" at bounding box center [709, 299] width 324 height 18
click at [656, 112] on div "品牌主" at bounding box center [582, 107] width 227 height 52
click at [754, 306] on span "使用 Google 帳號登入" at bounding box center [709, 299] width 324 height 18
click at [802, 306] on span "使用 Google 帳號登入" at bounding box center [709, 299] width 324 height 18
click at [728, 299] on span "使用 Google 帳號登入" at bounding box center [709, 299] width 324 height 18
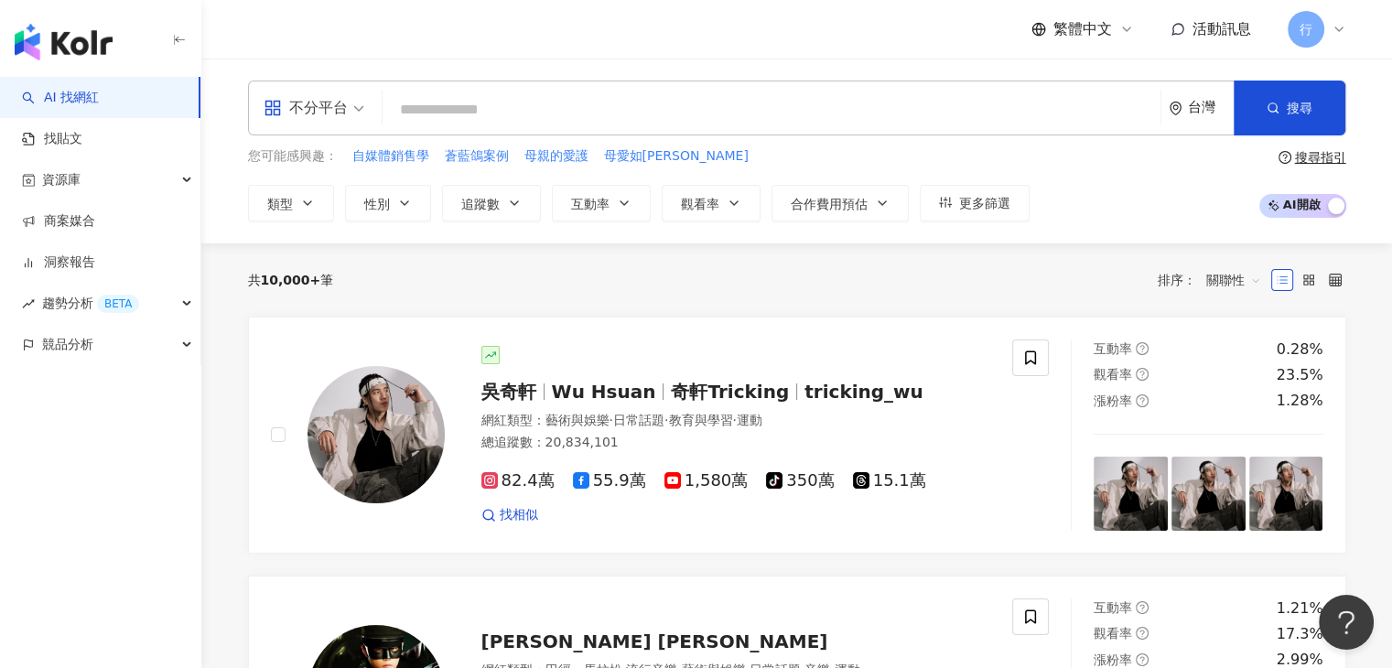
type input "*****"
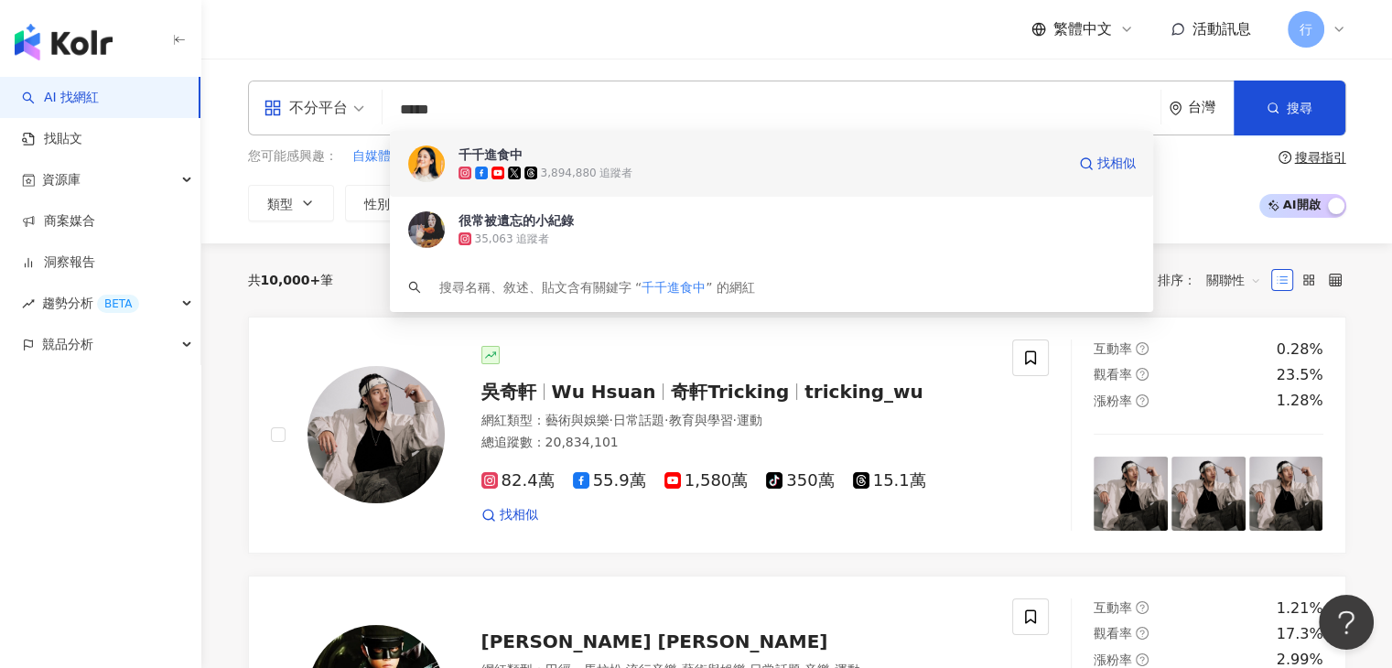
click at [700, 142] on div "千千進食中 3,894,880 追蹤者 找相似" at bounding box center [772, 164] width 764 height 66
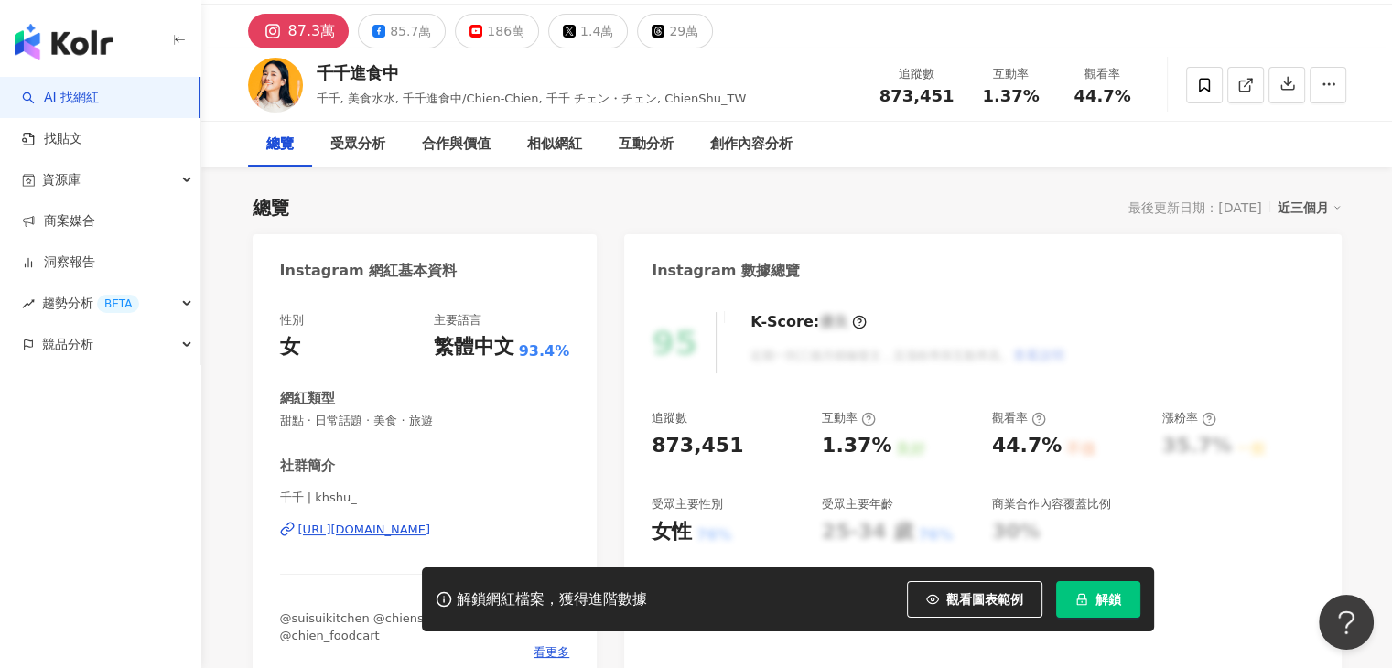
scroll to position [329, 0]
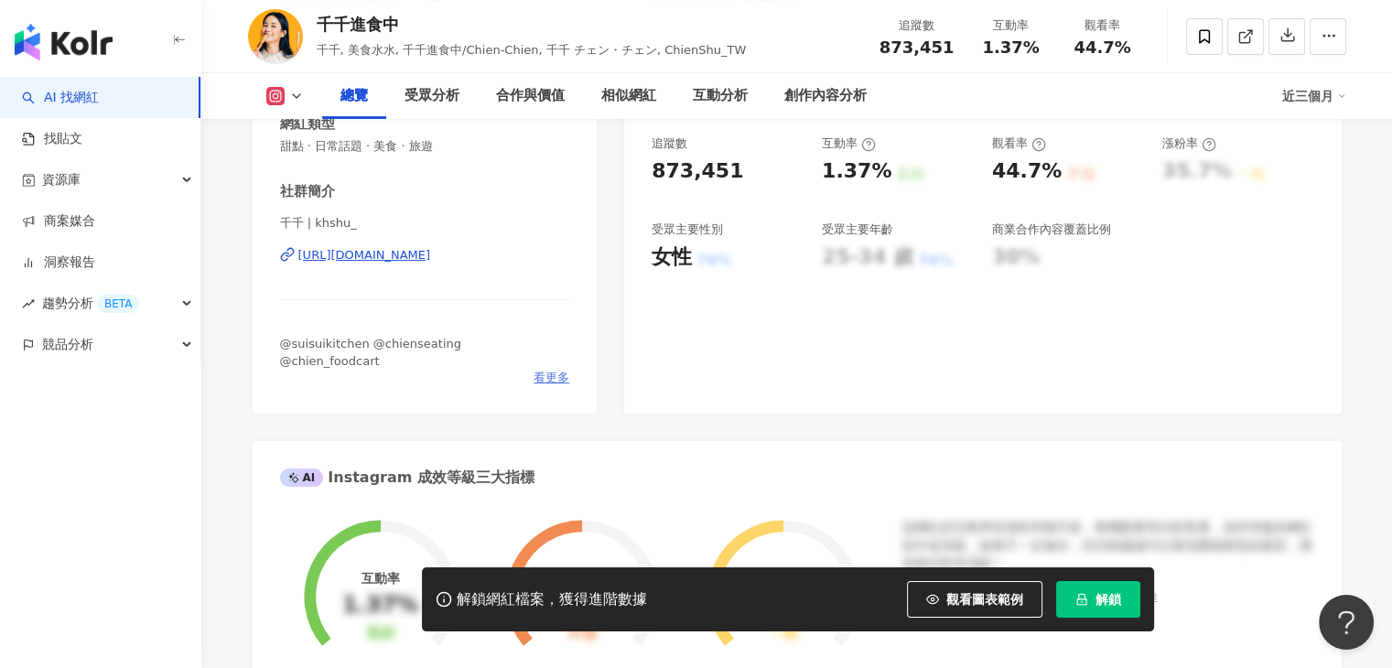
click at [541, 382] on span "看更多" at bounding box center [551, 378] width 36 height 16
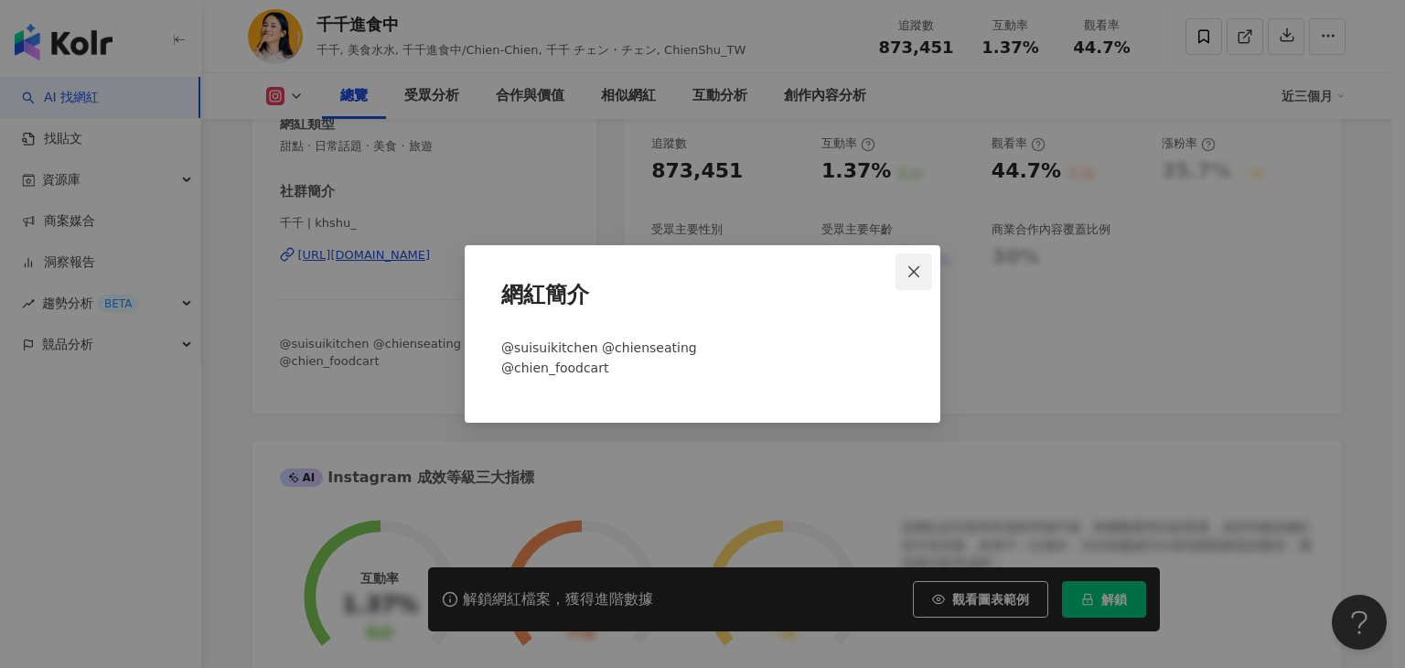
click at [922, 272] on span "Close" at bounding box center [914, 271] width 37 height 15
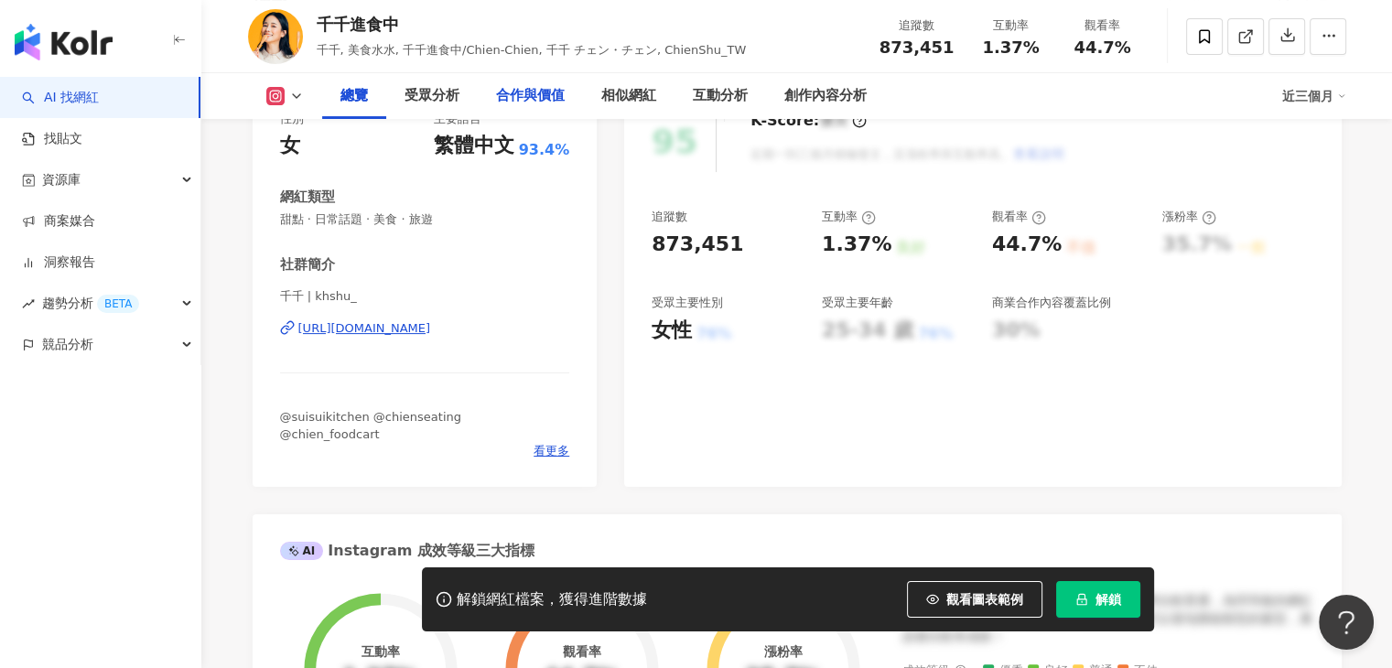
scroll to position [0, 0]
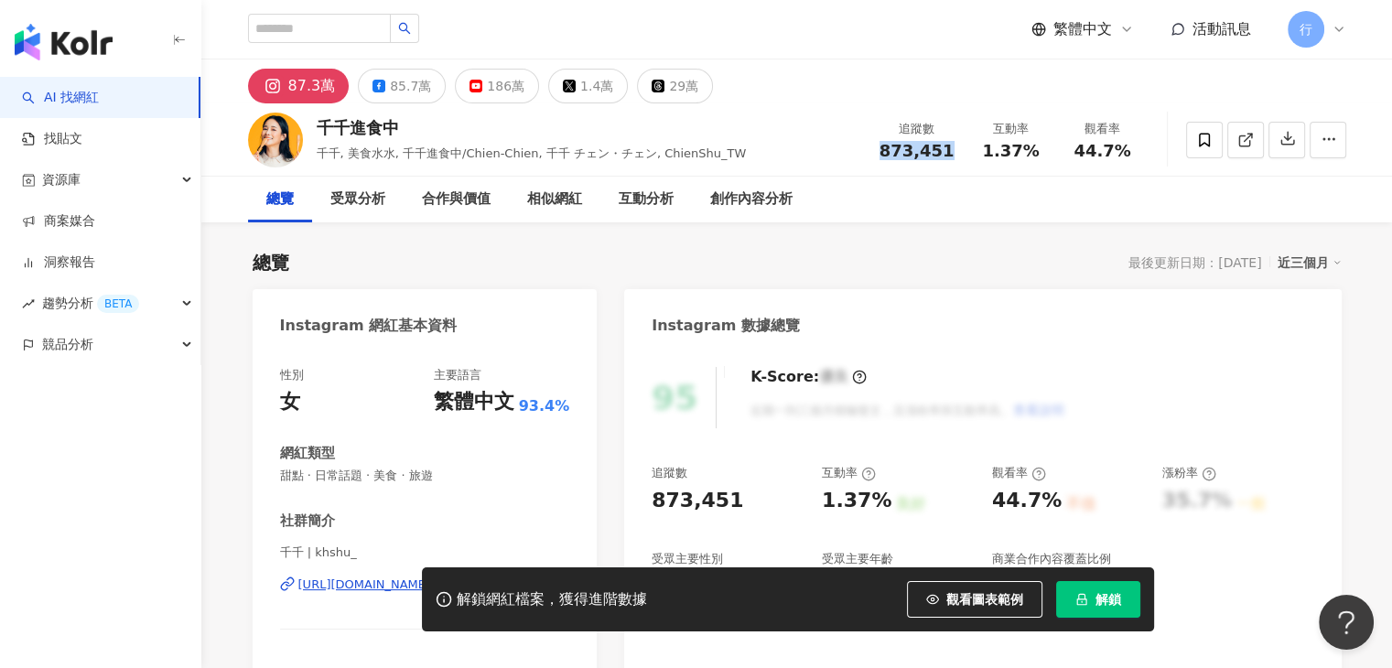
drag, startPoint x: 886, startPoint y: 147, endPoint x: 952, endPoint y: 153, distance: 66.1
click at [952, 153] on div "873,451" at bounding box center [916, 151] width 75 height 18
copy span "873,451"
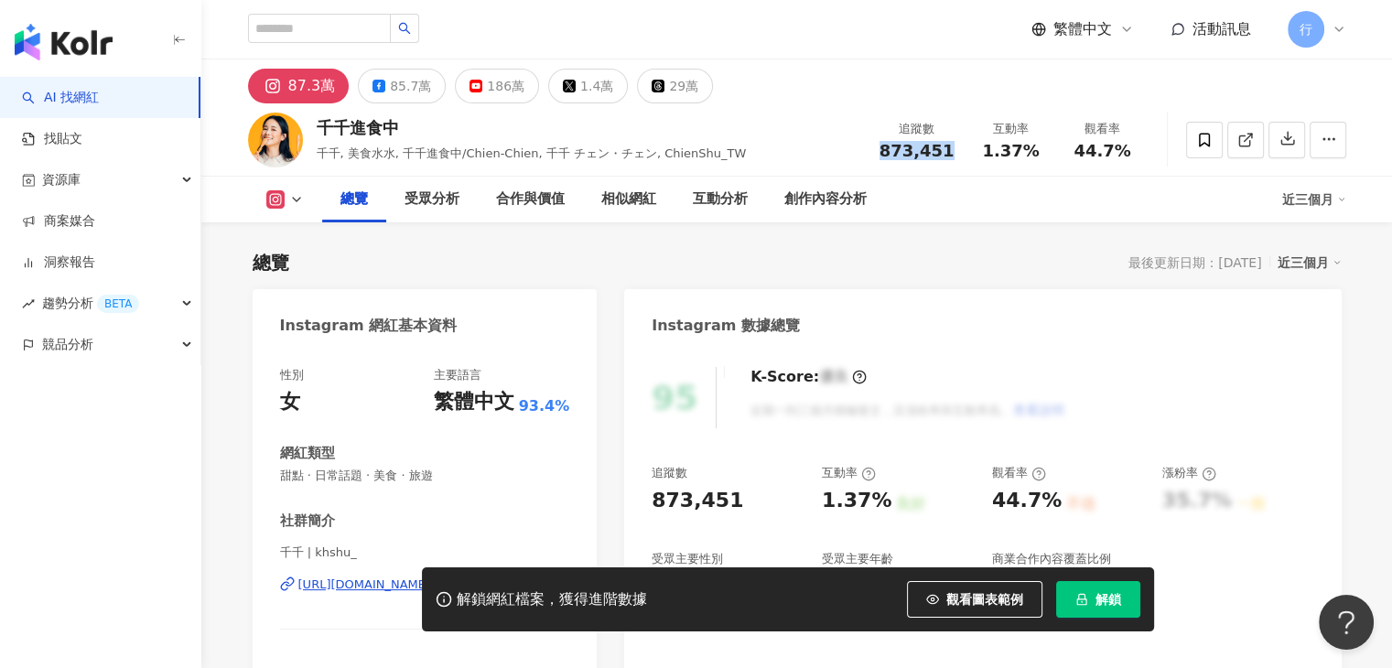
scroll to position [274, 0]
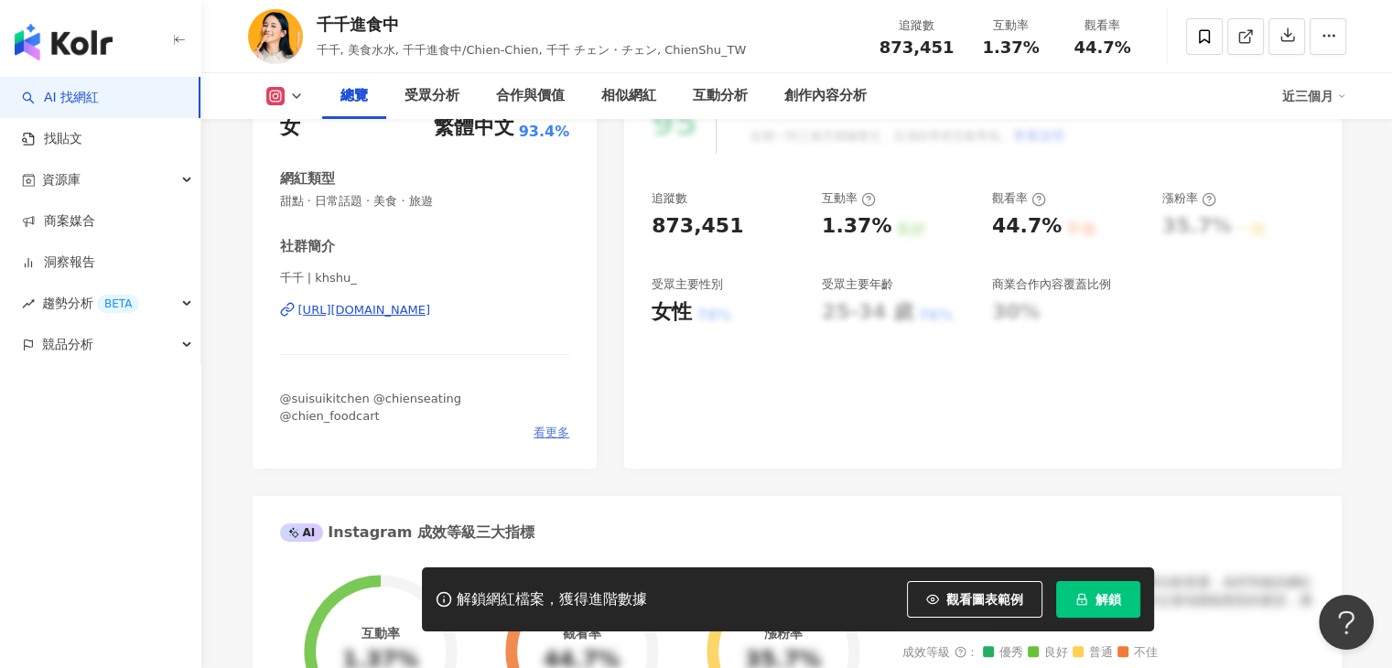
click at [545, 425] on span "看更多" at bounding box center [551, 433] width 36 height 16
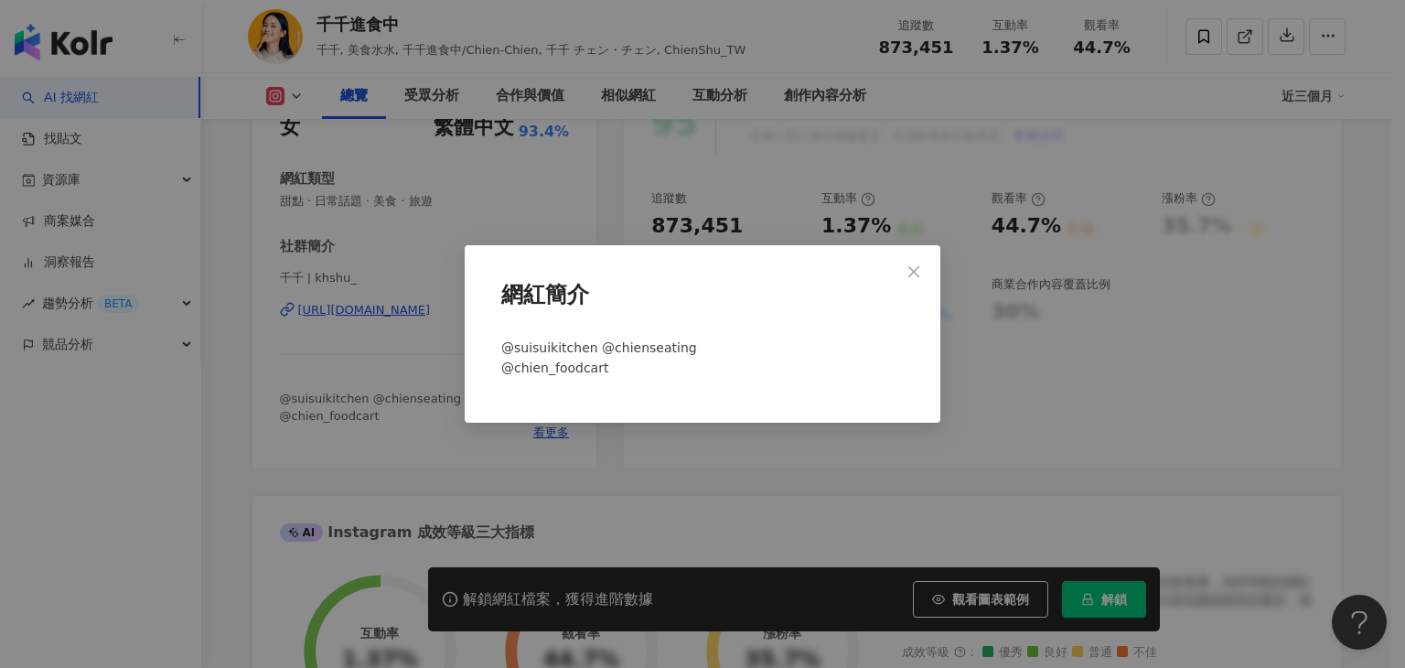
click at [468, 348] on div "網紅簡介 @suisuikitchen @chienseating @chien_foodcart" at bounding box center [703, 334] width 476 height 178
click at [424, 328] on div "網紅簡介 @suisuikitchen @chienseating @chien_foodcart" at bounding box center [702, 334] width 1405 height 668
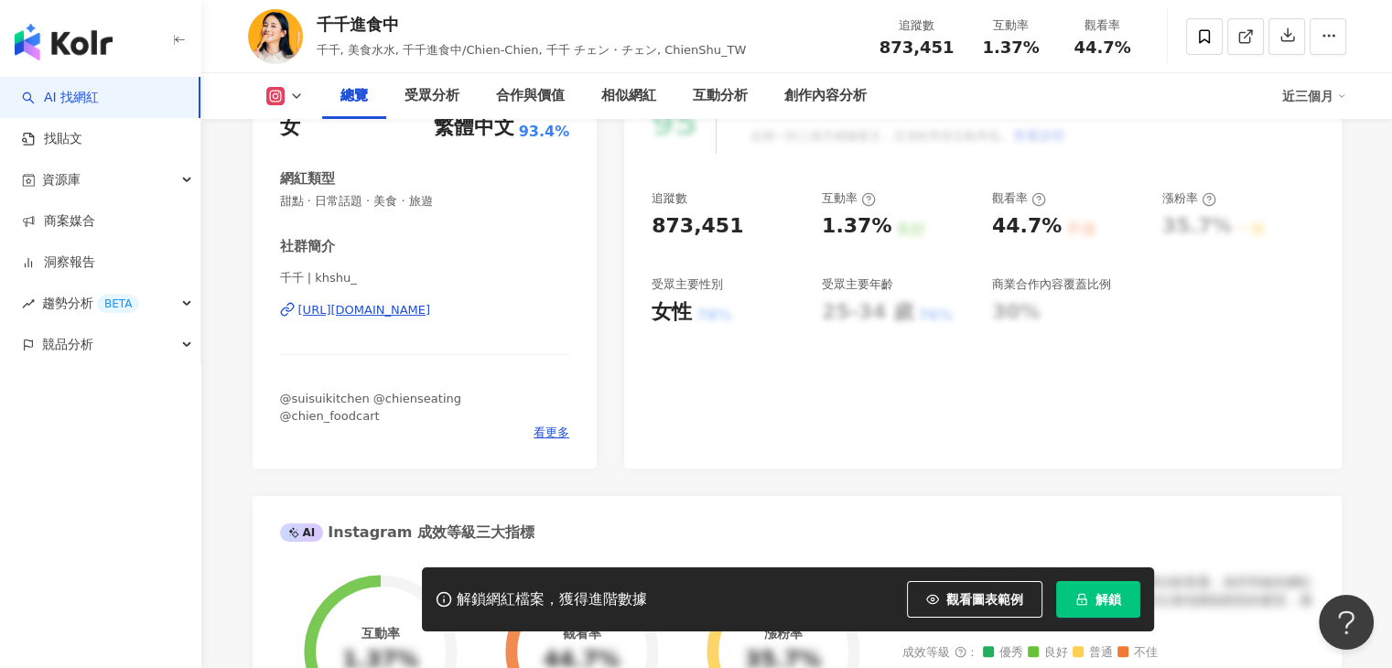
drag, startPoint x: 482, startPoint y: 319, endPoint x: 482, endPoint y: 309, distance: 10.1
